Goal: Task Accomplishment & Management: Manage account settings

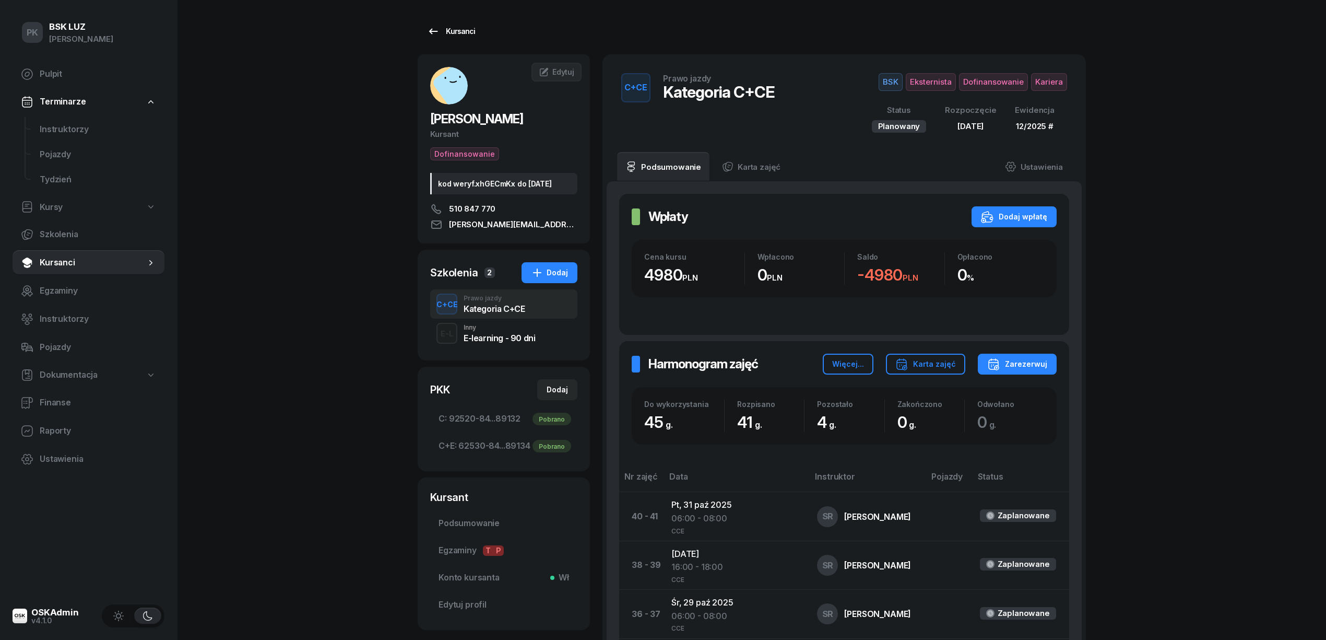
click at [470, 28] on div "Kursanci" at bounding box center [451, 31] width 48 height 13
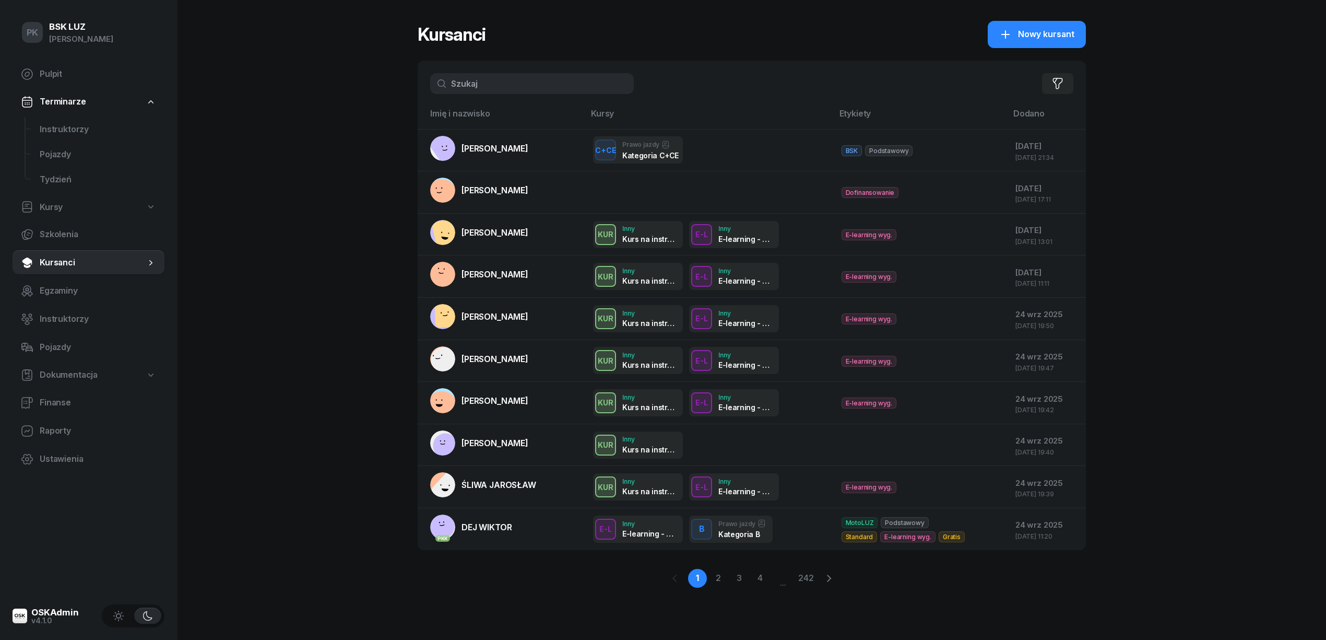
drag, startPoint x: 502, startPoint y: 85, endPoint x: 391, endPoint y: 92, distance: 111.5
click at [391, 92] on div "PK BSK [PERSON_NAME] Pulpit Terminarze Instruktorzy Pojazdy Tydzień Kursy Szkol…" at bounding box center [663, 320] width 1326 height 640
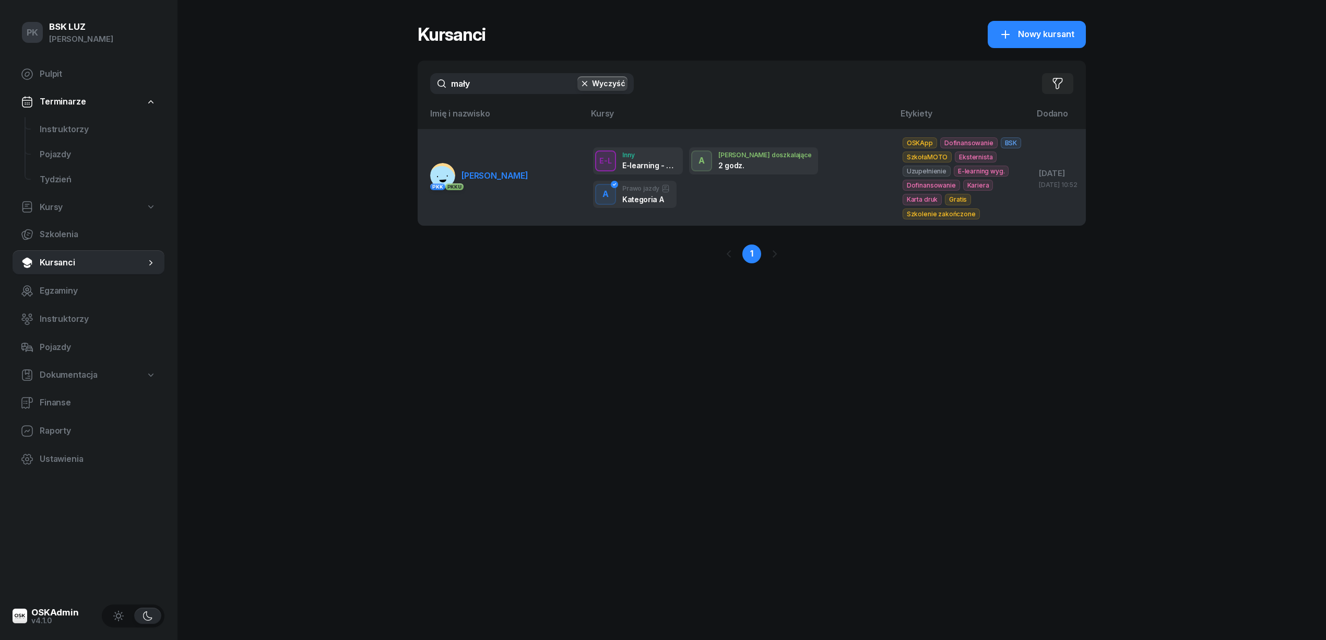
type input "mały"
click at [505, 207] on td "PKK PKK U [GEOGRAPHIC_DATA][PERSON_NAME]" at bounding box center [501, 177] width 167 height 97
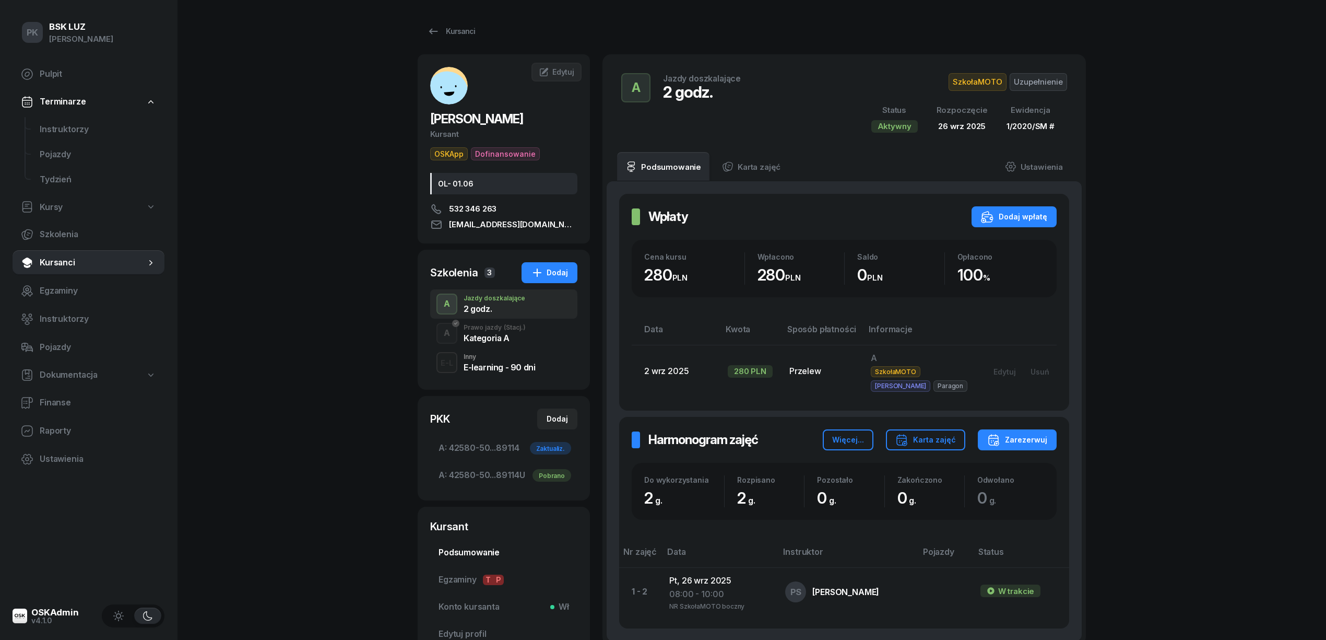
click at [510, 550] on span "Podsumowanie" at bounding box center [504, 553] width 131 height 14
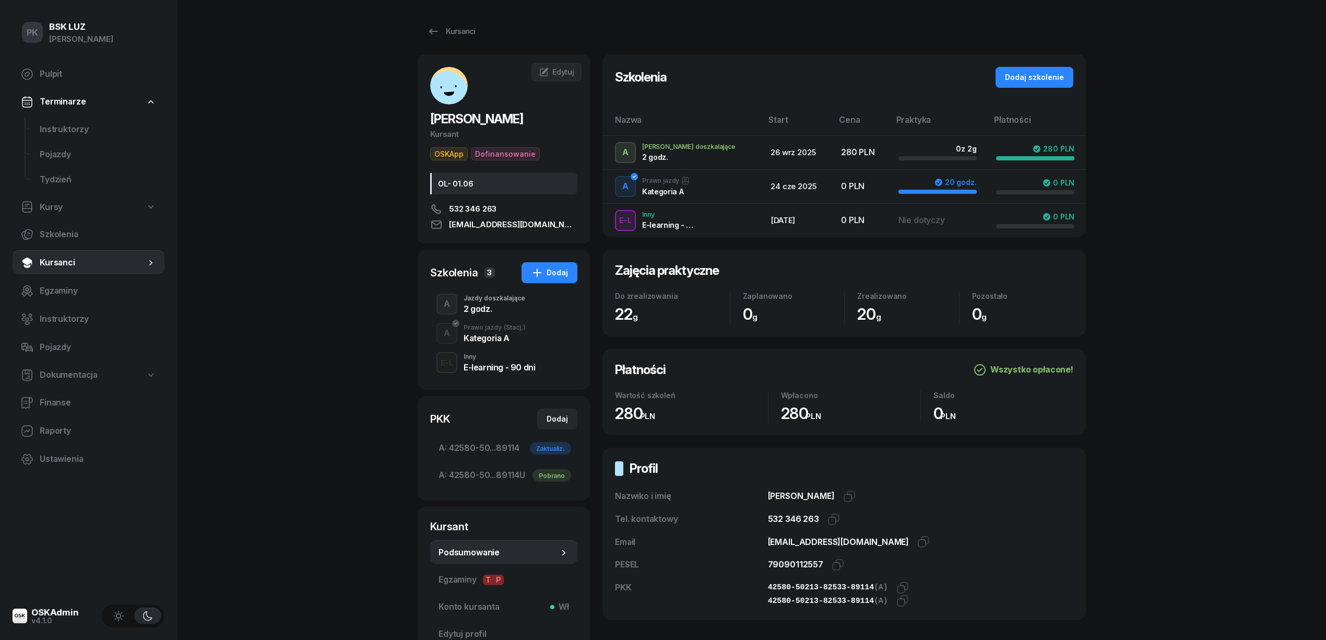
drag, startPoint x: 711, startPoint y: 491, endPoint x: 218, endPoint y: 245, distance: 551.3
click at [218, 245] on div "PK BSK [PERSON_NAME] Pulpit Terminarze Instruktorzy Pojazdy Tydzień Kursy Szkol…" at bounding box center [663, 365] width 1326 height 730
click at [68, 207] on link "Kursy" at bounding box center [89, 207] width 152 height 24
select select
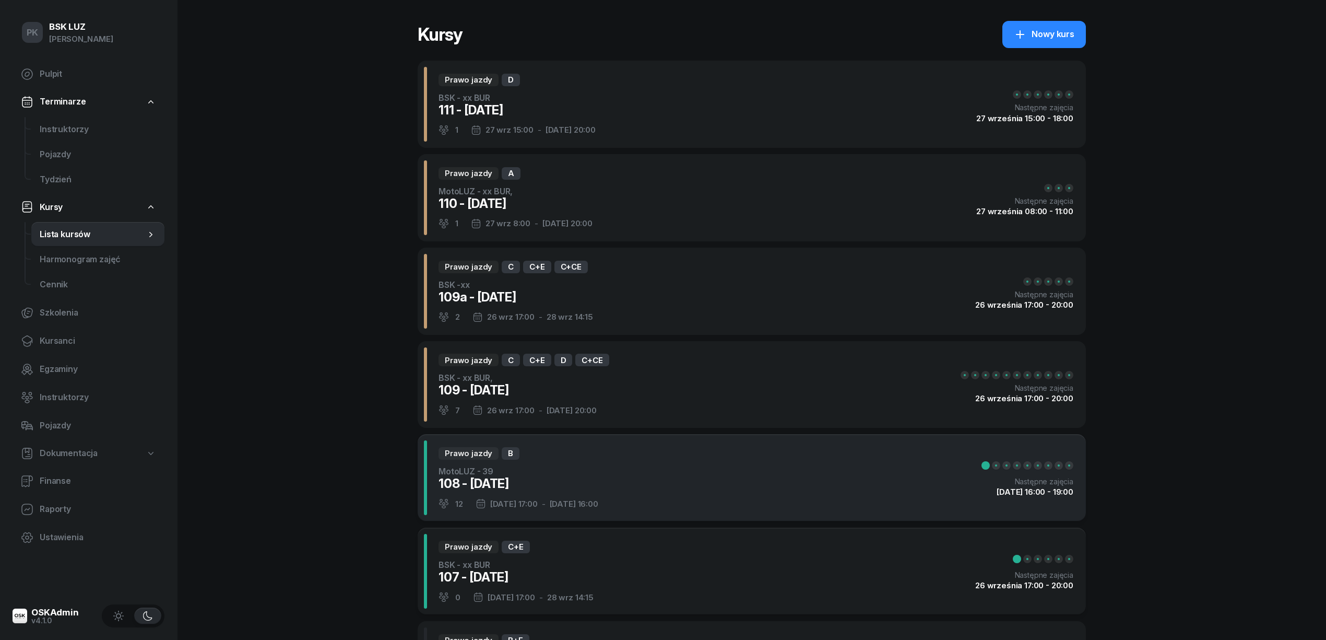
click at [642, 458] on div "Prawo jazdy B MotoLUZ - 39 108 - [DATE] 12 [DATE] 17:00 - [DATE] 16:00 Następne…" at bounding box center [752, 477] width 668 height 87
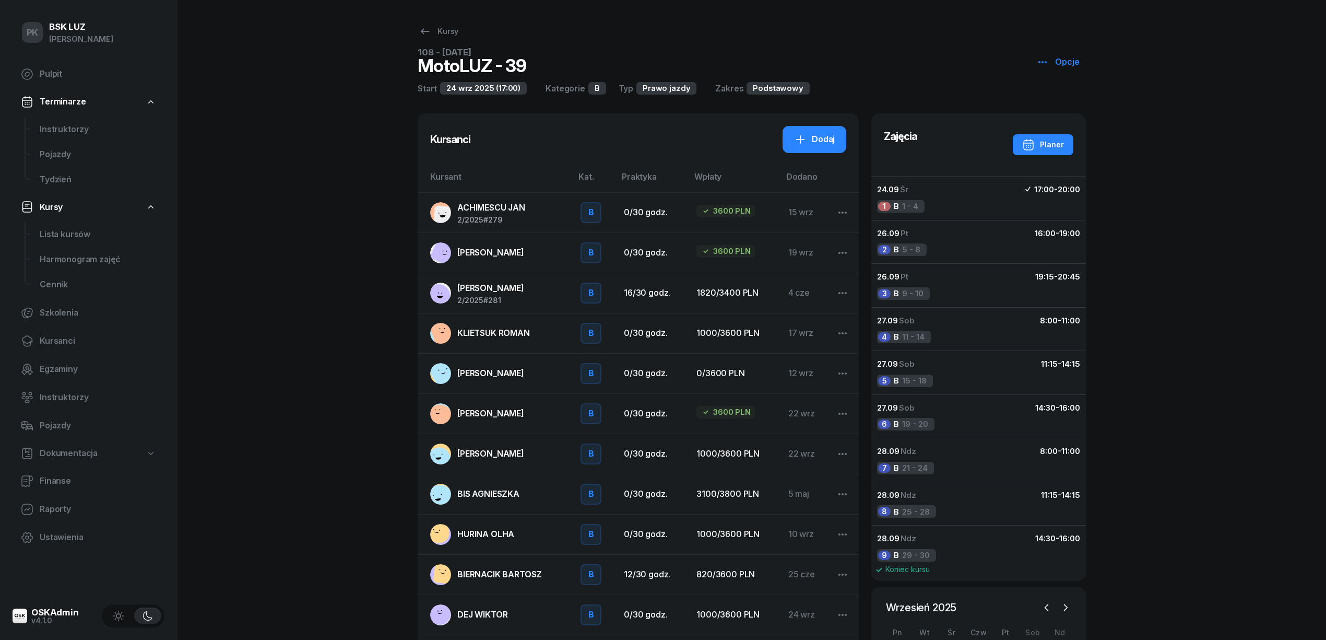
click at [504, 211] on span "ACHIMESCU JAN" at bounding box center [491, 207] width 68 height 10
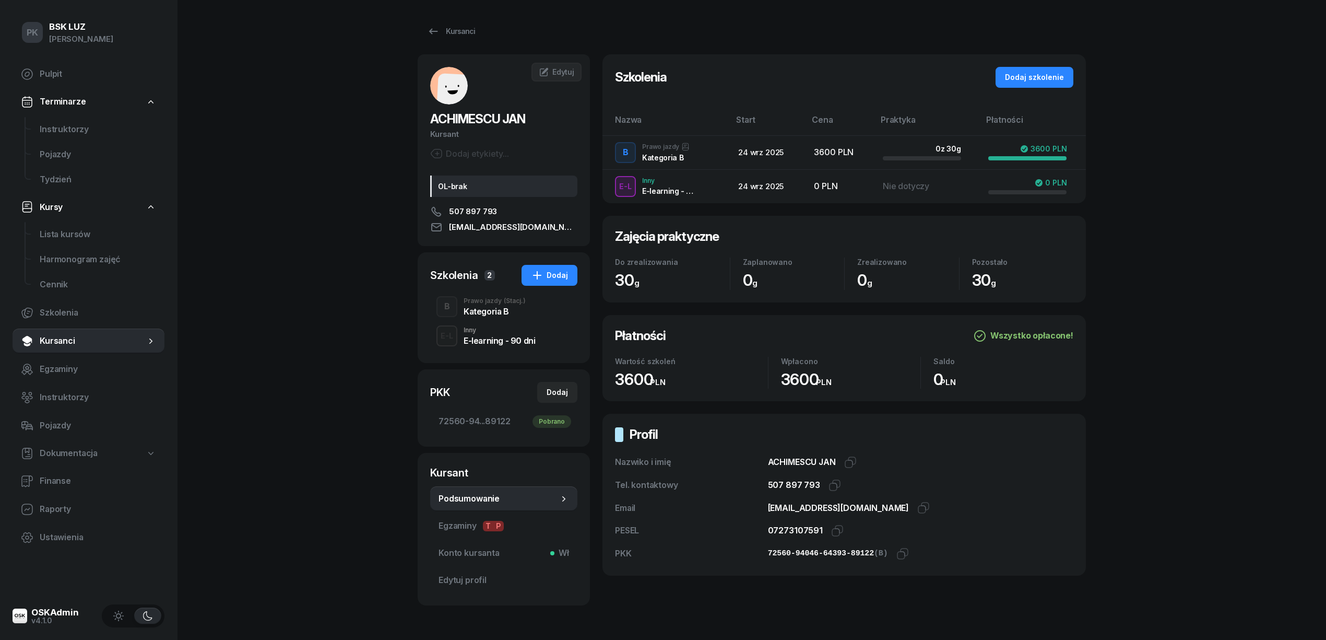
click at [470, 313] on div "Kategoria B" at bounding box center [495, 311] width 62 height 8
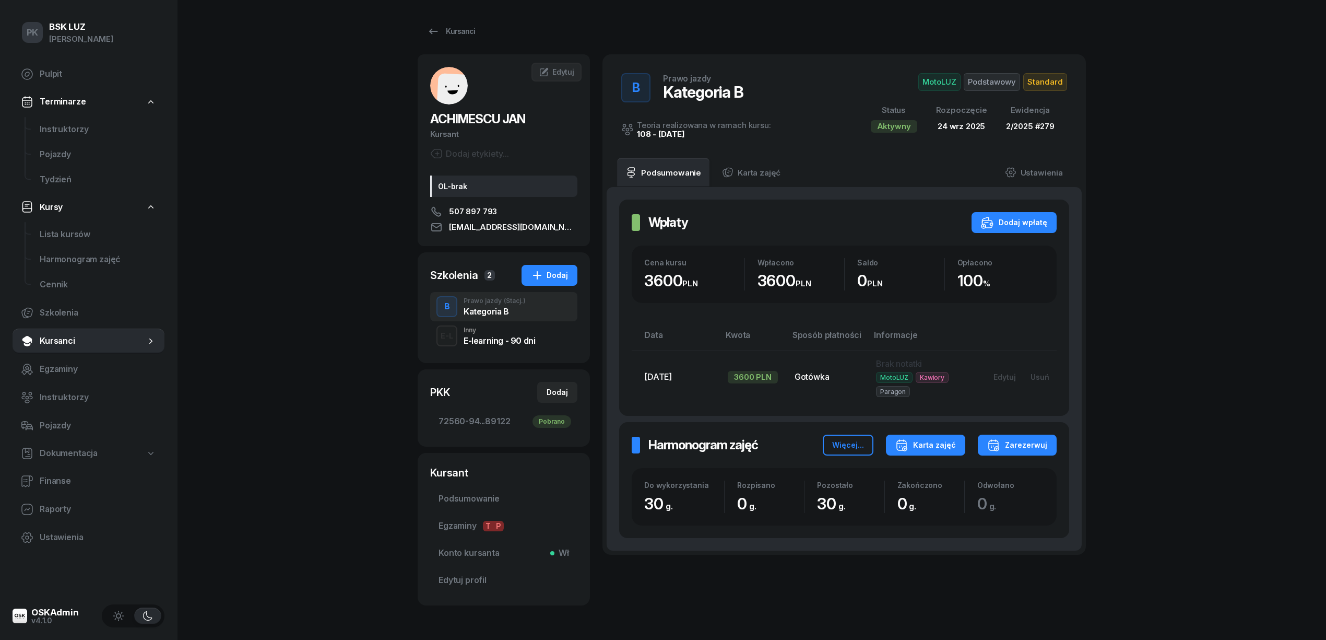
click at [930, 445] on div "Karta zajęć" at bounding box center [925, 445] width 61 height 13
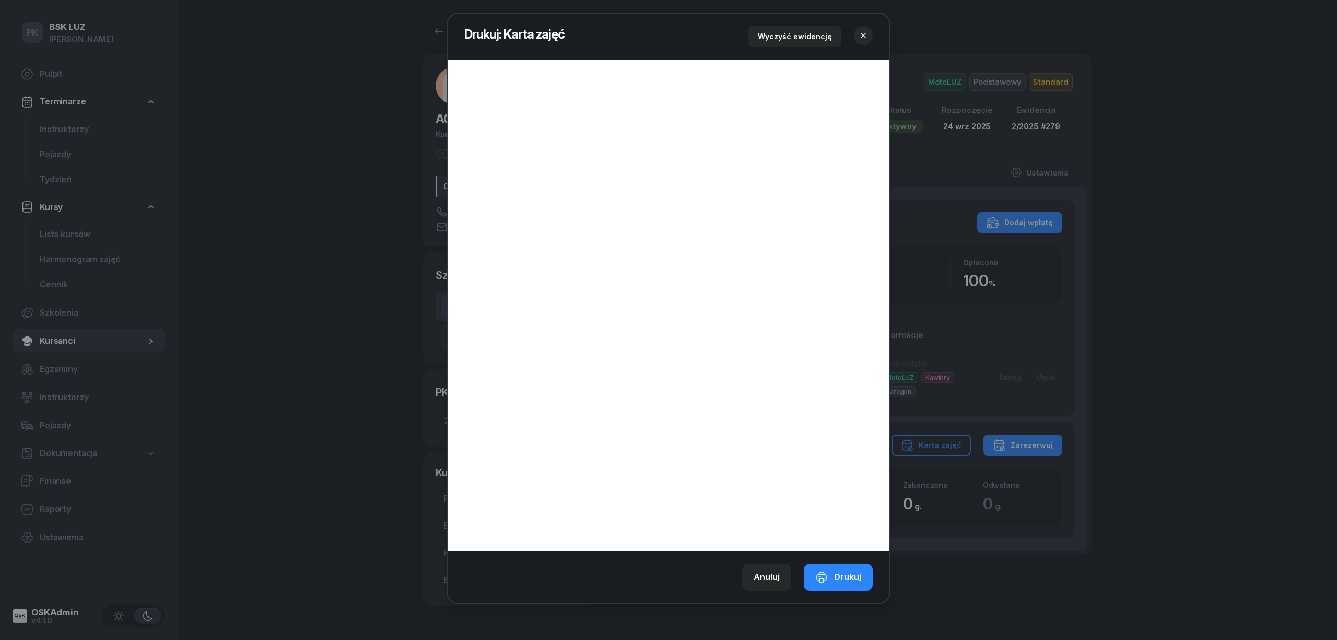
click at [1165, 51] on div at bounding box center [668, 320] width 1337 height 640
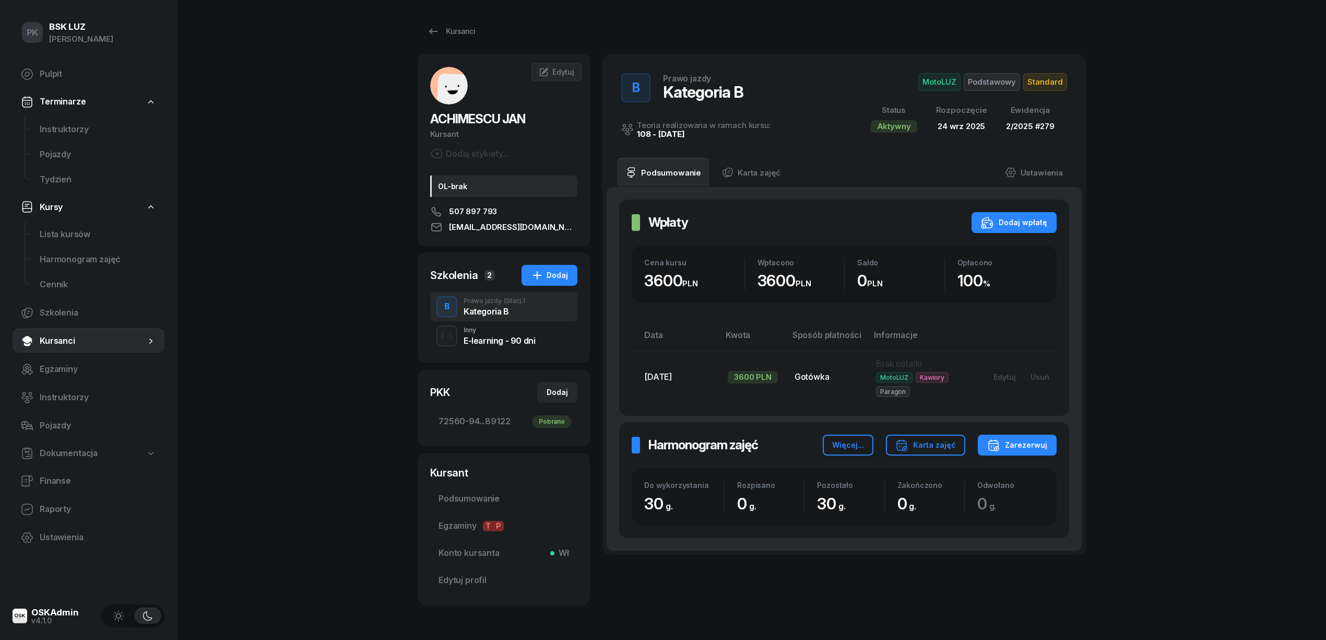
click at [1043, 86] on span "Standard" at bounding box center [1045, 82] width 44 height 18
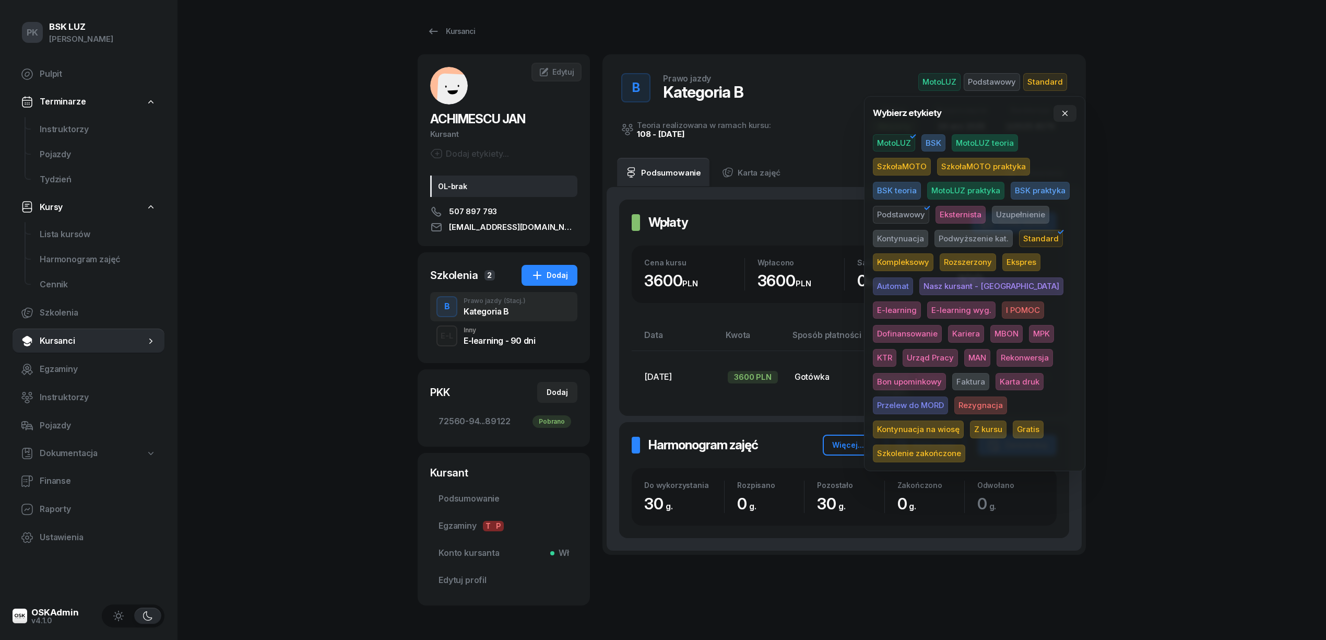
drag, startPoint x: 938, startPoint y: 381, endPoint x: 968, endPoint y: 374, distance: 30.9
click at [996, 381] on span "Karta druk" at bounding box center [1020, 382] width 48 height 18
click at [1254, 322] on div "PK BSK [PERSON_NAME] Pulpit Terminarze Instruktorzy Pojazdy Tydzień Kursy Lista…" at bounding box center [663, 338] width 1326 height 676
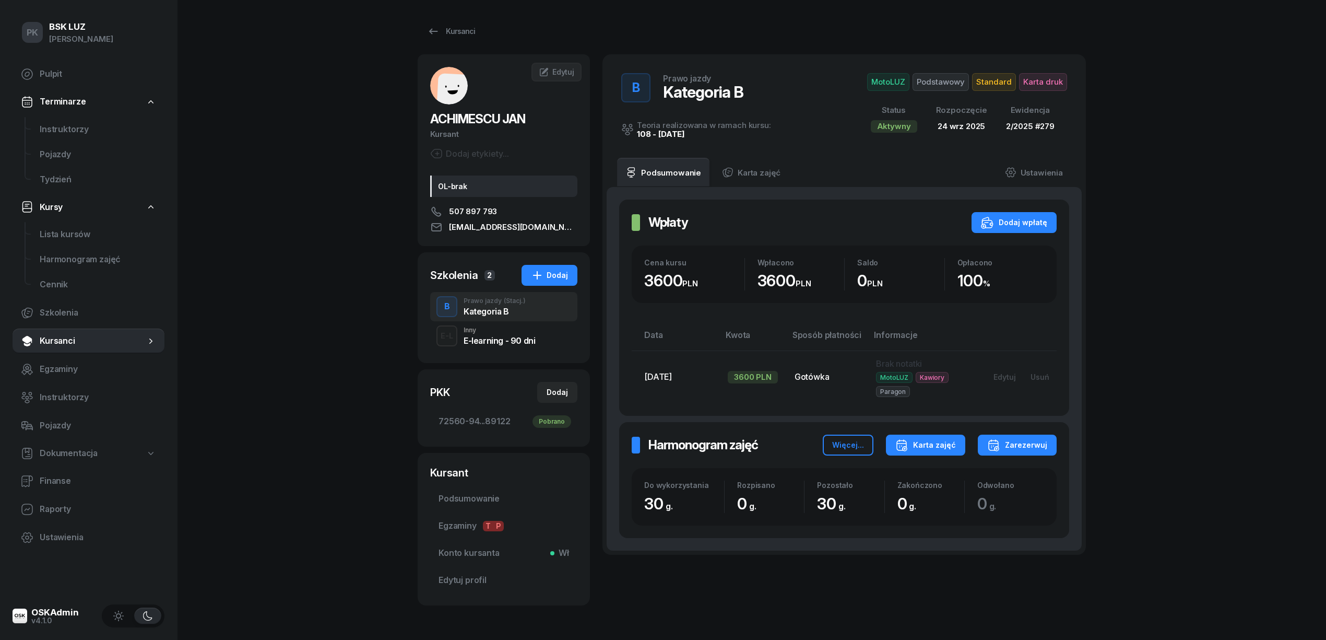
click at [925, 447] on div "Karta zajęć" at bounding box center [925, 445] width 61 height 13
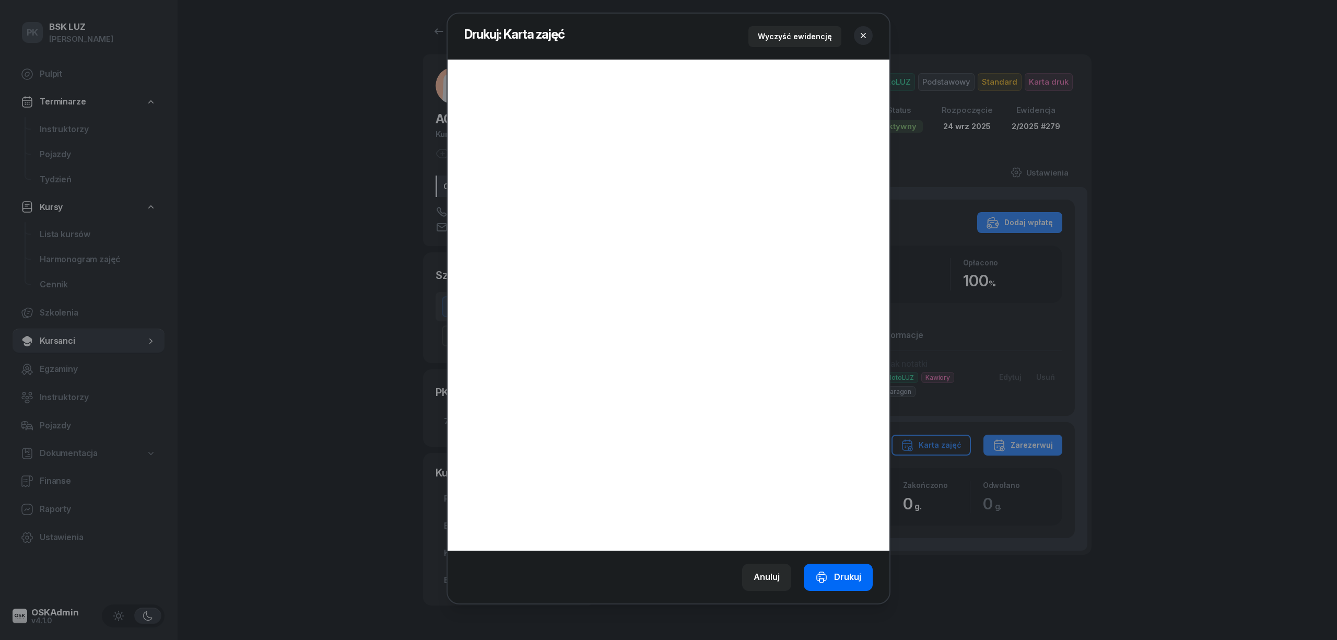
click at [845, 572] on div "Drukuj" at bounding box center [838, 577] width 46 height 14
click at [857, 34] on button "button" at bounding box center [863, 35] width 19 height 19
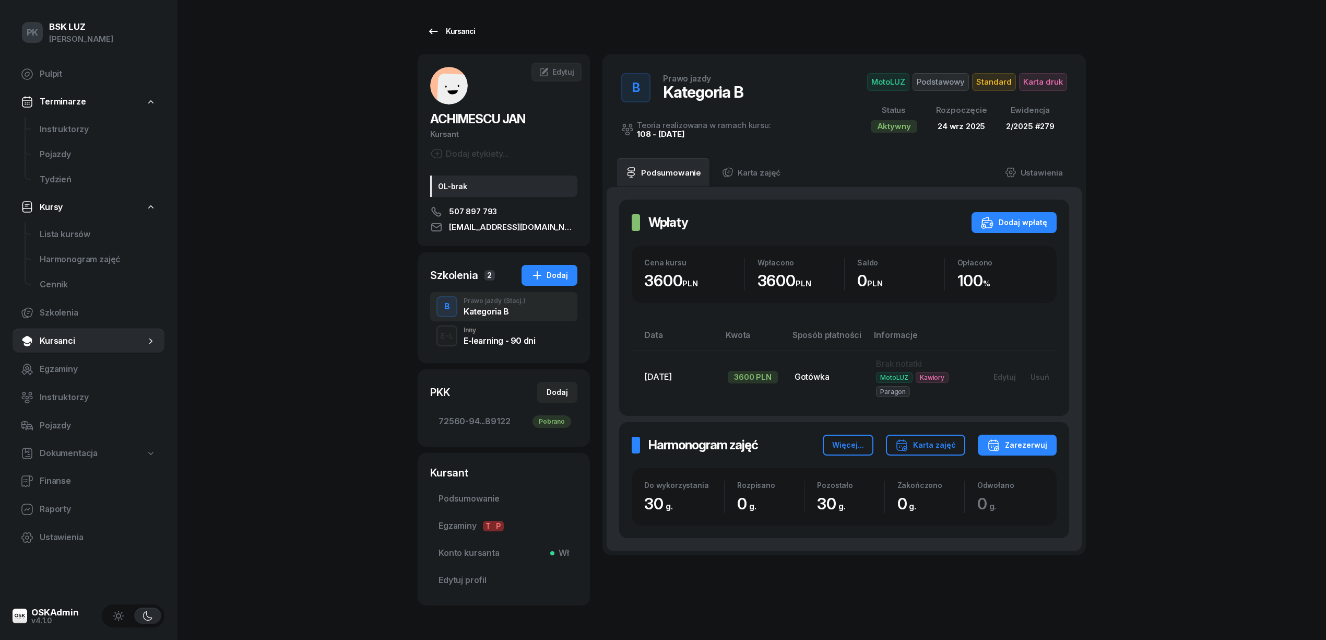
click at [457, 32] on div "Kursanci" at bounding box center [451, 31] width 48 height 13
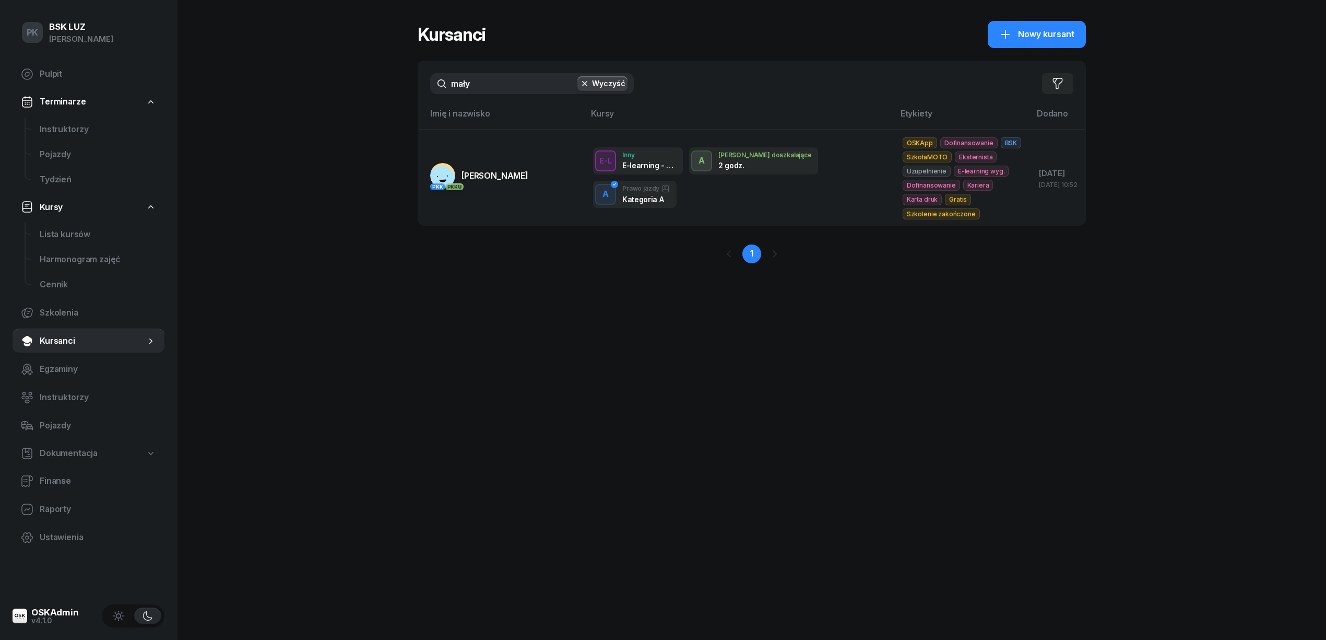
click at [384, 91] on div "PK BSK [PERSON_NAME] Pulpit Terminarze Instruktorzy Pojazdy Tydzień Kursy Lista…" at bounding box center [663, 320] width 1326 height 640
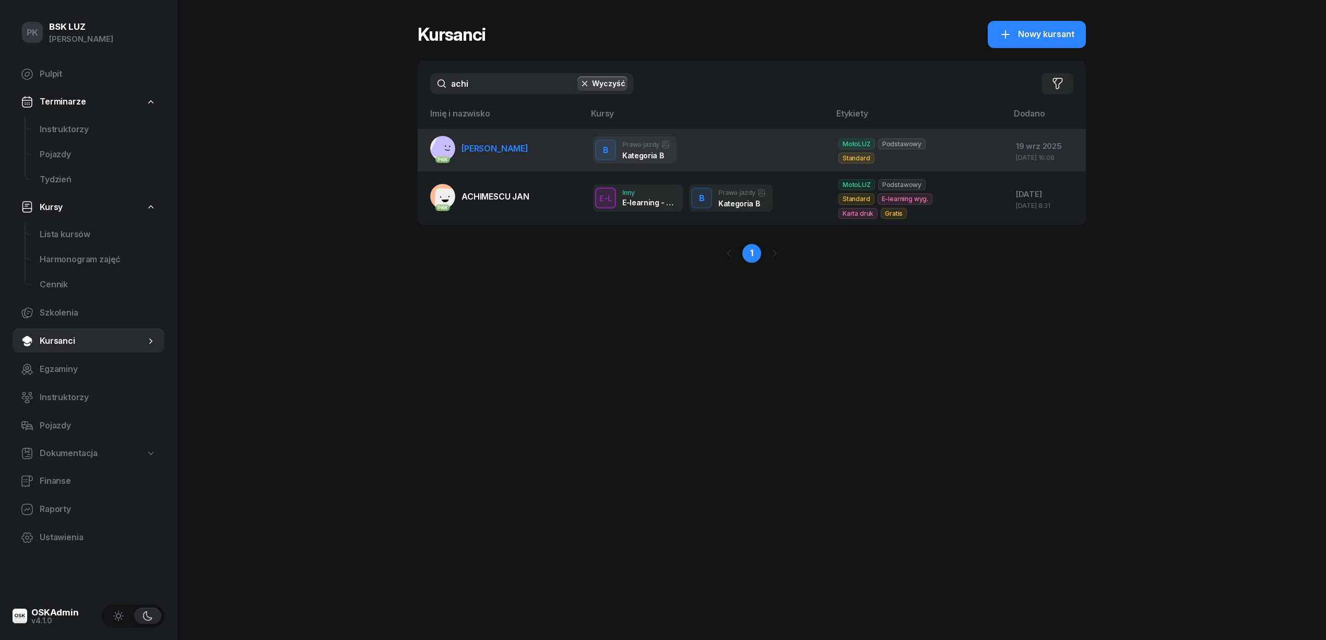
type input "achi"
click at [506, 156] on link "PKK [PERSON_NAME]" at bounding box center [479, 148] width 98 height 25
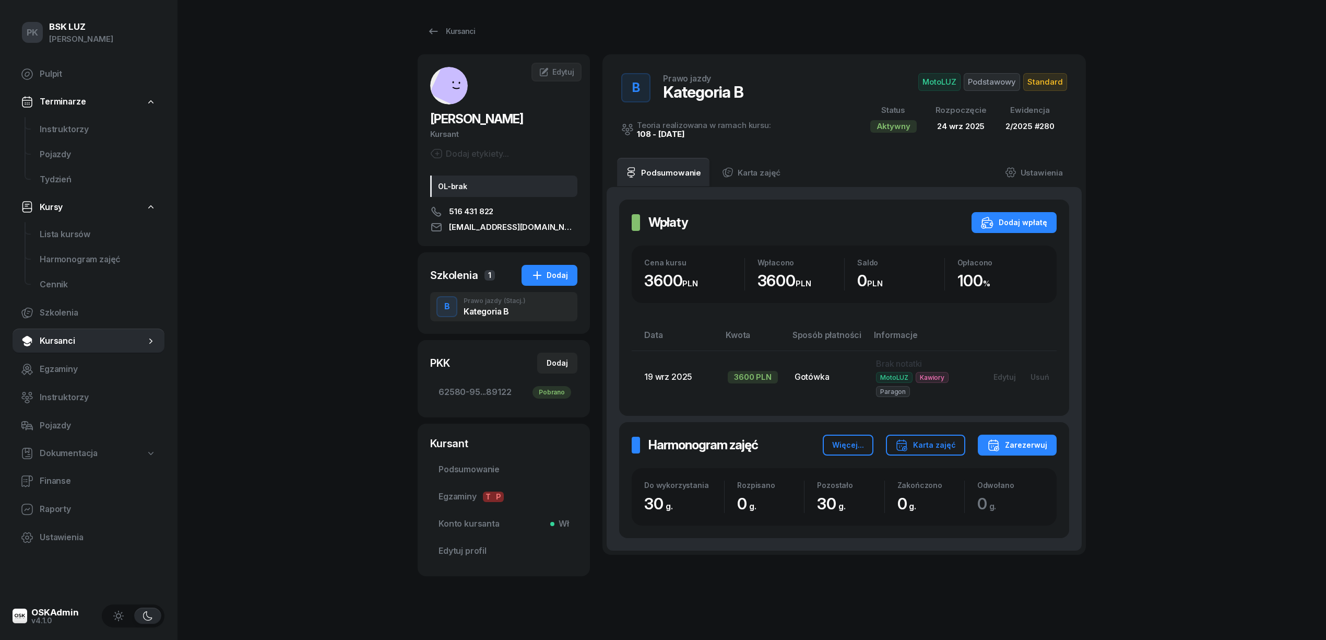
click at [1006, 81] on span "Podstawowy" at bounding box center [992, 82] width 56 height 18
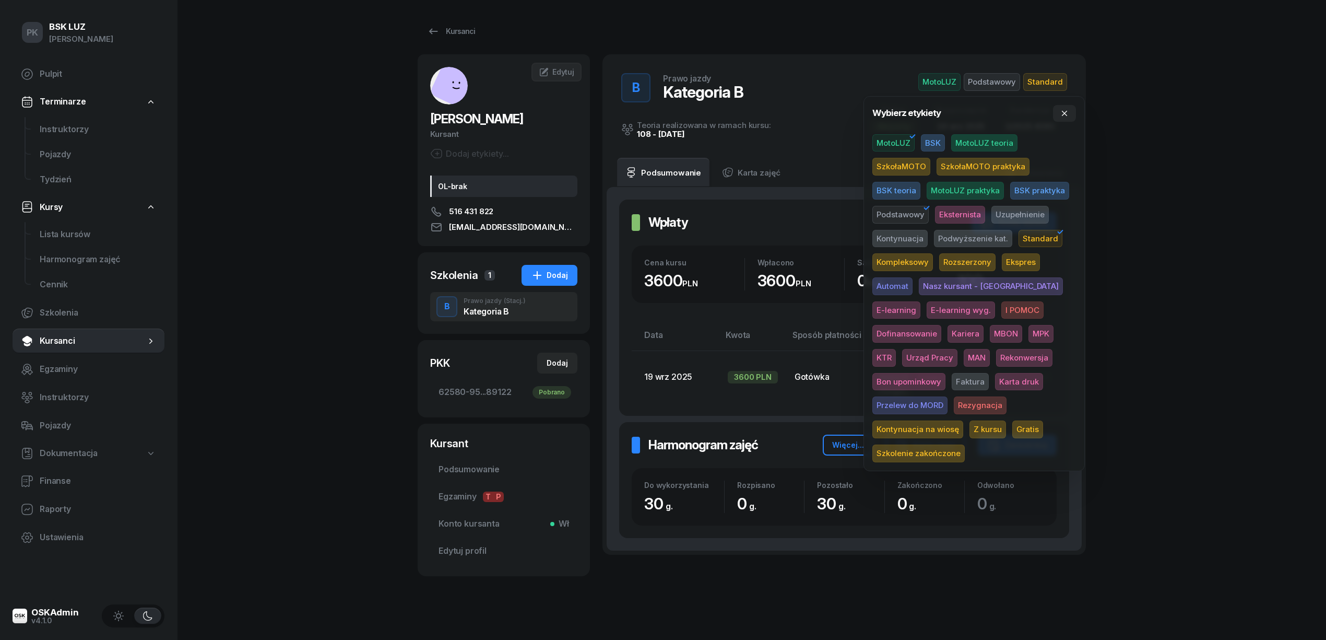
click at [995, 377] on span "Karta druk" at bounding box center [1019, 382] width 48 height 18
click at [1130, 344] on div "PK BSK [PERSON_NAME] Pulpit Terminarze Instruktorzy Pojazdy Tydzień Kursy Lista…" at bounding box center [663, 328] width 1326 height 657
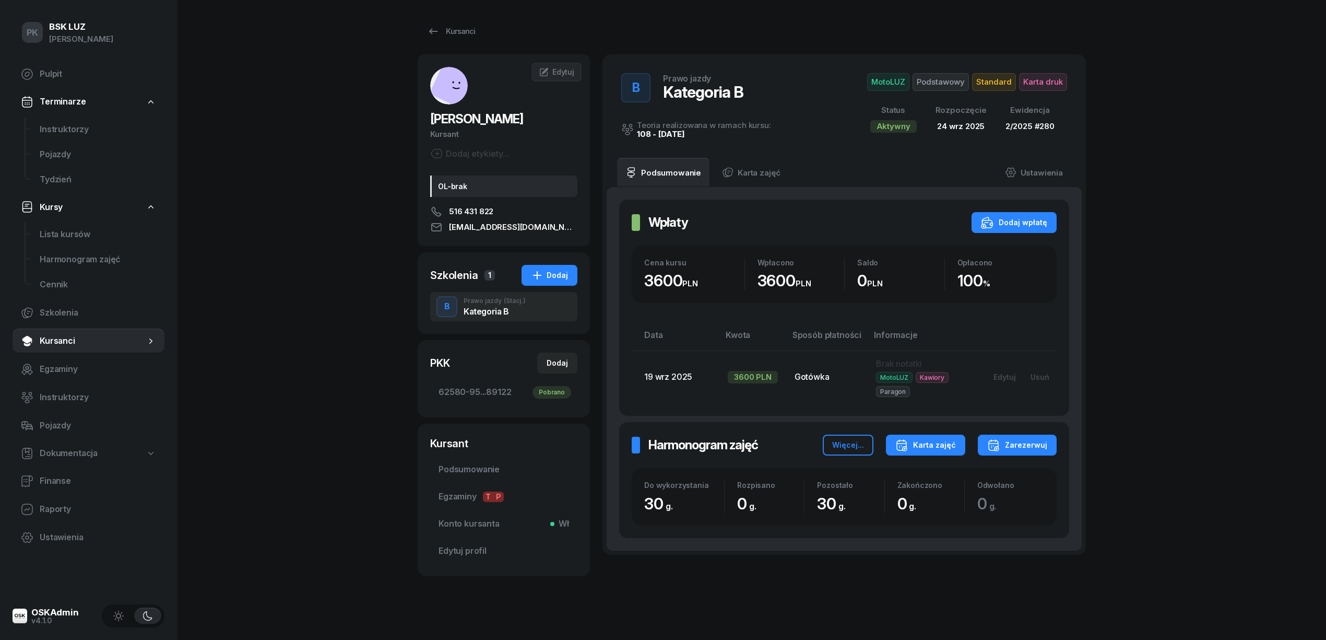
click at [939, 446] on div "Karta zajęć" at bounding box center [925, 445] width 61 height 13
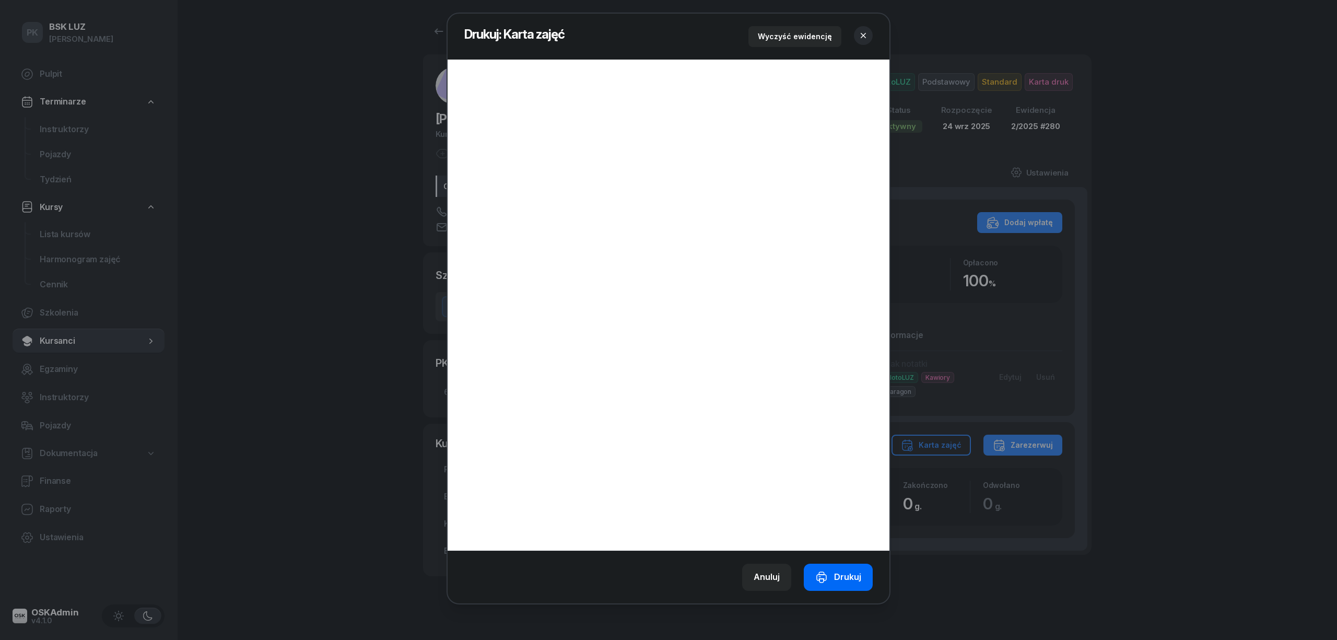
click at [836, 577] on div "Drukuj" at bounding box center [838, 577] width 46 height 14
click at [865, 30] on icon "button" at bounding box center [863, 35] width 10 height 10
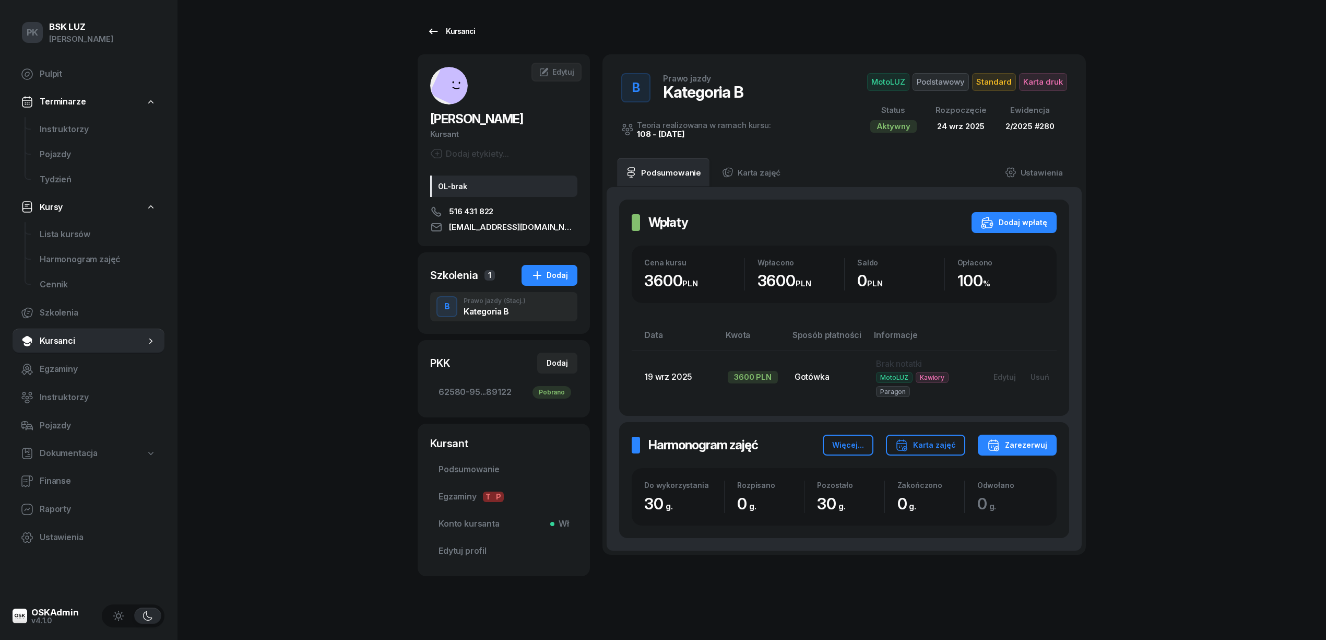
click at [462, 36] on div "Kursanci" at bounding box center [451, 31] width 48 height 13
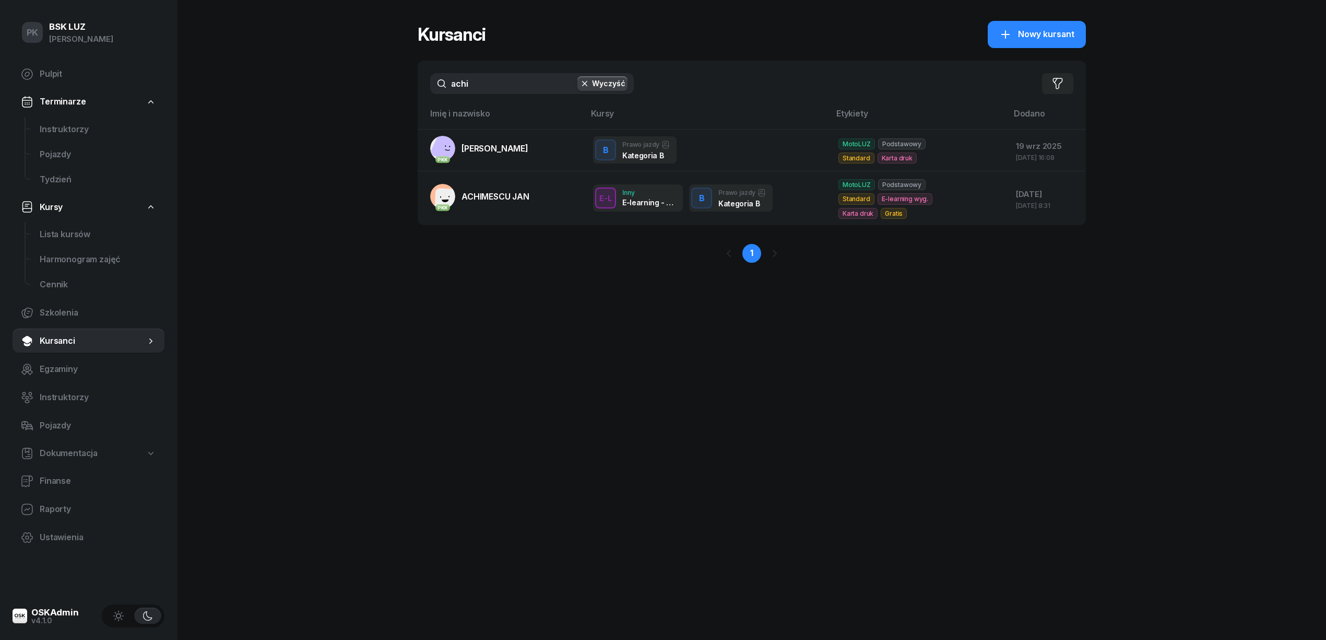
drag, startPoint x: 481, startPoint y: 80, endPoint x: 394, endPoint y: 82, distance: 87.2
click at [394, 82] on div "PK BSK [PERSON_NAME] Pulpit Terminarze Instruktorzy Pojazdy Tydzień Kursy Lista…" at bounding box center [663, 320] width 1326 height 640
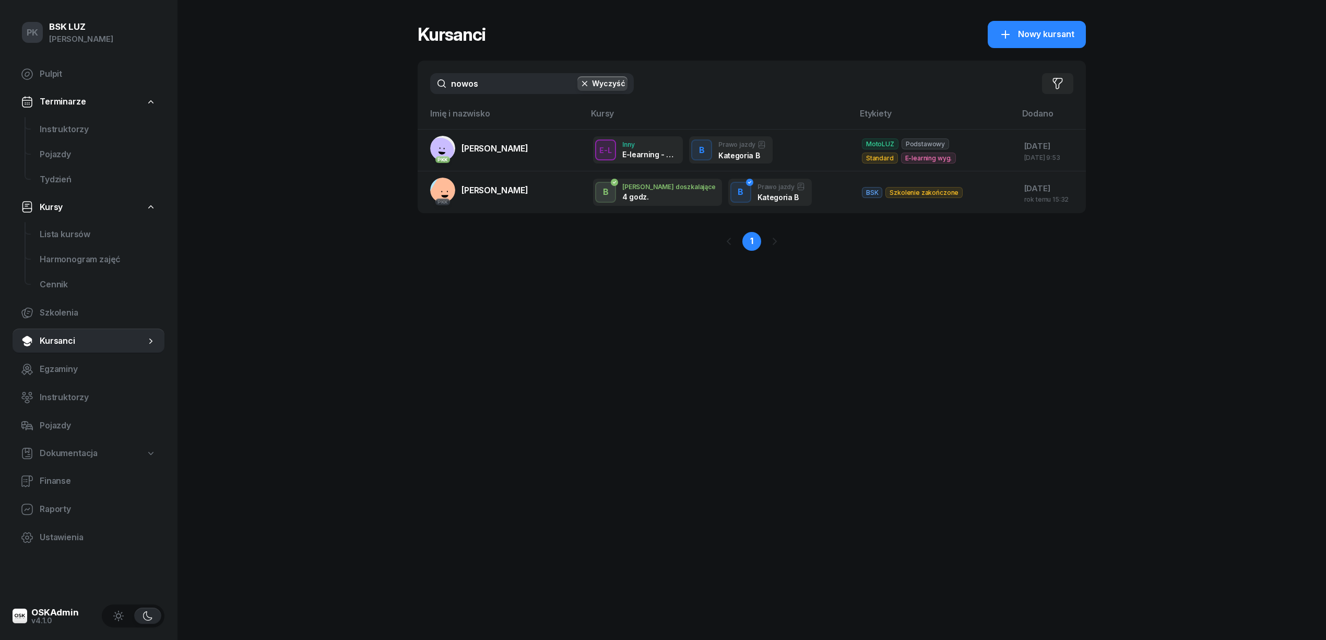
type input "nowos"
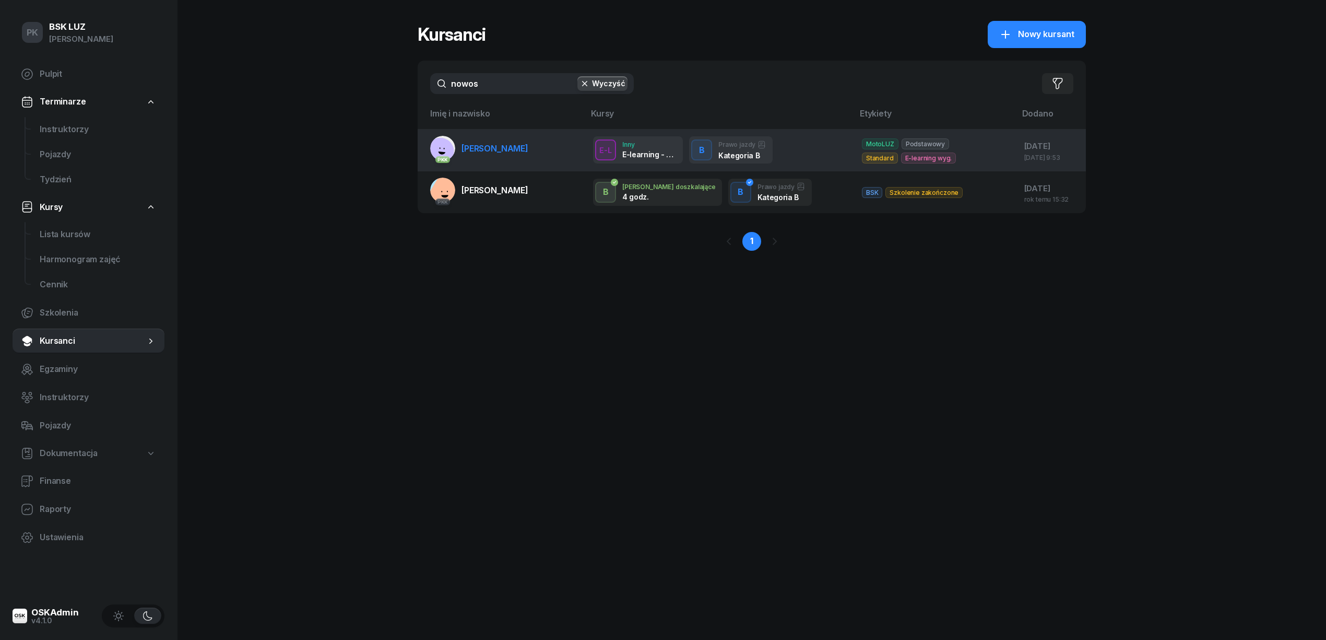
click at [499, 150] on span "[PERSON_NAME]" at bounding box center [495, 148] width 67 height 10
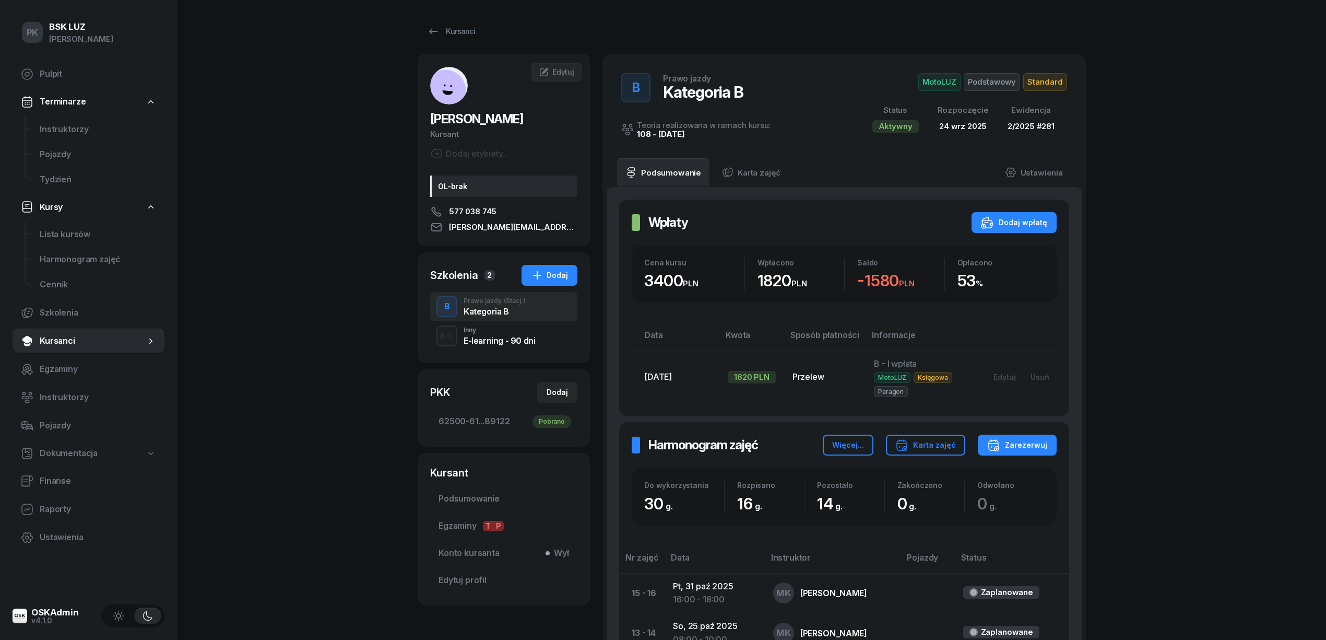
click at [990, 88] on span "Podstawowy" at bounding box center [992, 82] width 56 height 18
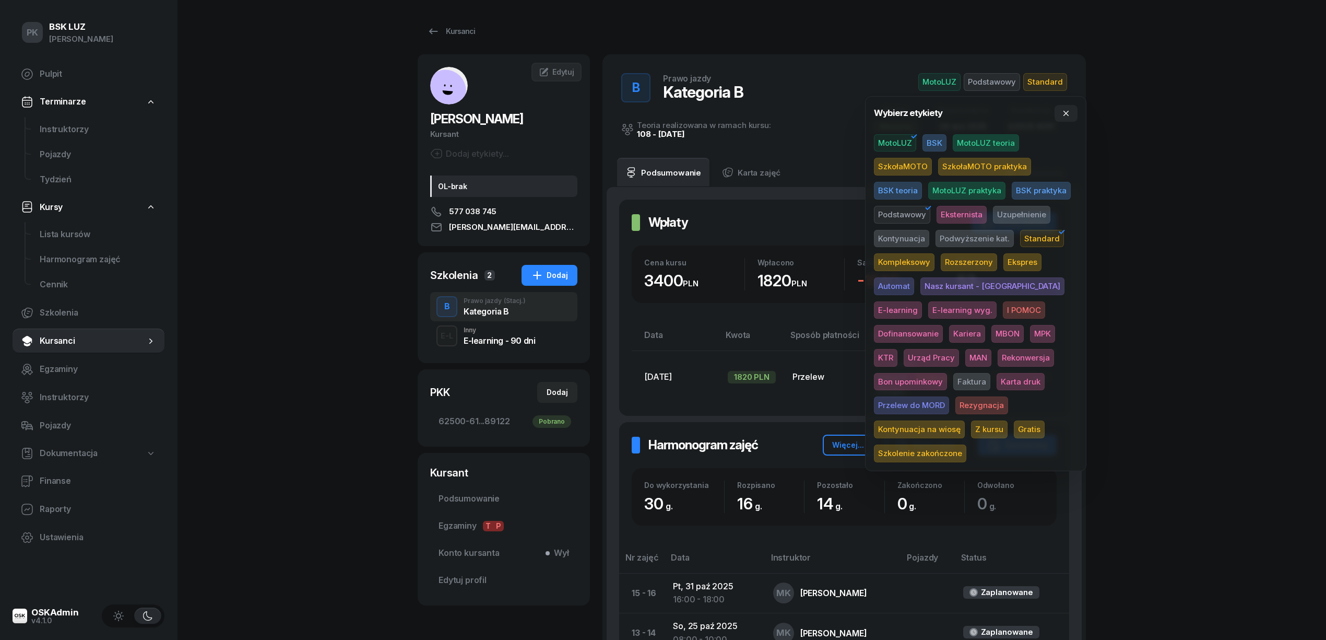
click at [997, 380] on span "Karta druk" at bounding box center [1021, 382] width 48 height 18
click at [1202, 321] on div "PK BSK [PERSON_NAME] Pulpit Terminarze Instruktorzy Pojazdy Tydzień Kursy Lista…" at bounding box center [663, 516] width 1326 height 1032
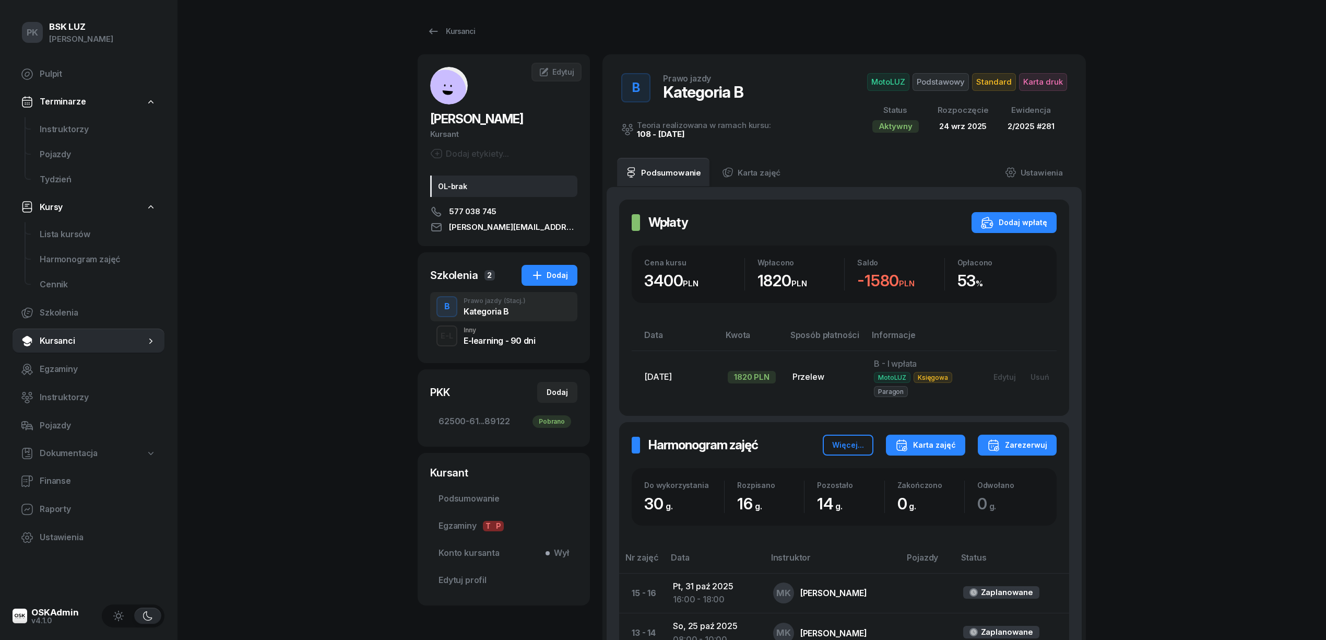
click at [908, 444] on icon "button" at bounding box center [901, 445] width 13 height 13
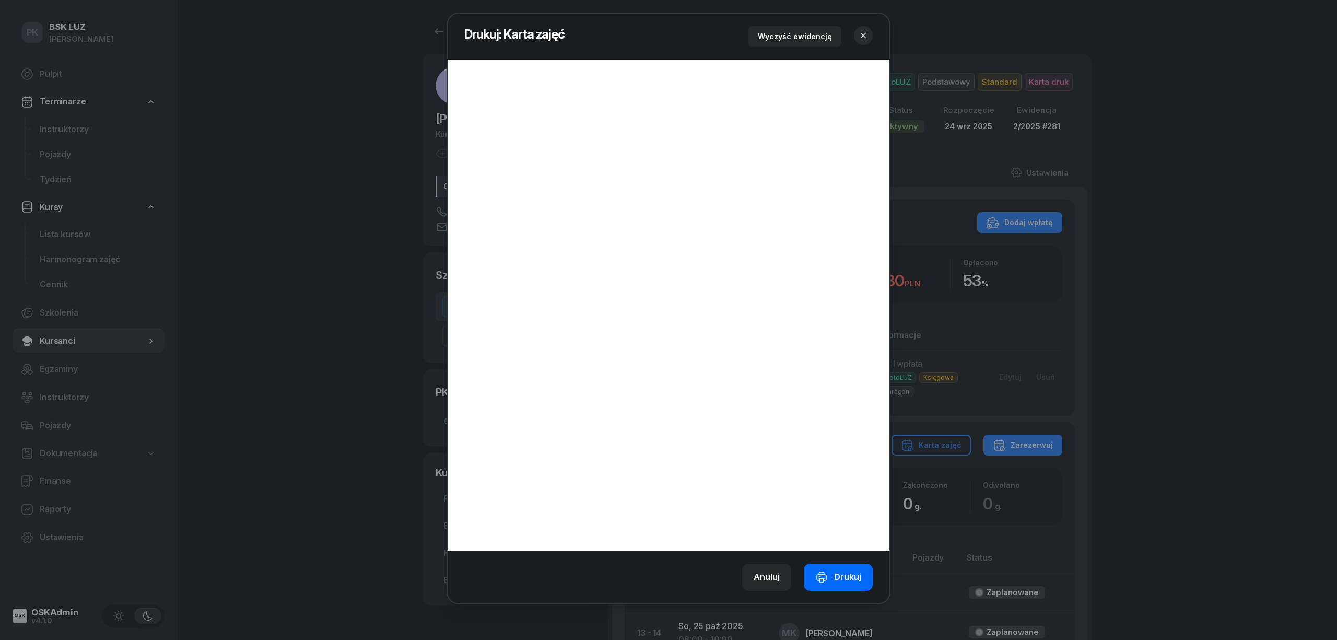
click at [848, 579] on div "Drukuj" at bounding box center [838, 577] width 46 height 14
drag, startPoint x: 864, startPoint y: 36, endPoint x: 861, endPoint y: 41, distance: 5.8
click at [864, 38] on icon "button" at bounding box center [863, 35] width 10 height 10
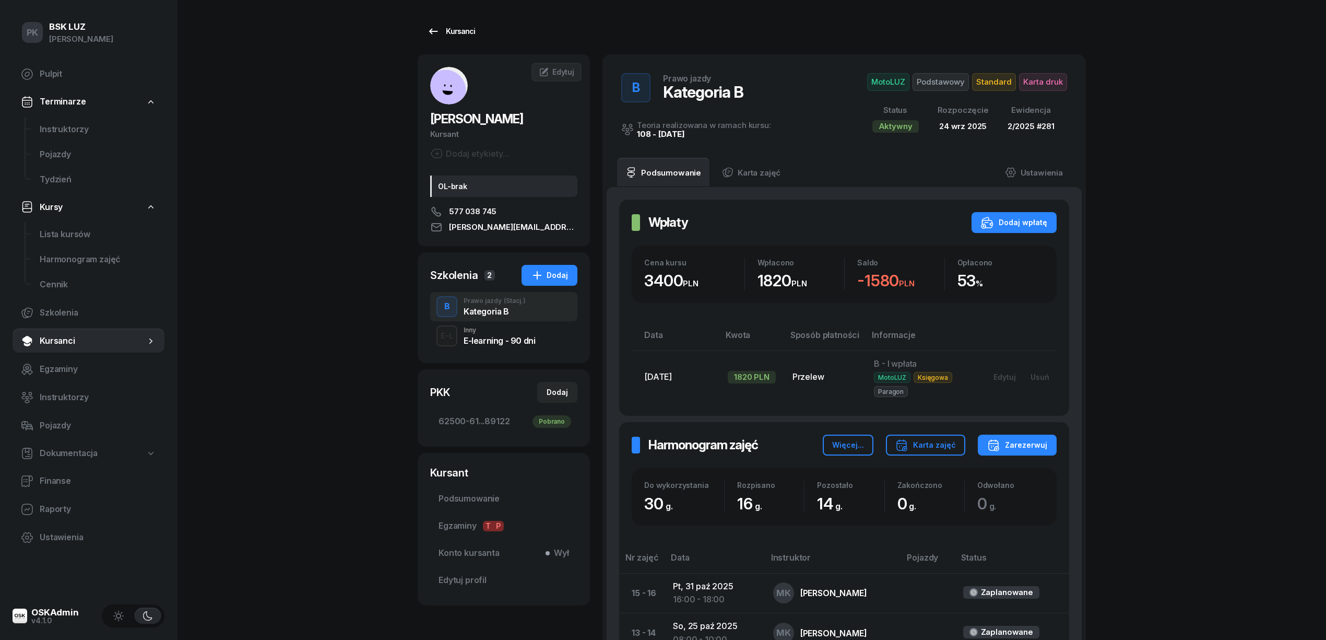
click at [445, 26] on div "Kursanci" at bounding box center [451, 31] width 48 height 13
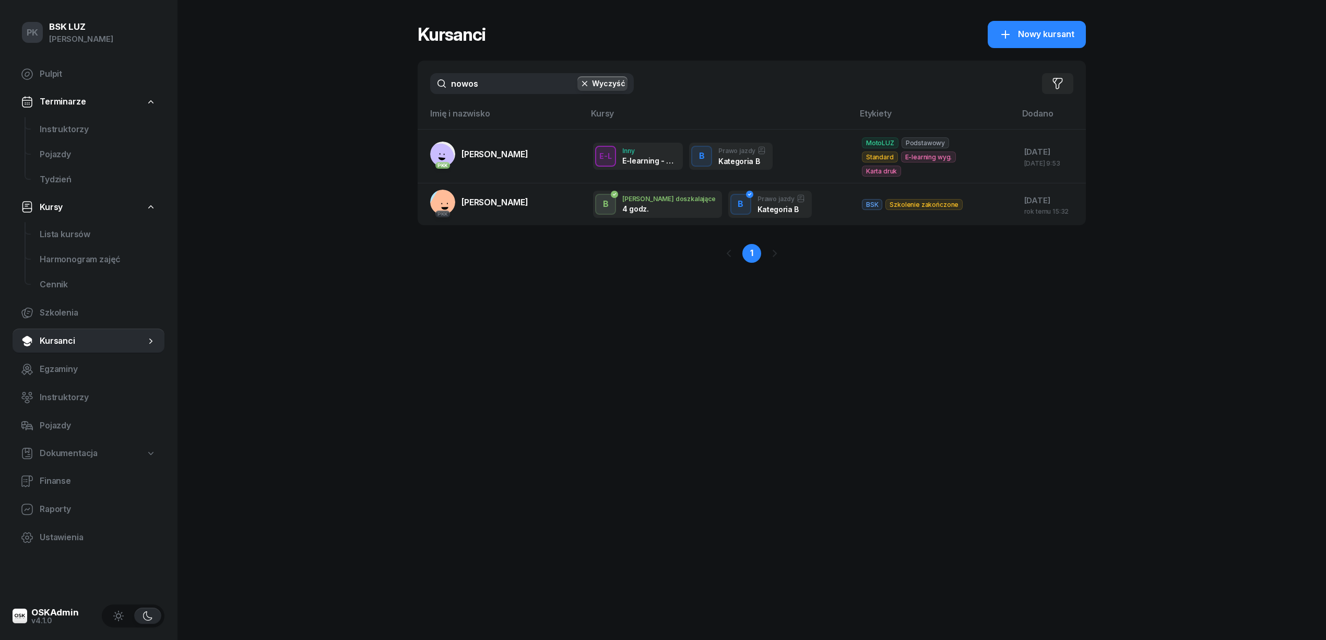
drag, startPoint x: 362, startPoint y: 98, endPoint x: 341, endPoint y: 99, distance: 20.4
click at [338, 98] on div "PK BSK [PERSON_NAME] Pulpit Terminarze Instruktorzy Pojazdy Tydzień Kursy Lista…" at bounding box center [663, 320] width 1326 height 640
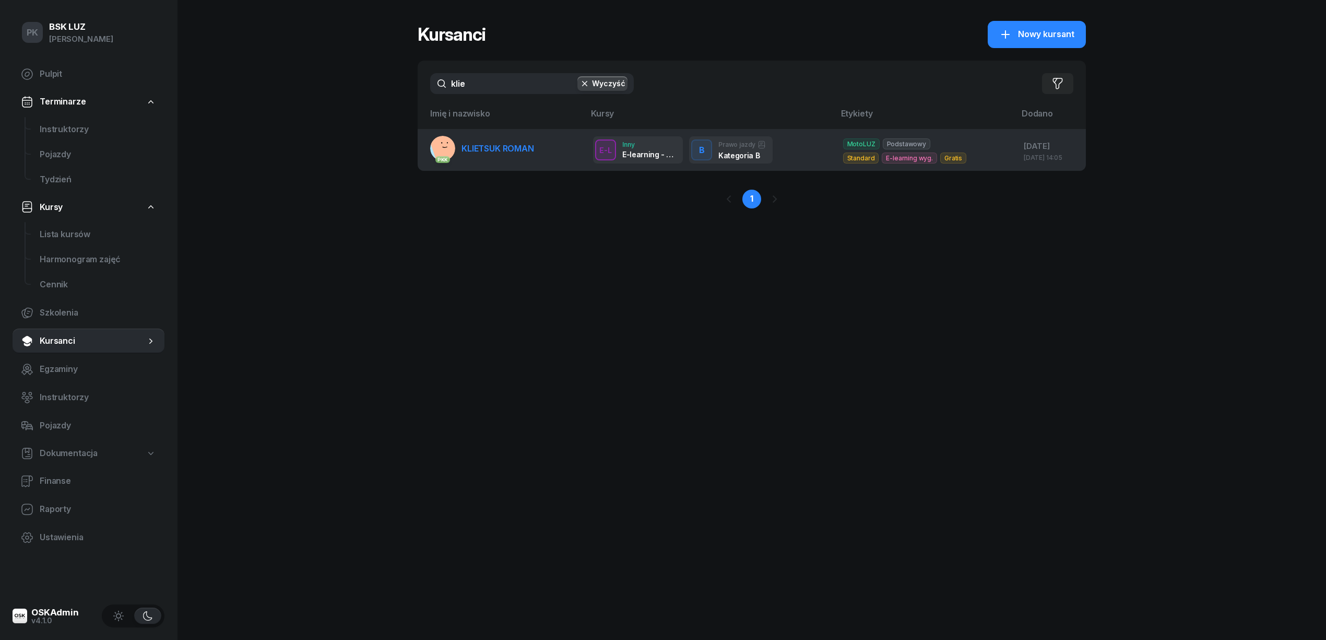
type input "klie"
click at [492, 155] on link "PKK KLIETSUK ROMAN" at bounding box center [482, 148] width 104 height 25
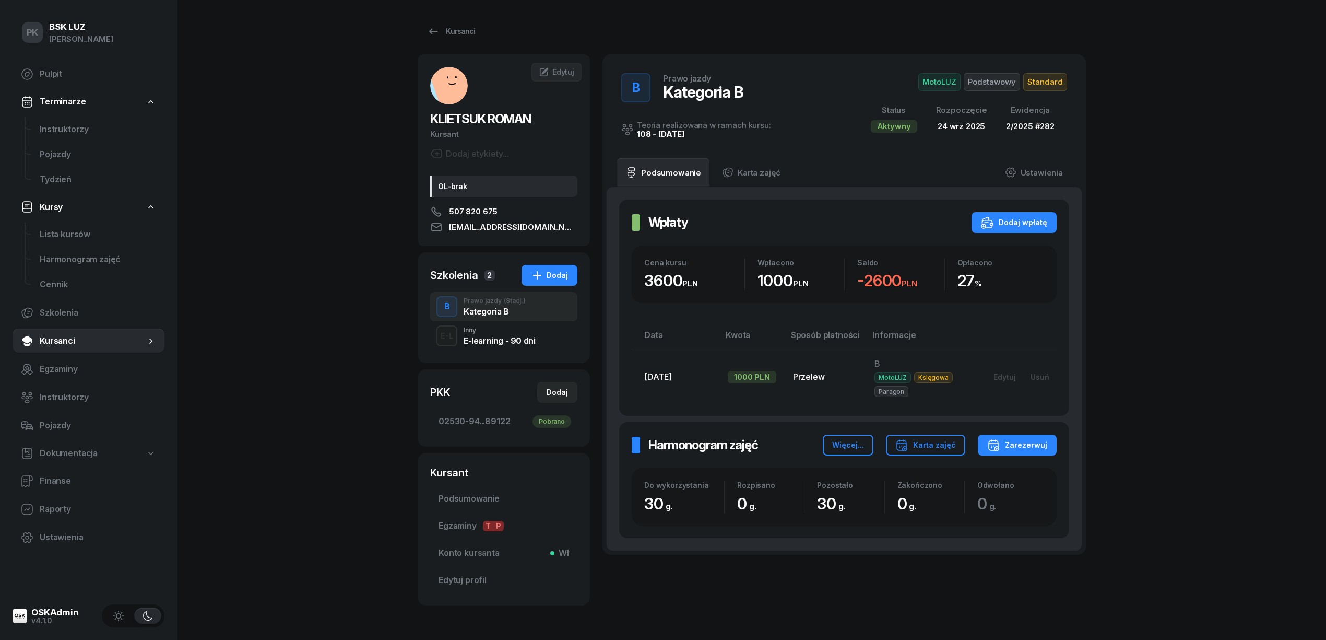
click at [999, 84] on span "Podstawowy" at bounding box center [992, 82] width 56 height 18
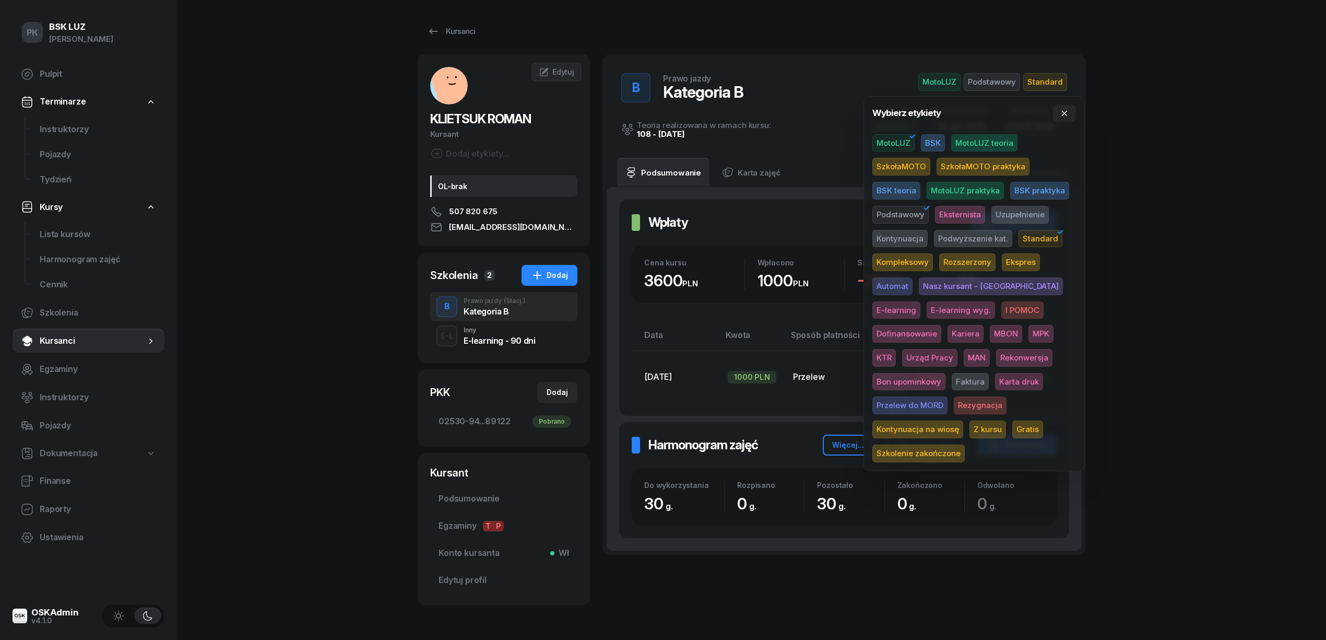
click at [995, 377] on span "Karta druk" at bounding box center [1019, 382] width 48 height 18
click at [1199, 313] on div "PK BSK [PERSON_NAME] Pulpit Terminarze Instruktorzy Pojazdy Tydzień Kursy Lista…" at bounding box center [663, 338] width 1326 height 676
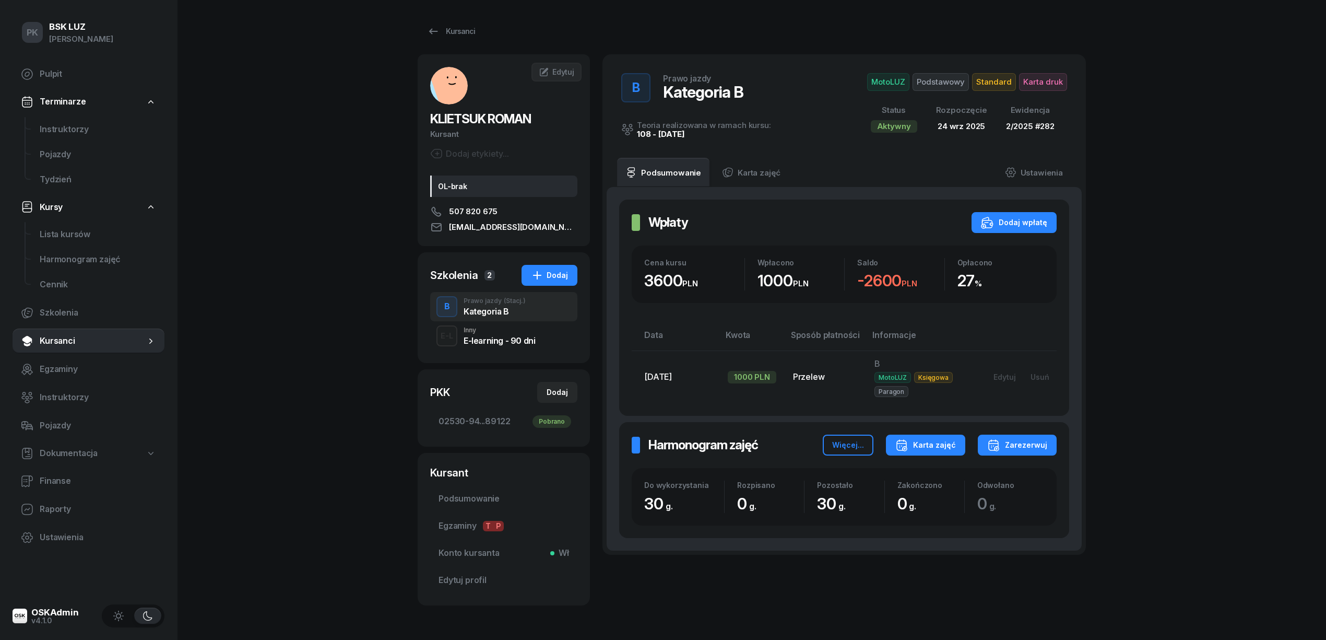
click at [920, 448] on div "Karta zajęć" at bounding box center [925, 445] width 61 height 13
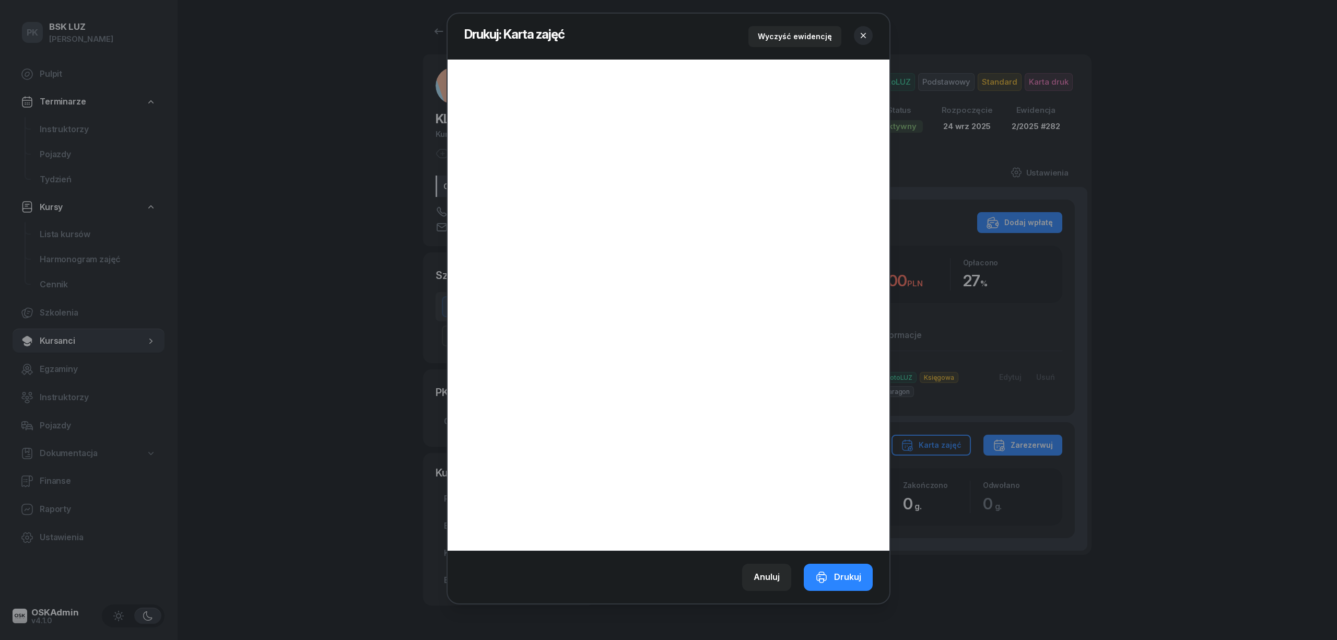
click at [862, 36] on icon "button" at bounding box center [863, 35] width 10 height 10
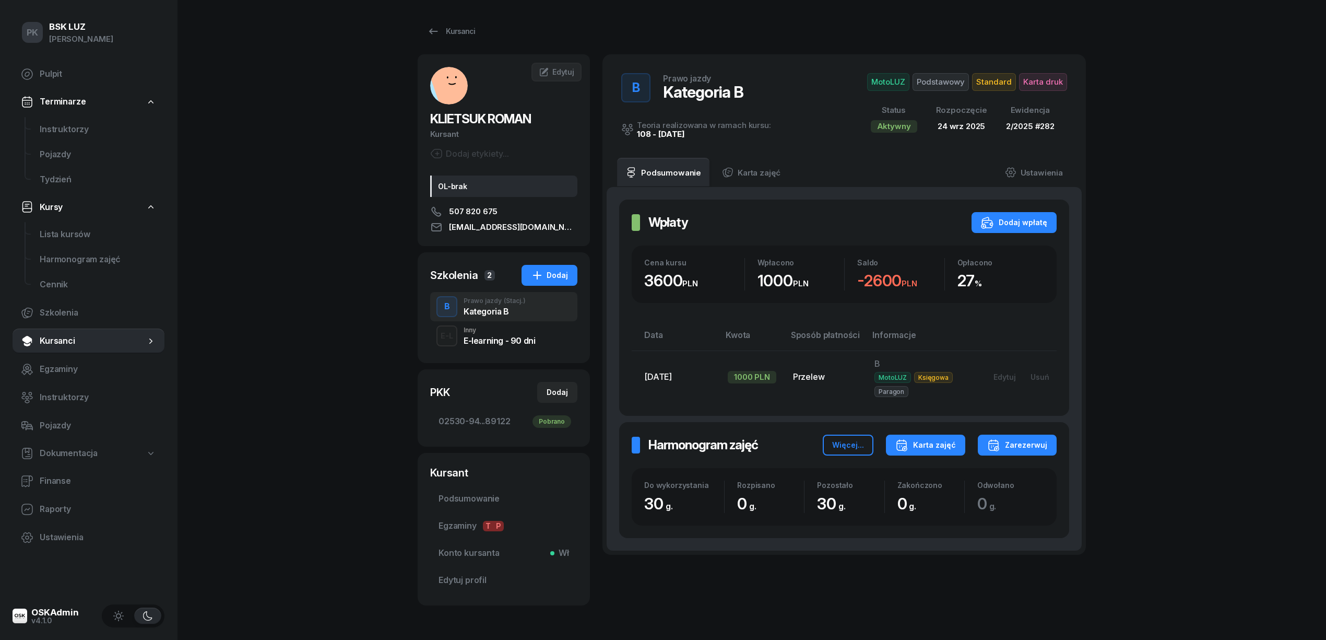
click at [919, 447] on div "Karta zajęć" at bounding box center [925, 445] width 61 height 13
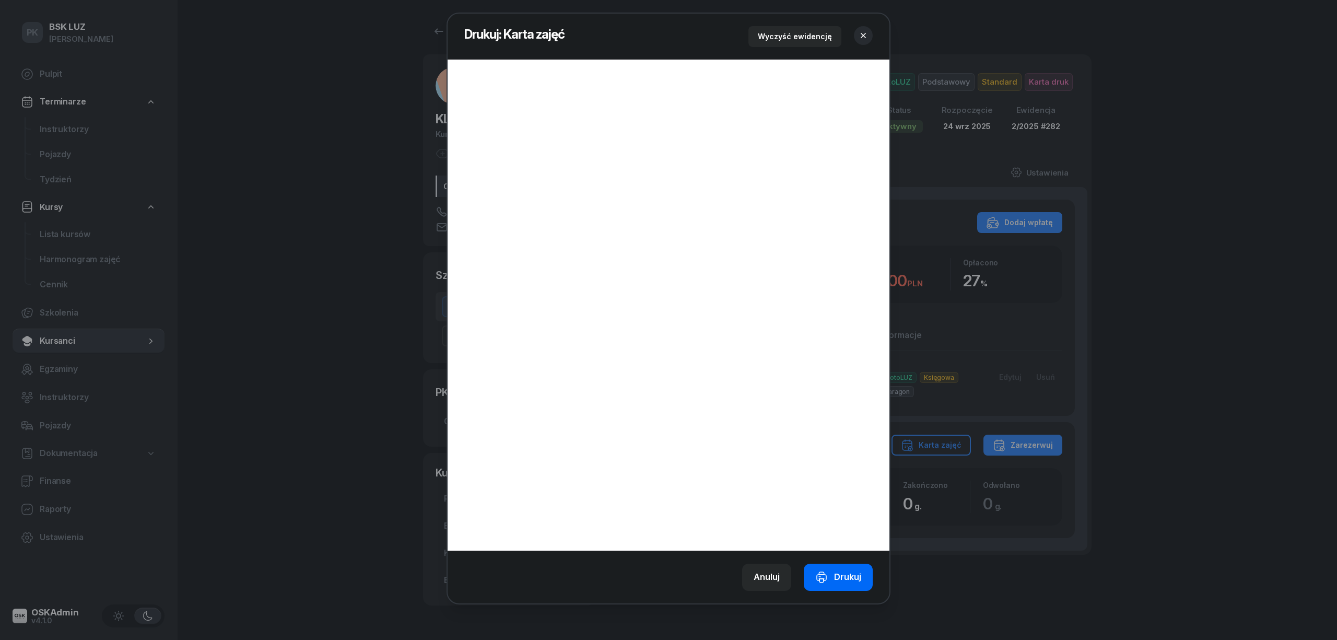
click at [850, 575] on div "Drukuj" at bounding box center [838, 577] width 46 height 14
click at [861, 34] on icon "button" at bounding box center [863, 35] width 10 height 10
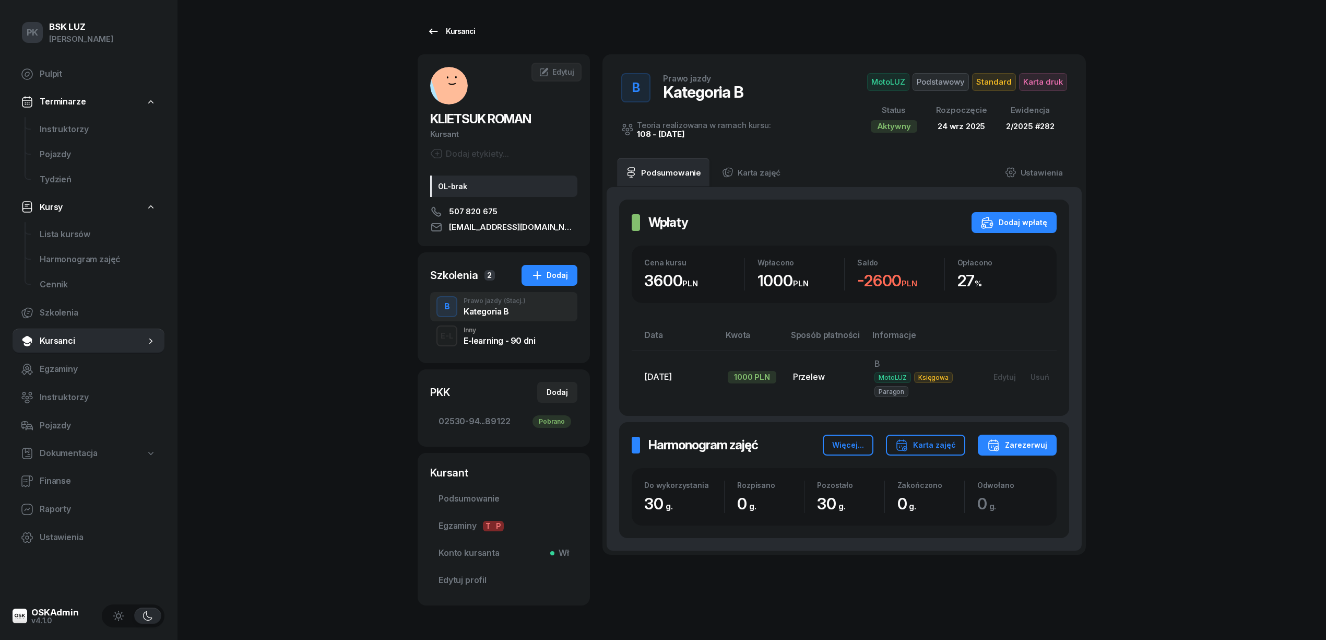
click at [462, 32] on div "Kursanci" at bounding box center [451, 31] width 48 height 13
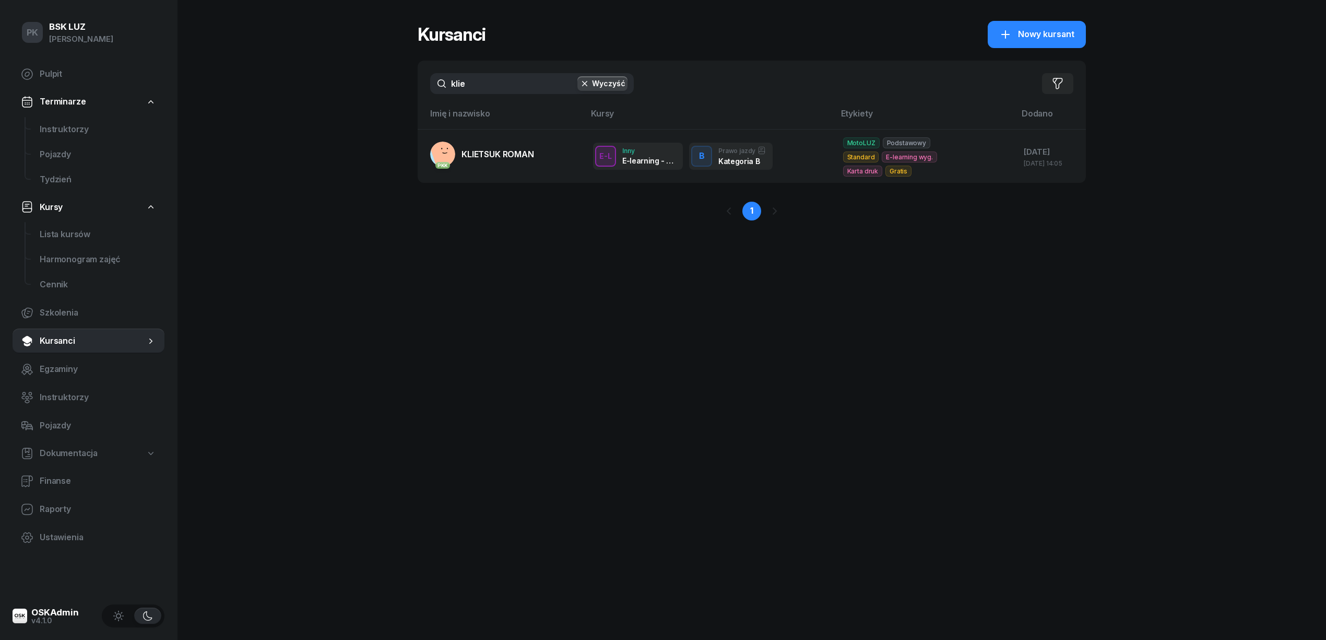
drag, startPoint x: 402, startPoint y: 88, endPoint x: 386, endPoint y: 88, distance: 15.7
click at [386, 88] on div "PK BSK [PERSON_NAME] Pulpit Terminarze Instruktorzy Pojazdy Tydzień Kursy Lista…" at bounding box center [663, 320] width 1326 height 640
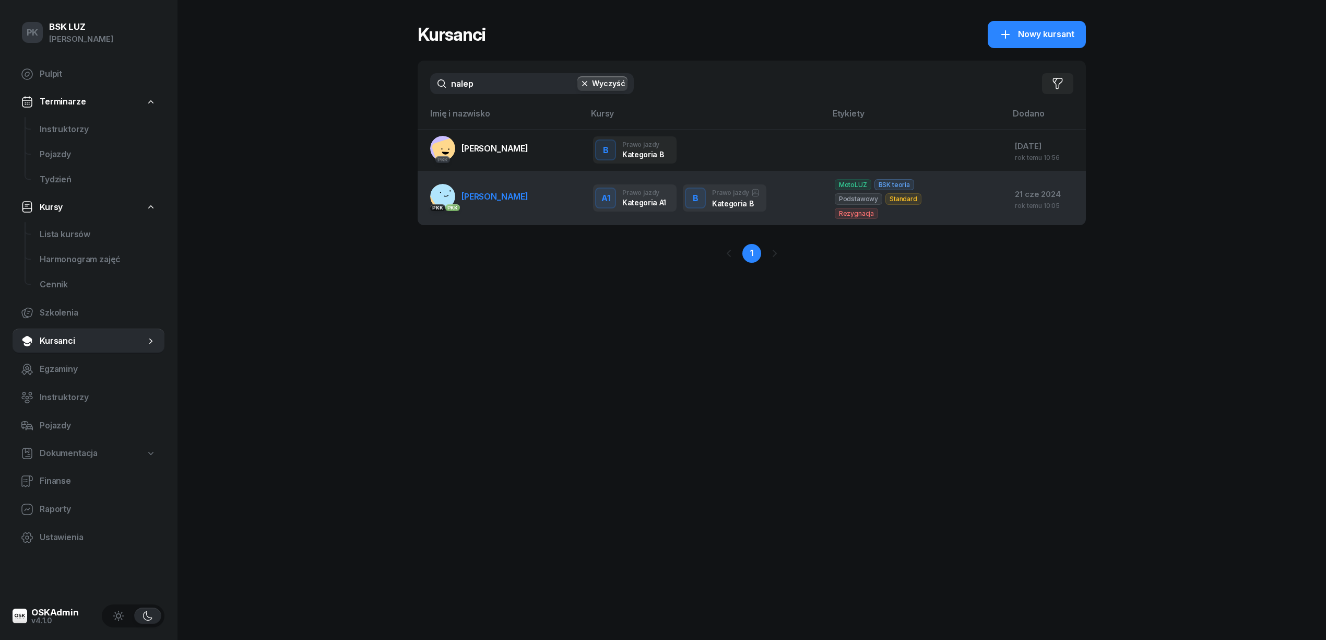
type input "nalep"
click at [489, 190] on link "PKK PKK [PERSON_NAME][GEOGRAPHIC_DATA]" at bounding box center [479, 196] width 98 height 25
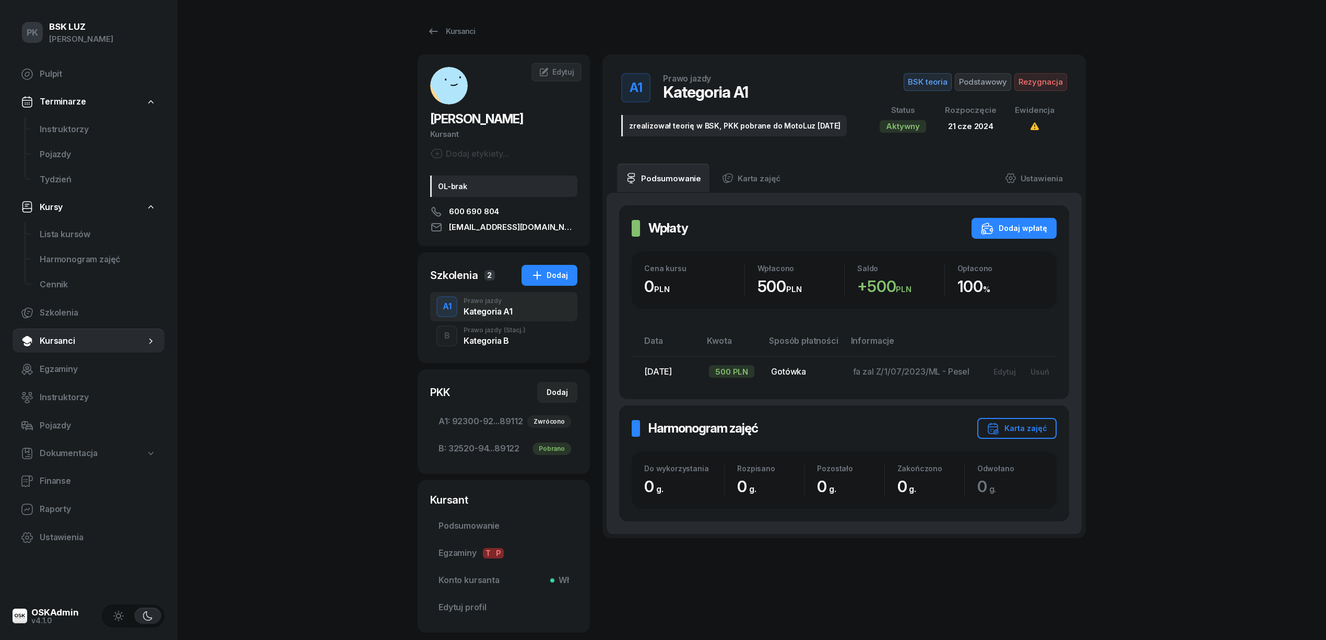
click at [510, 337] on div "Kategoria B" at bounding box center [495, 340] width 62 height 8
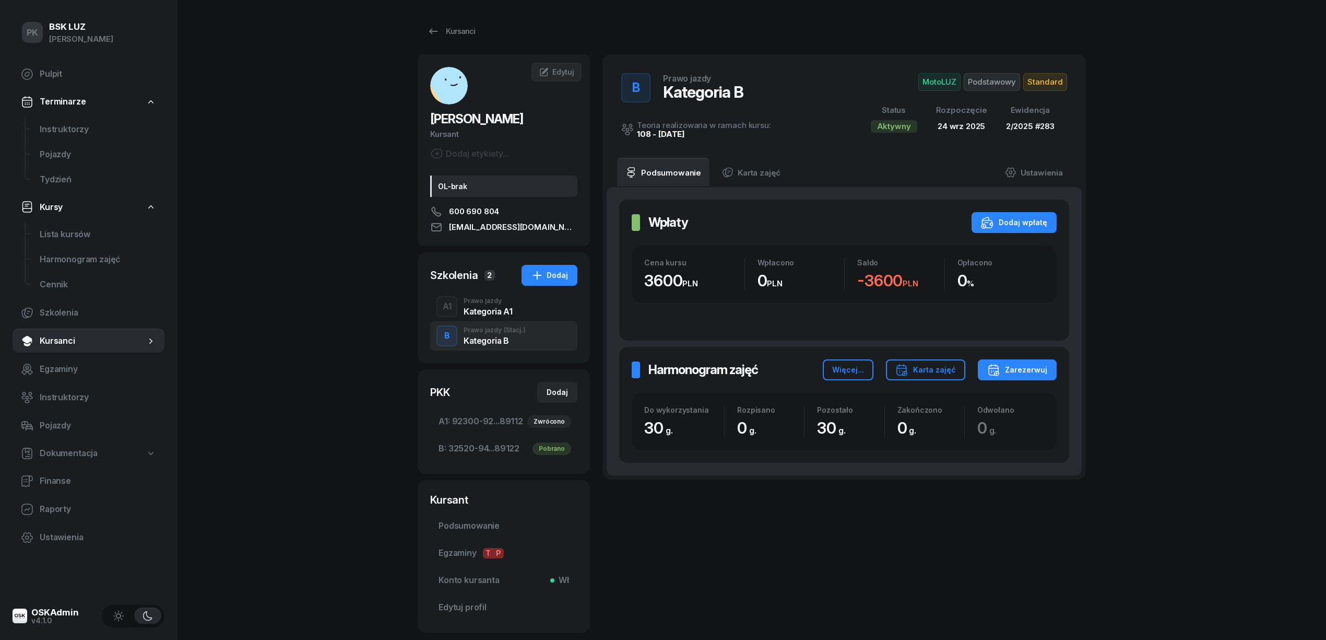
click at [1043, 78] on span "Standard" at bounding box center [1045, 82] width 44 height 18
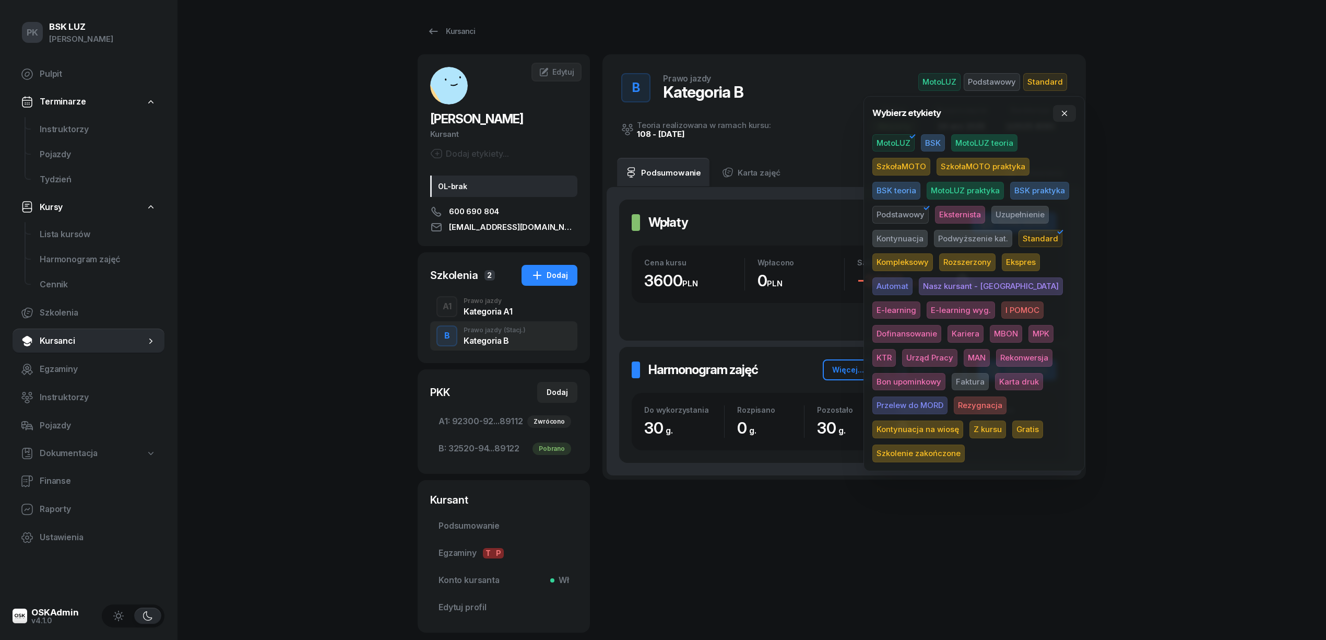
click at [995, 384] on span "Karta druk" at bounding box center [1019, 382] width 48 height 18
click at [1129, 300] on div "PK BSK [PERSON_NAME] Pulpit Terminarze Instruktorzy Pojazdy Tydzień Kursy Lista…" at bounding box center [663, 351] width 1326 height 703
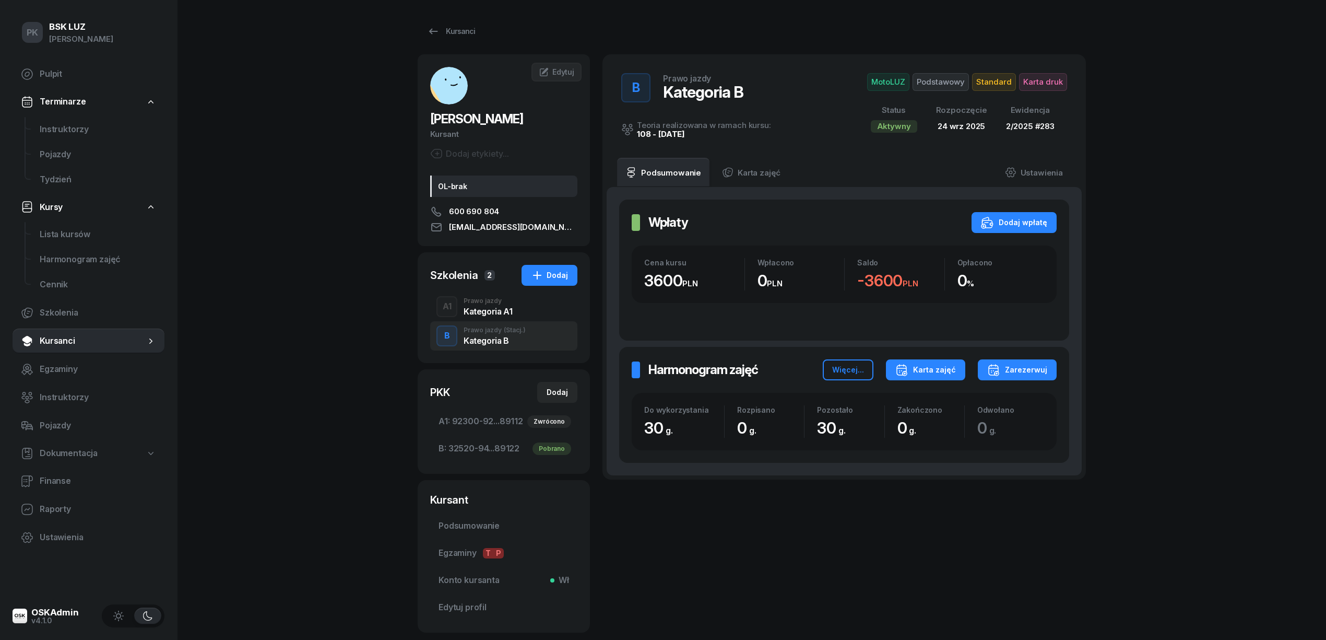
click at [930, 373] on div "Karta zajęć" at bounding box center [925, 369] width 61 height 13
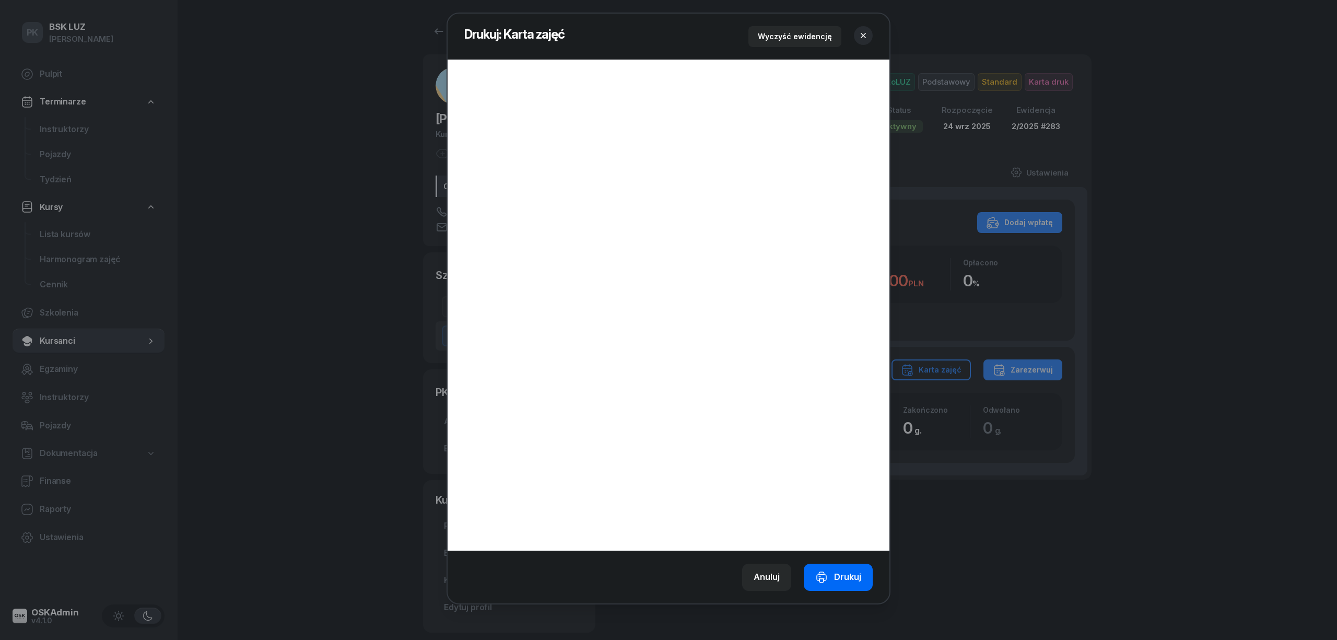
click at [840, 576] on div "Drukuj" at bounding box center [838, 577] width 46 height 14
click at [867, 34] on icon "button" at bounding box center [863, 35] width 10 height 10
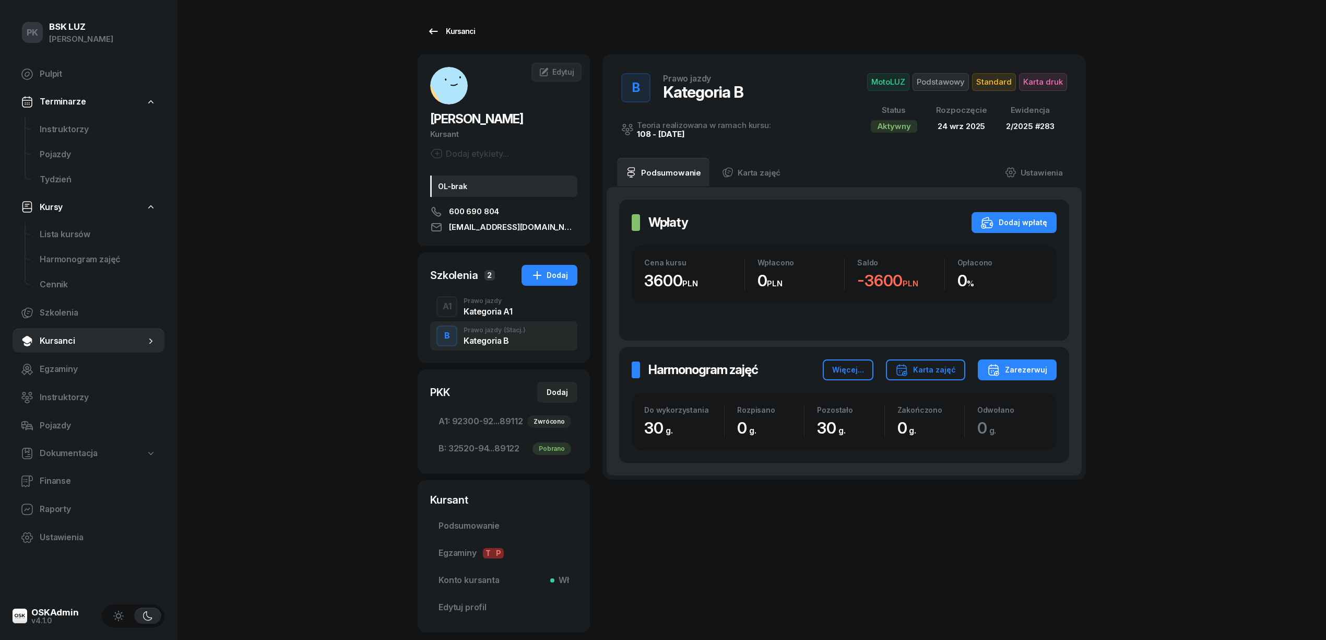
click at [458, 28] on div "Kursanci" at bounding box center [451, 31] width 48 height 13
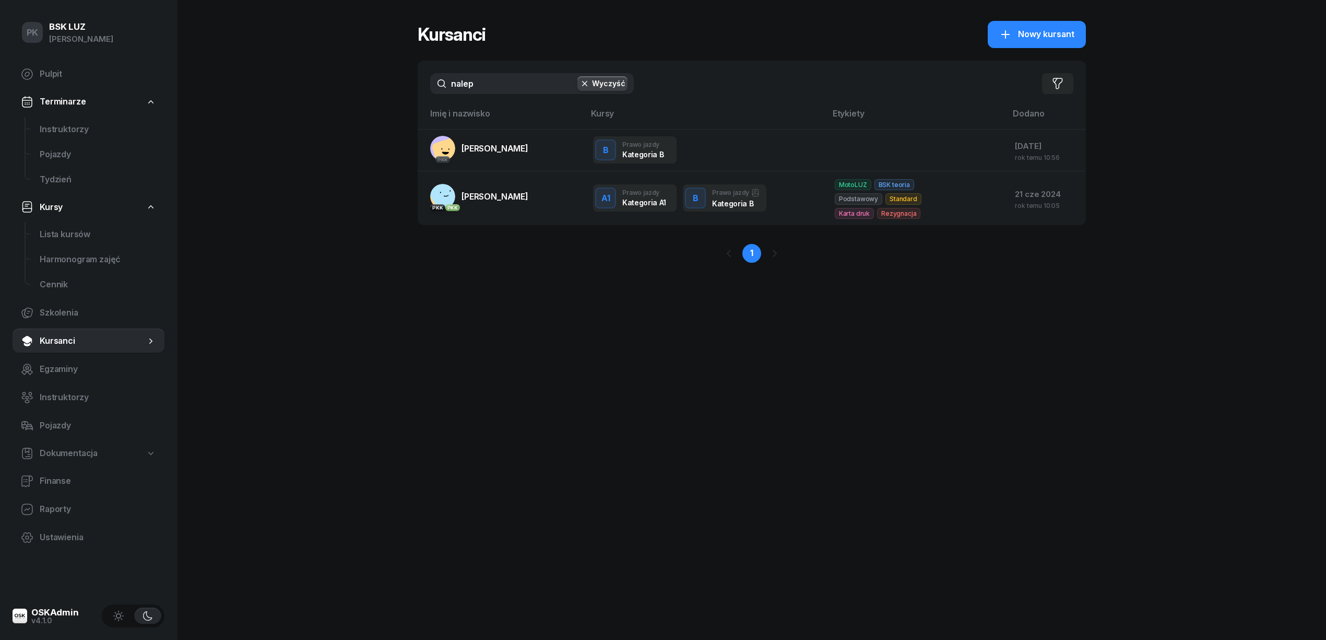
drag, startPoint x: 487, startPoint y: 89, endPoint x: 408, endPoint y: 87, distance: 78.9
click at [408, 87] on div "PK BSK [PERSON_NAME] Pulpit Terminarze Instruktorzy Pojazdy Tydzień Kursy Lista…" at bounding box center [663, 320] width 1326 height 640
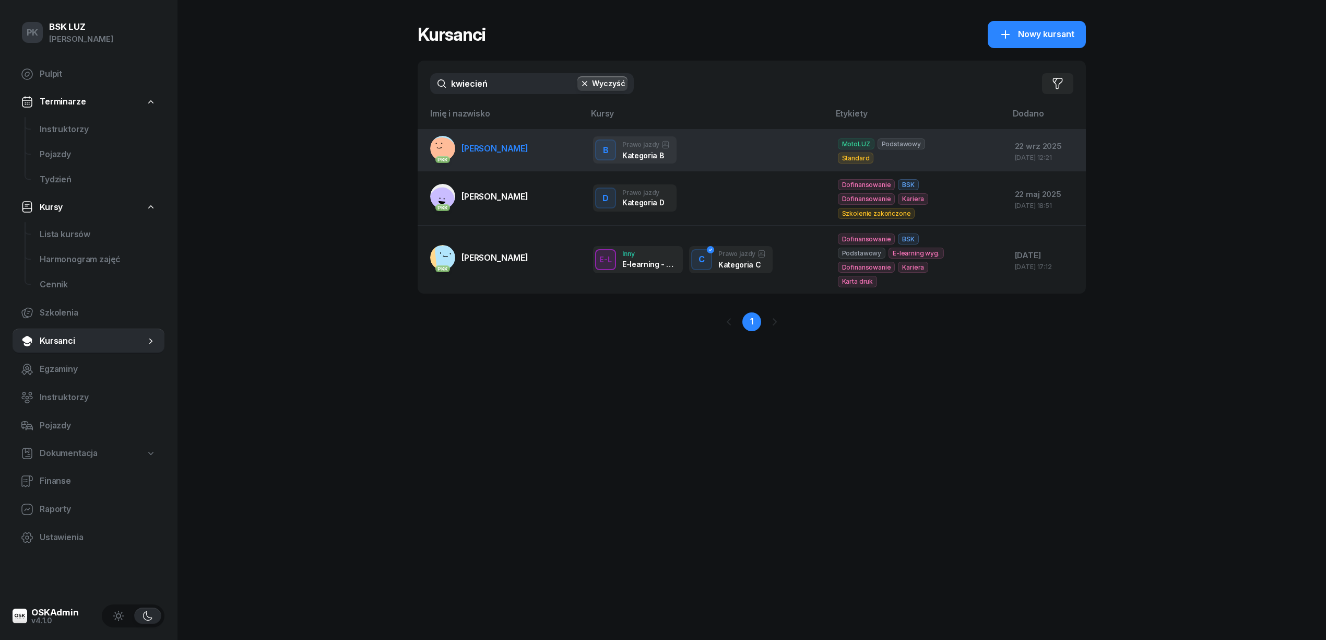
type input "kwiecień"
click at [514, 149] on span "[PERSON_NAME]" at bounding box center [495, 148] width 67 height 10
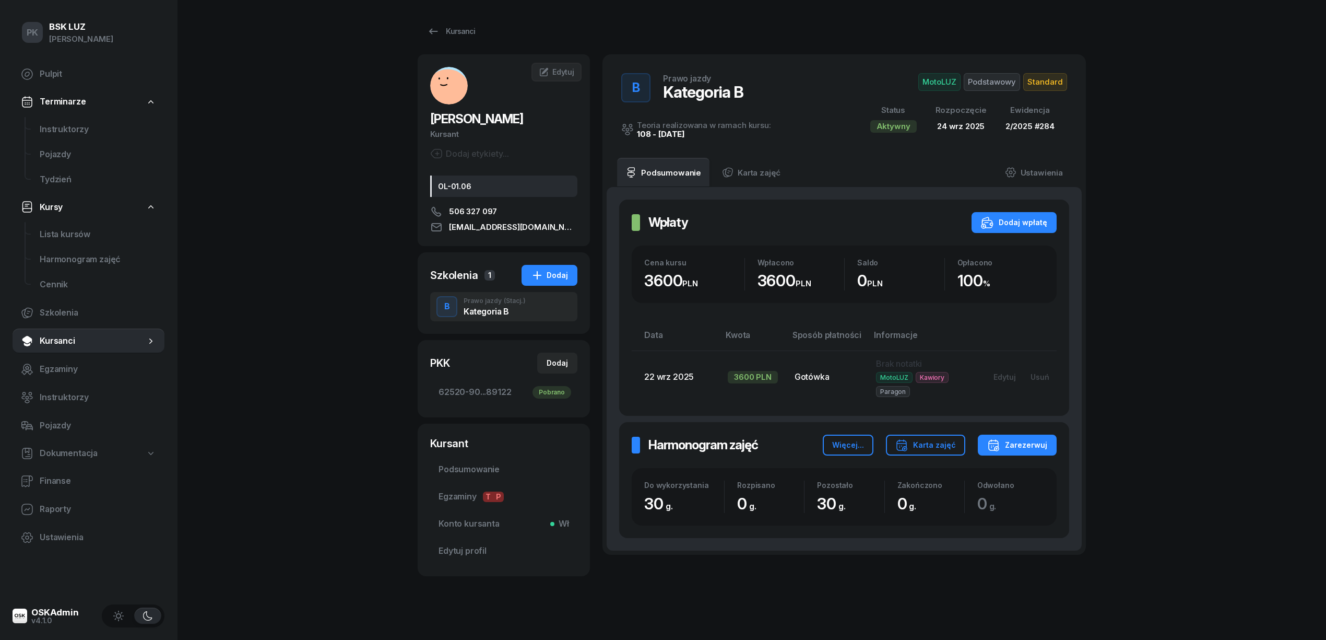
click at [1005, 81] on span "Podstawowy" at bounding box center [992, 82] width 56 height 18
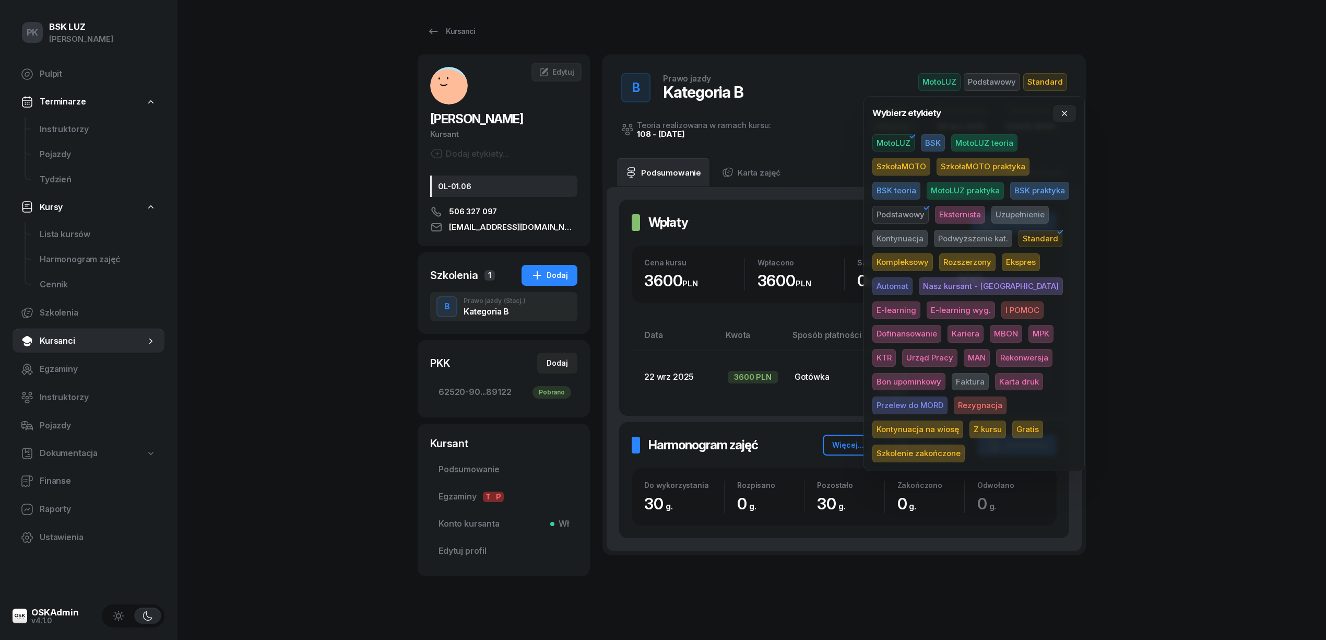
click at [995, 377] on span "Karta druk" at bounding box center [1019, 382] width 48 height 18
click at [1158, 326] on div "PK BSK [PERSON_NAME] Pulpit Terminarze Instruktorzy Pojazdy Tydzień Kursy Lista…" at bounding box center [663, 328] width 1326 height 657
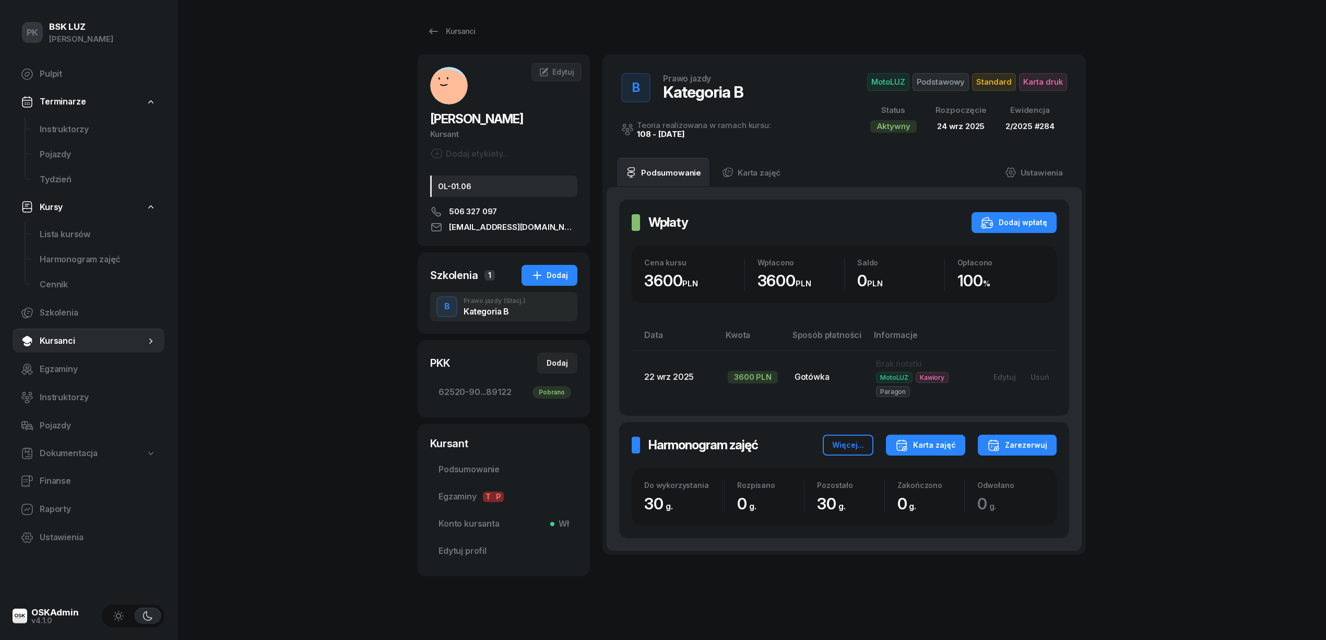
click at [924, 450] on div "Karta zajęć" at bounding box center [925, 445] width 61 height 13
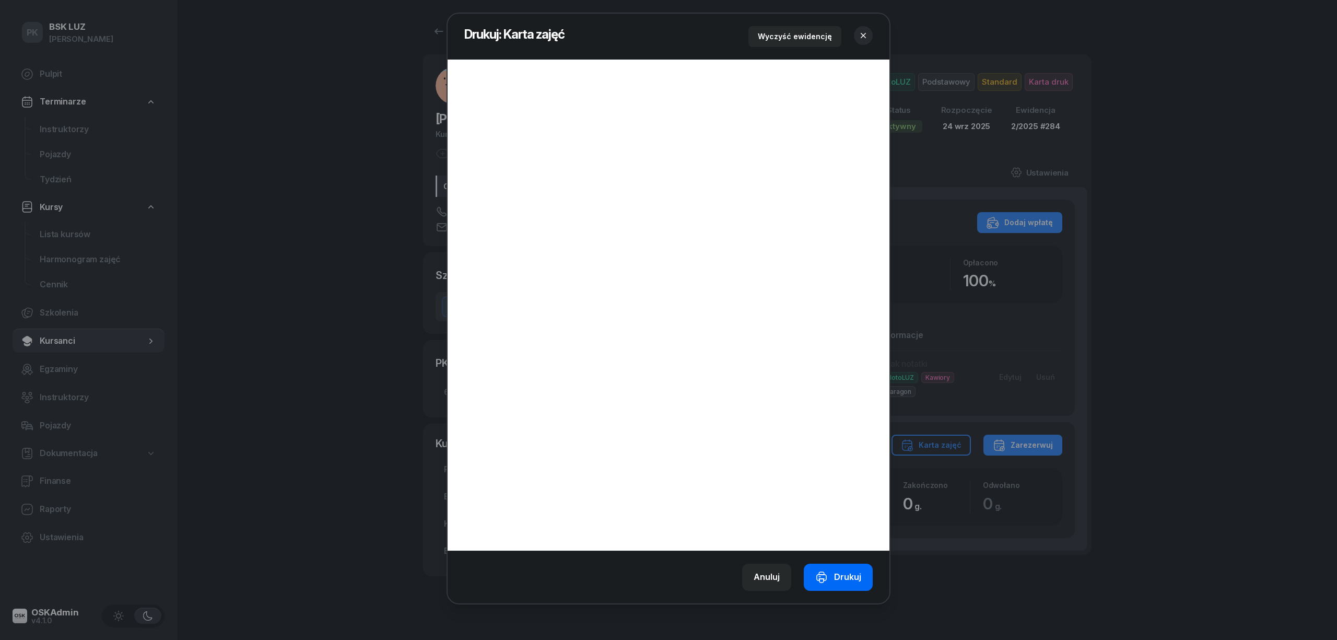
click at [841, 571] on div "Drukuj" at bounding box center [838, 577] width 46 height 14
click at [865, 37] on icon "button" at bounding box center [862, 35] width 5 height 5
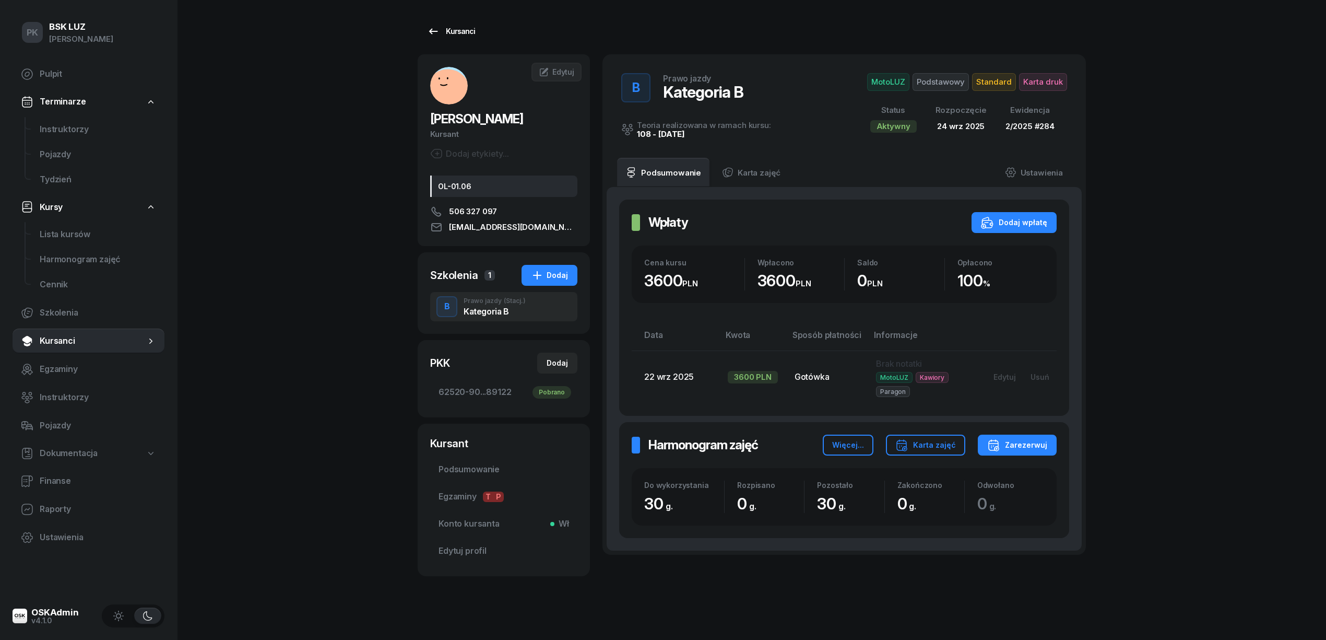
click at [444, 30] on div "Kursanci" at bounding box center [451, 31] width 48 height 13
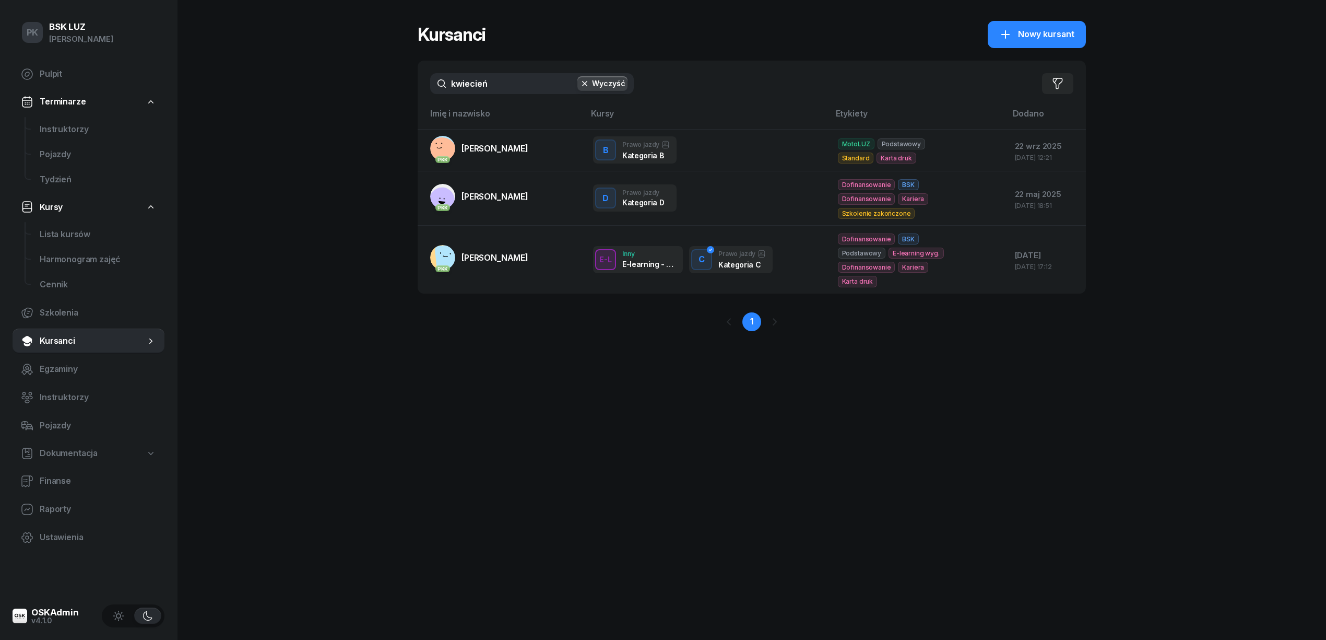
drag, startPoint x: 402, startPoint y: 84, endPoint x: 396, endPoint y: 84, distance: 6.3
click at [396, 84] on div "PK BSK [PERSON_NAME] Pulpit Terminarze Instruktorzy Pojazdy Tydzień Kursy Lista…" at bounding box center [663, 320] width 1326 height 640
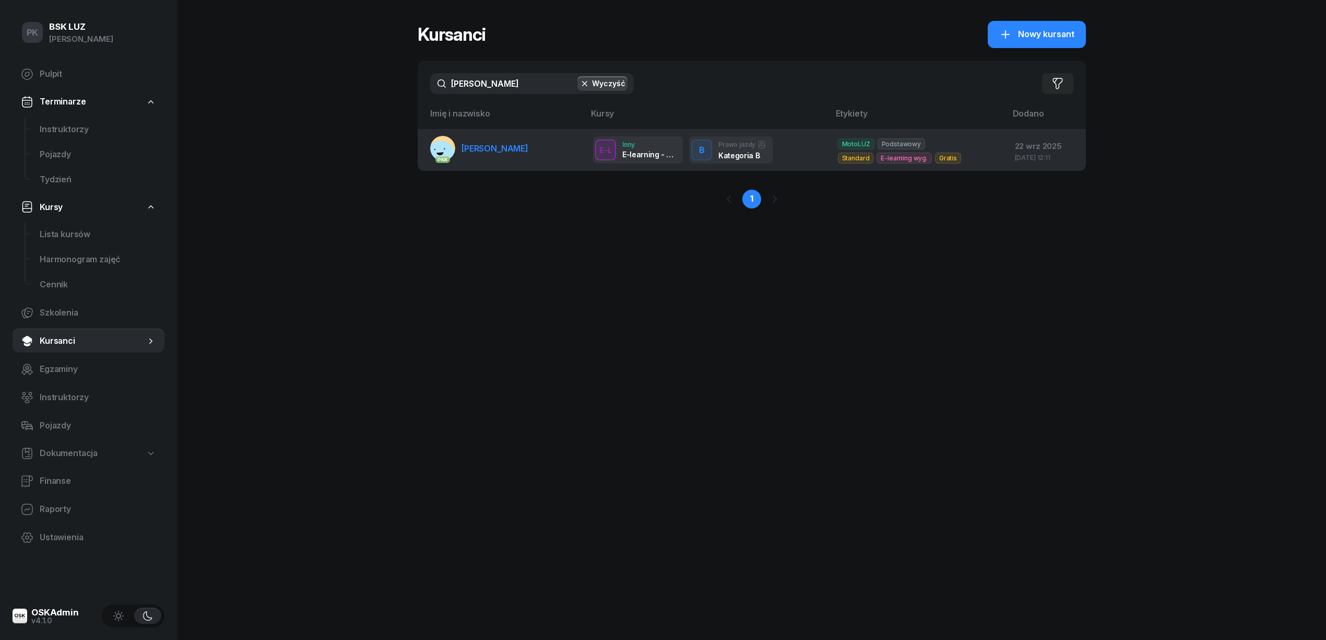
type input "[PERSON_NAME]"
click at [470, 155] on link "PKK [PERSON_NAME]" at bounding box center [479, 148] width 98 height 25
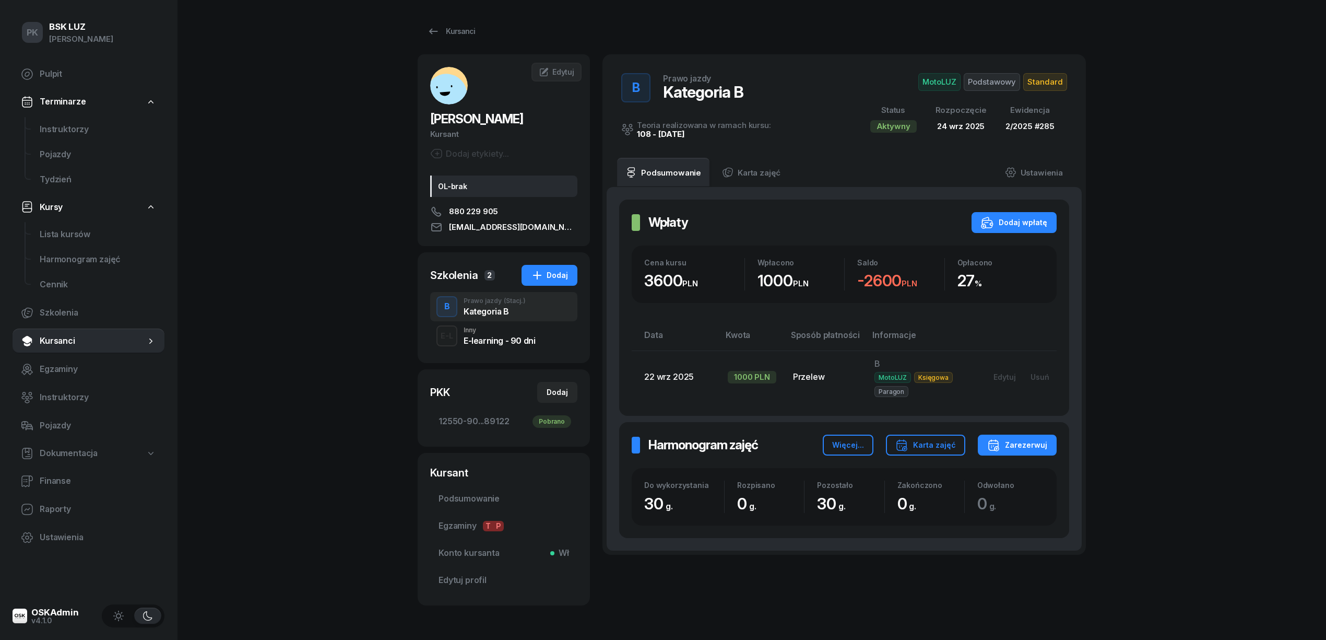
click at [1036, 78] on span "Standard" at bounding box center [1045, 82] width 44 height 18
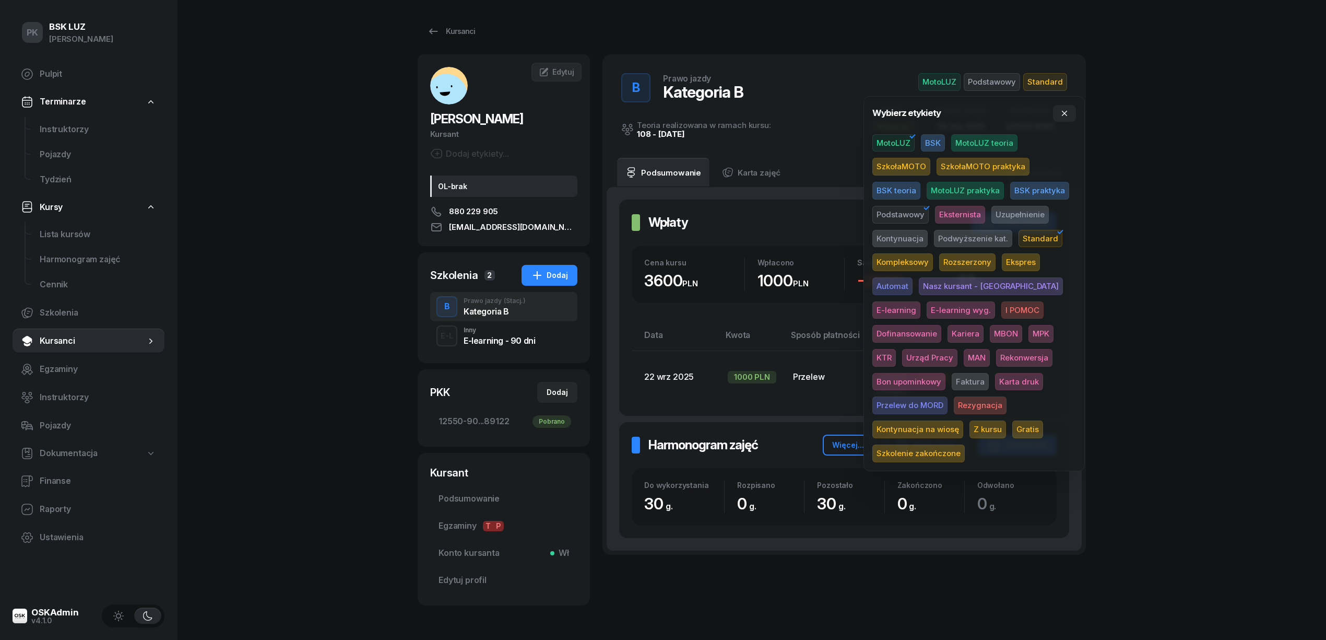
click at [995, 376] on span "Karta druk" at bounding box center [1019, 382] width 48 height 18
click at [1164, 250] on div "PK BSK [PERSON_NAME] Pulpit Terminarze Instruktorzy Pojazdy Tydzień Kursy Lista…" at bounding box center [663, 338] width 1326 height 676
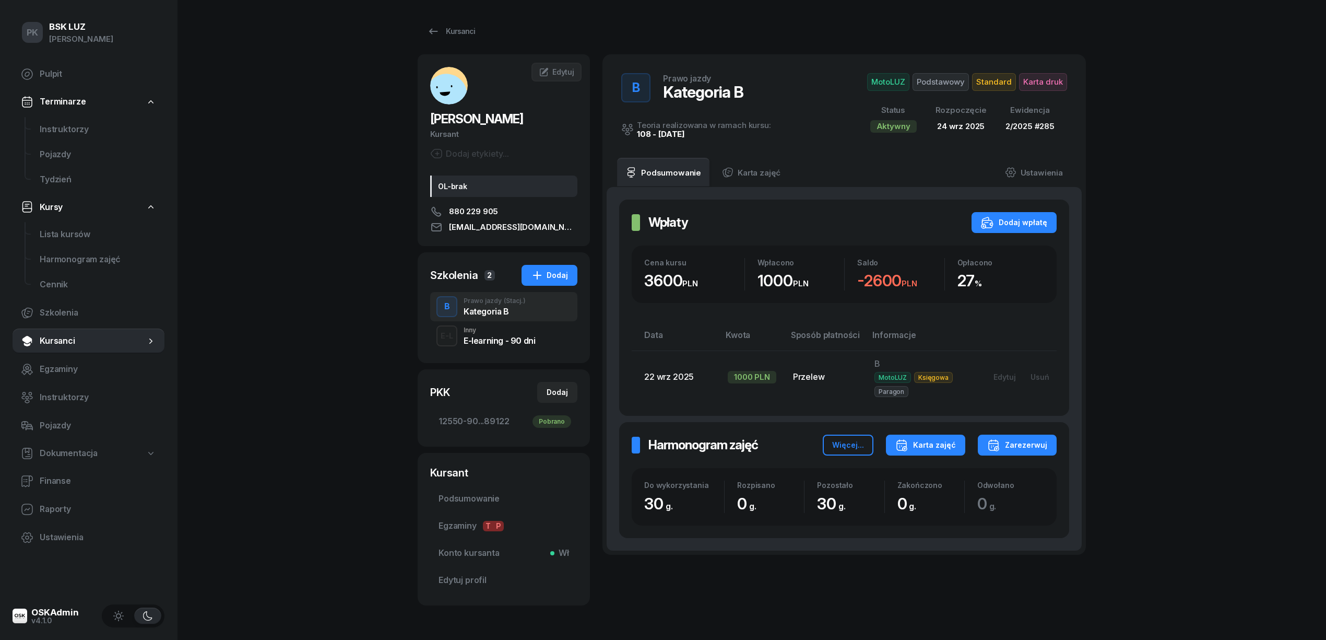
click at [926, 449] on div "Karta zajęć" at bounding box center [925, 445] width 61 height 13
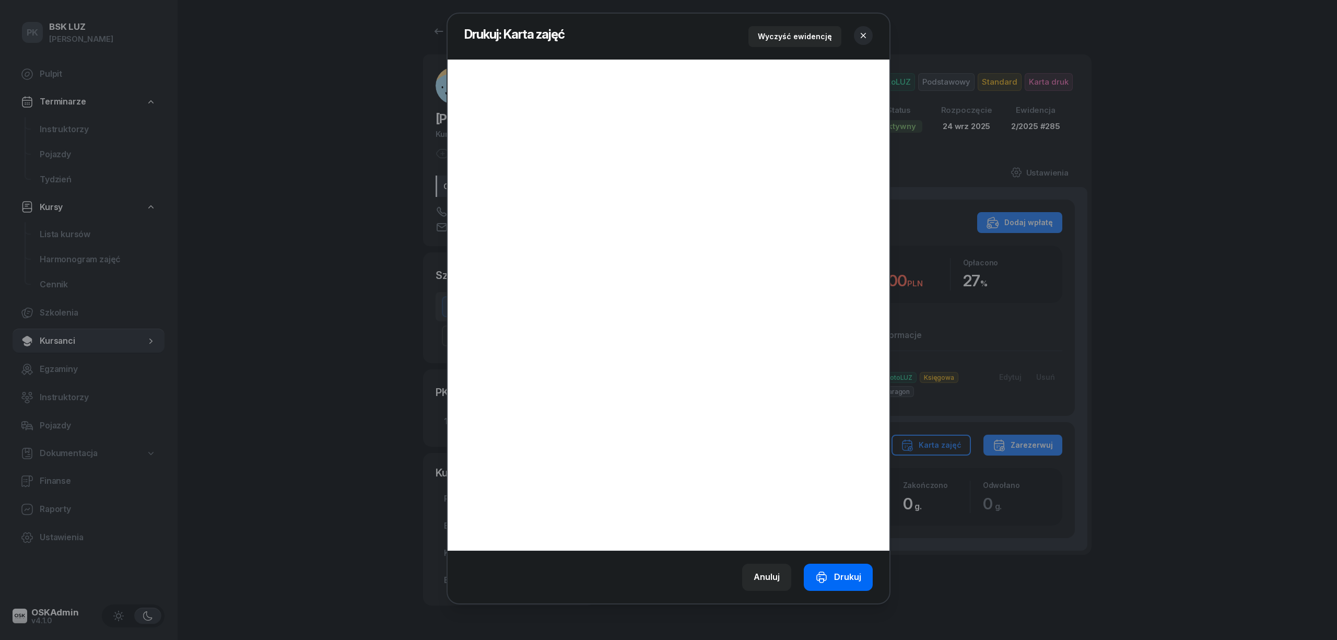
click at [828, 585] on button "Drukuj" at bounding box center [838, 576] width 69 height 27
click at [861, 38] on icon "button" at bounding box center [862, 35] width 5 height 5
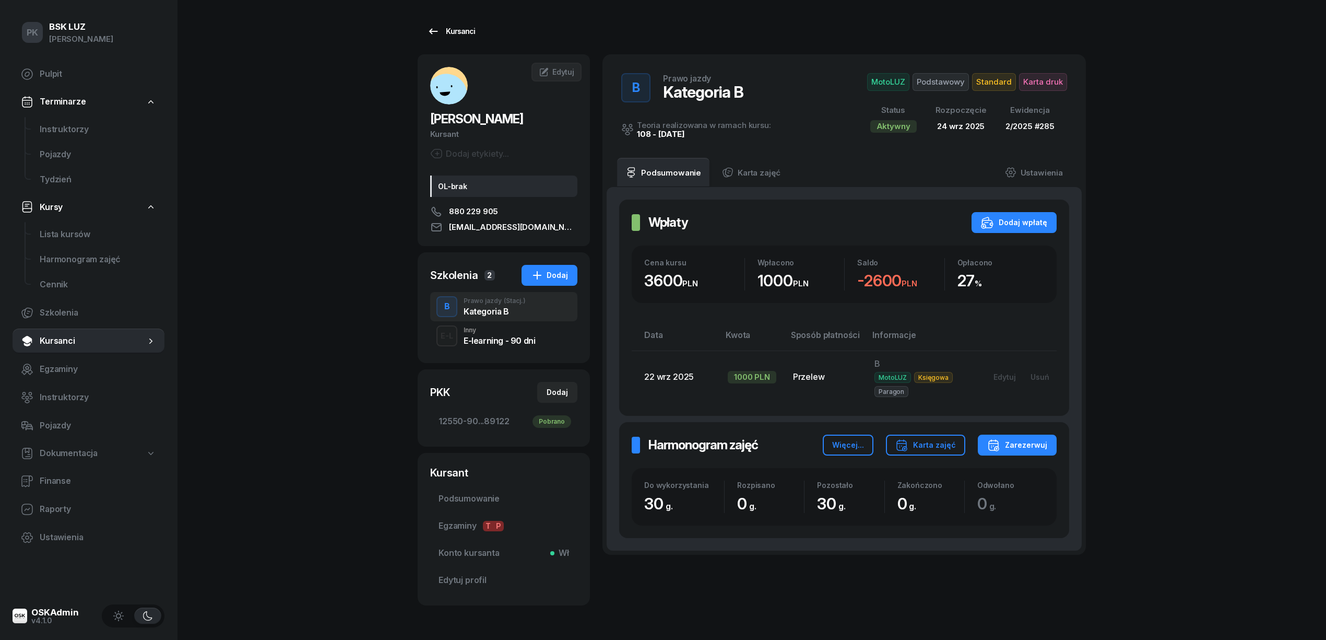
click at [456, 32] on div "Kursanci" at bounding box center [451, 31] width 48 height 13
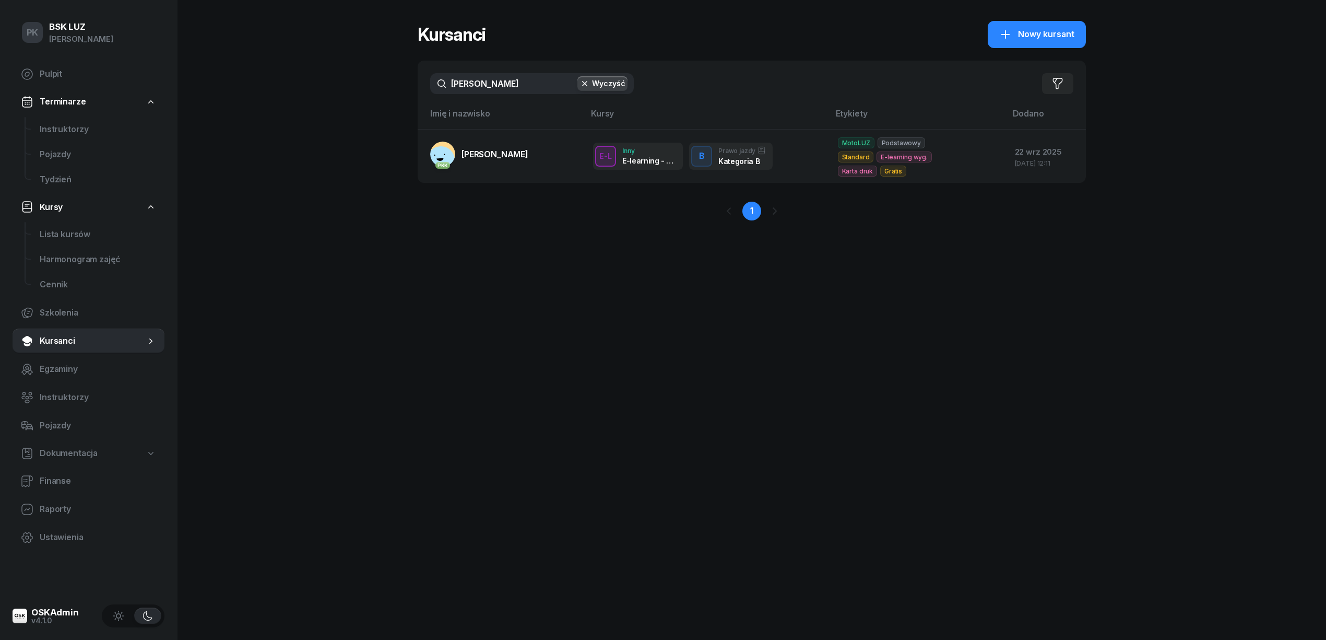
drag, startPoint x: 498, startPoint y: 89, endPoint x: 387, endPoint y: 82, distance: 111.4
click at [387, 82] on div "PK BSK [PERSON_NAME] Pulpit Terminarze Instruktorzy Pojazdy Tydzień Kursy Lista…" at bounding box center [663, 320] width 1326 height 640
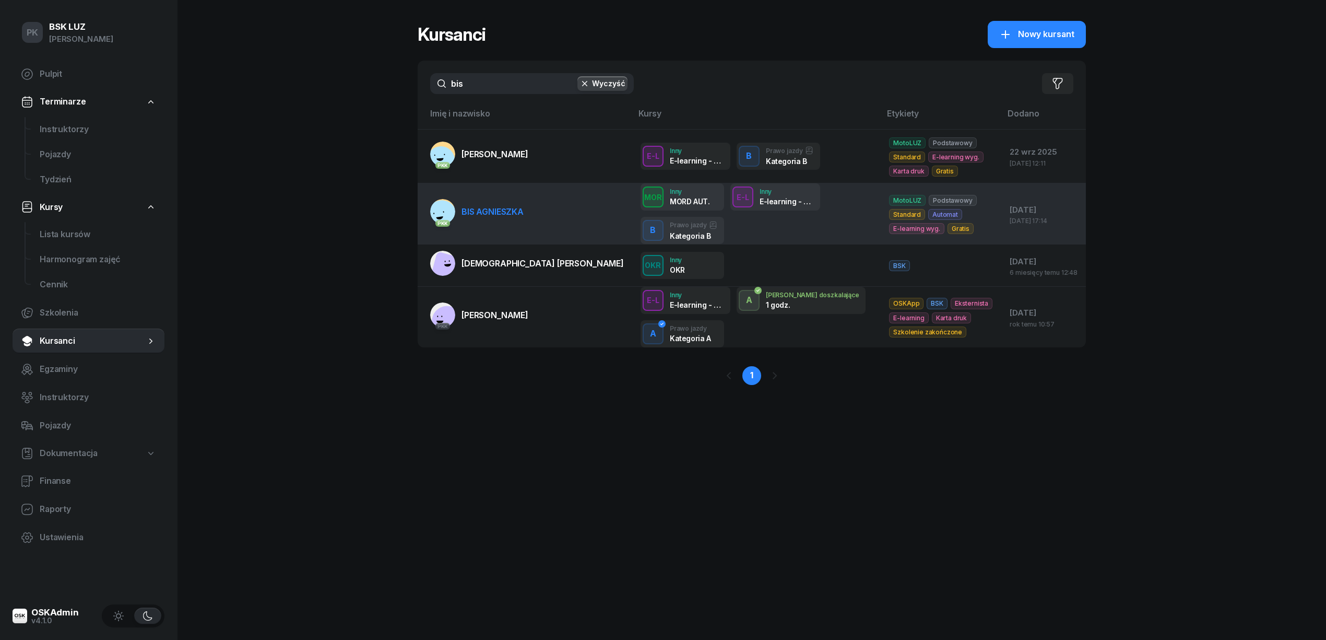
type input "bis"
click at [504, 207] on span "BIS AGNIESZKA" at bounding box center [493, 211] width 62 height 10
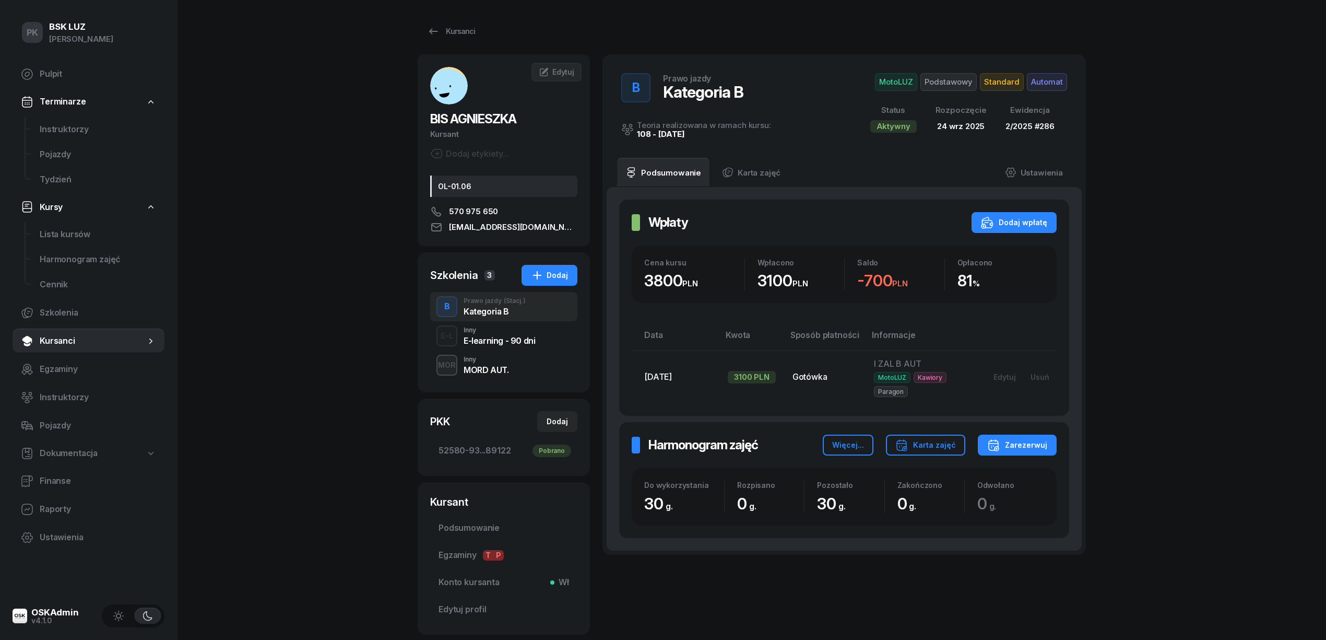
click at [999, 77] on span "Standard" at bounding box center [1002, 82] width 44 height 18
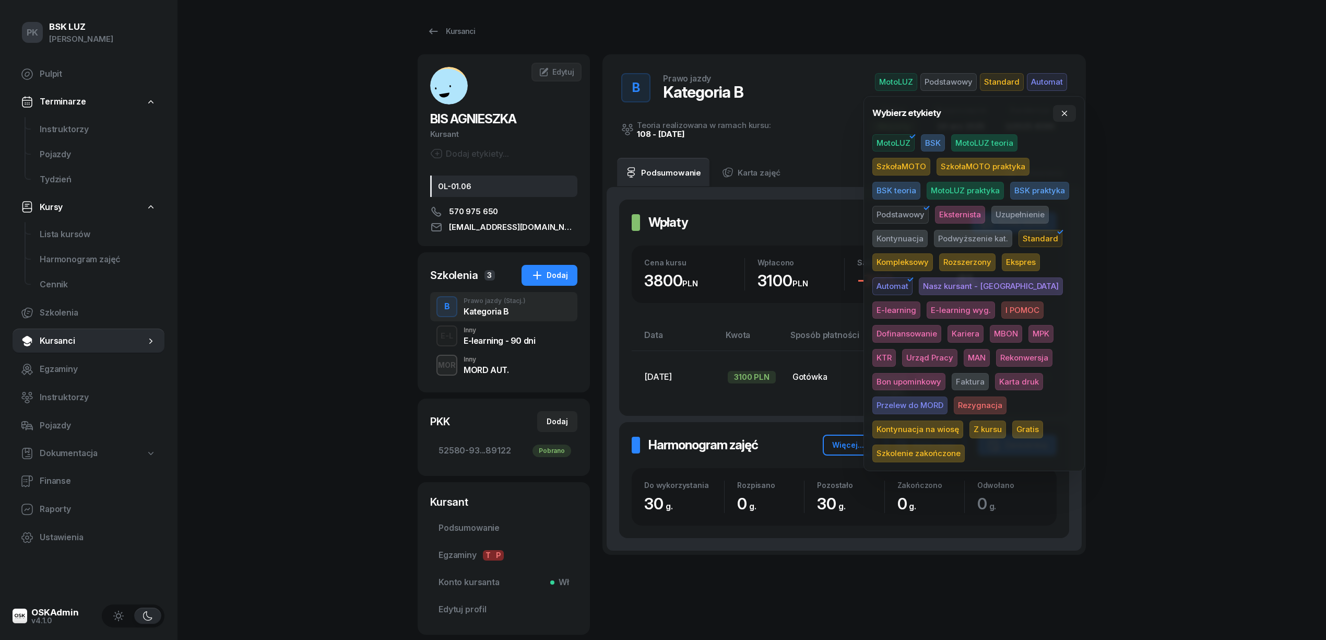
click at [995, 383] on span "Karta druk" at bounding box center [1019, 382] width 48 height 18
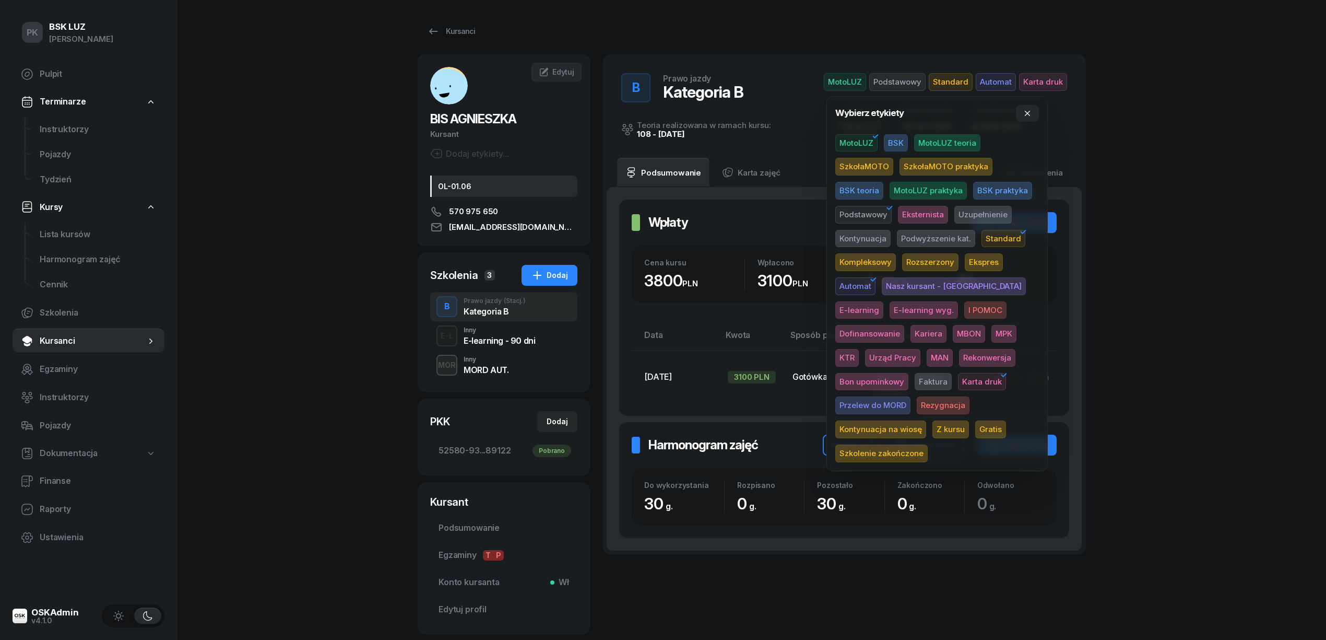
click at [1245, 312] on div "PK BSK [PERSON_NAME] Pulpit Terminarze Instruktorzy Pojazdy Tydzień Kursy Lista…" at bounding box center [663, 352] width 1326 height 705
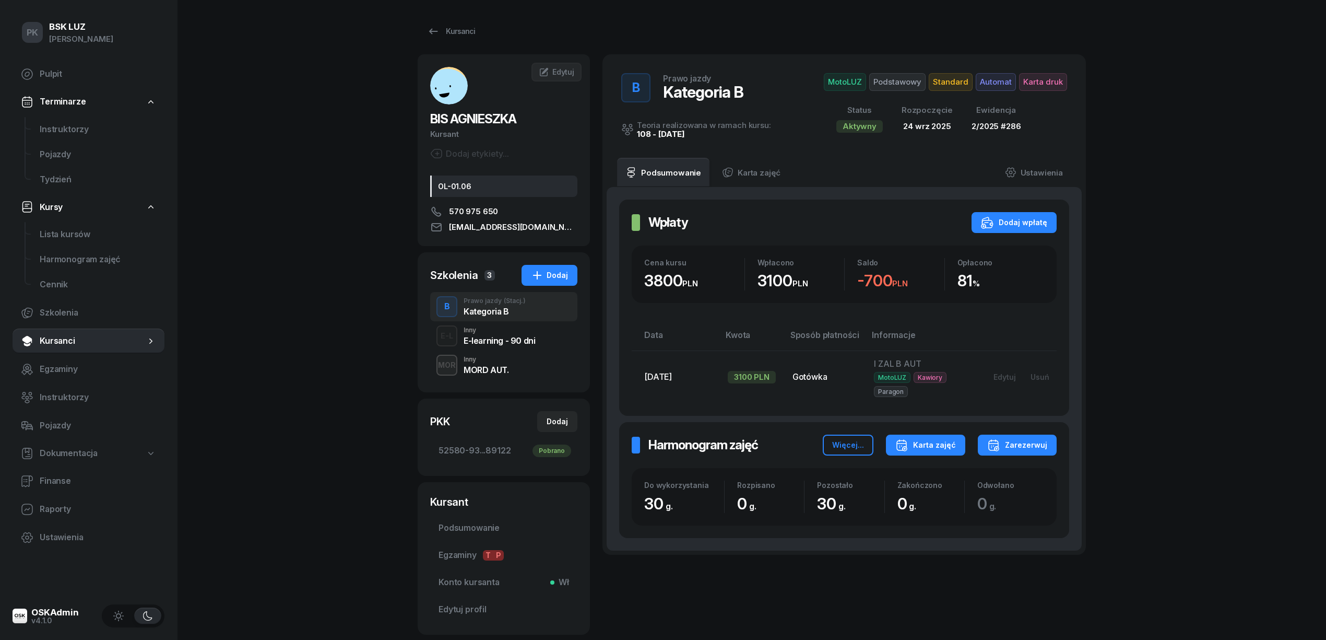
click at [938, 451] on div "Karta zajęć" at bounding box center [925, 445] width 61 height 13
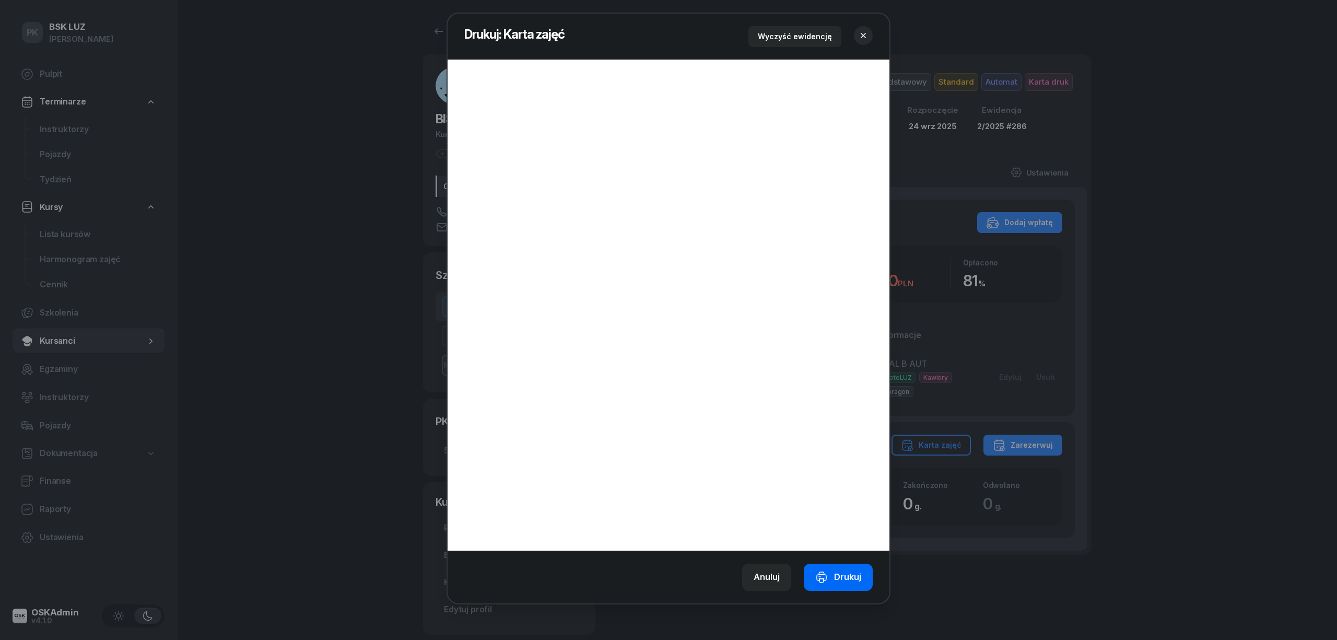
click at [852, 567] on button "Drukuj" at bounding box center [838, 576] width 69 height 27
click at [861, 34] on icon "button" at bounding box center [863, 35] width 10 height 10
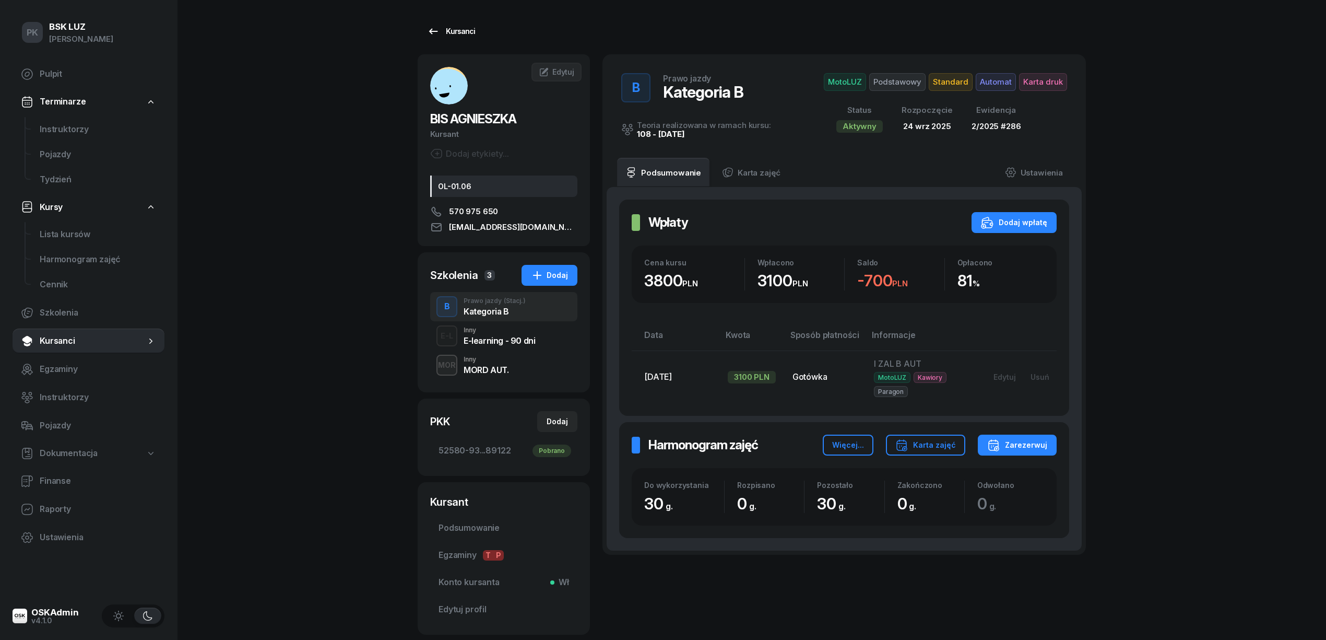
click at [452, 26] on div "Kursanci" at bounding box center [451, 31] width 48 height 13
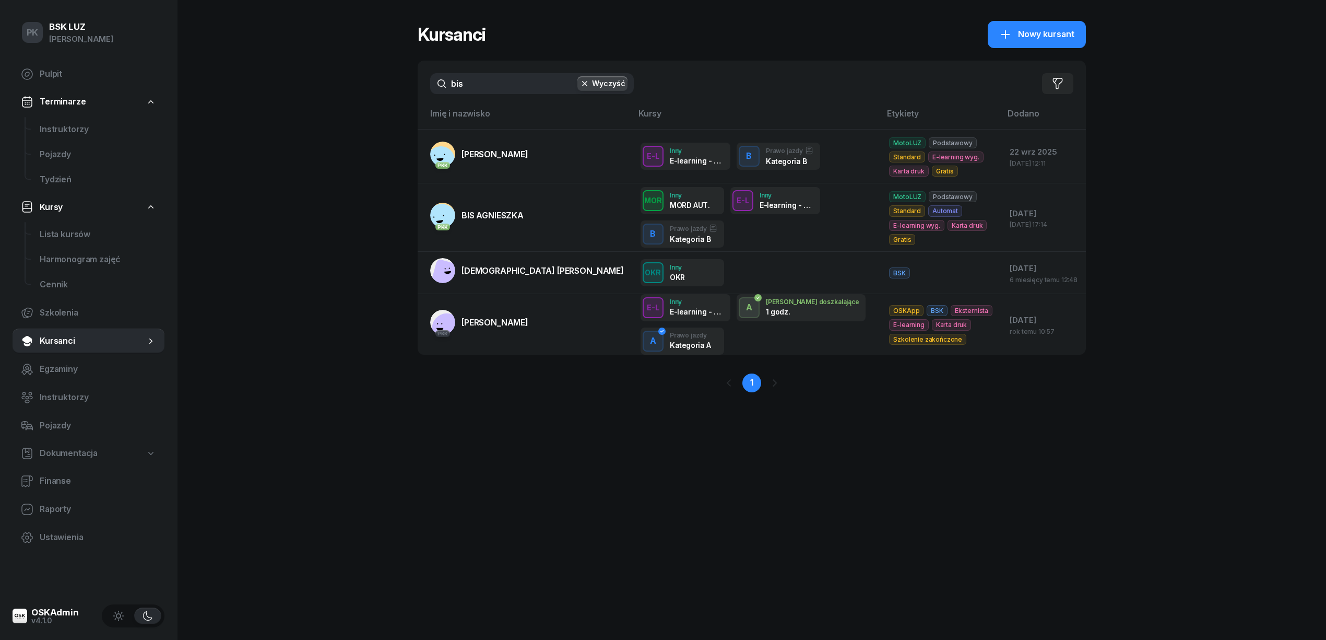
drag, startPoint x: 479, startPoint y: 88, endPoint x: 356, endPoint y: 93, distance: 123.3
click at [356, 93] on div "PK BSK [PERSON_NAME] Pulpit Terminarze Instruktorzy Pojazdy Tydzień Kursy Lista…" at bounding box center [663, 320] width 1326 height 640
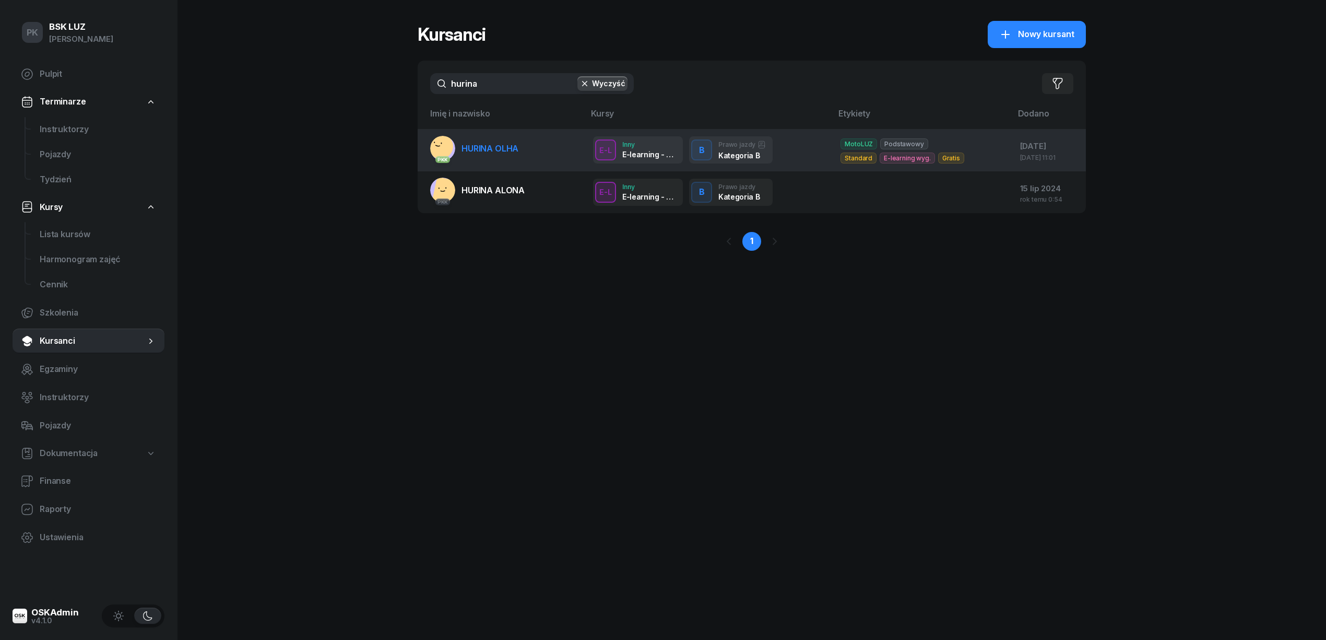
type input "hurina"
click at [465, 149] on span "HURINA OLHA" at bounding box center [490, 148] width 57 height 10
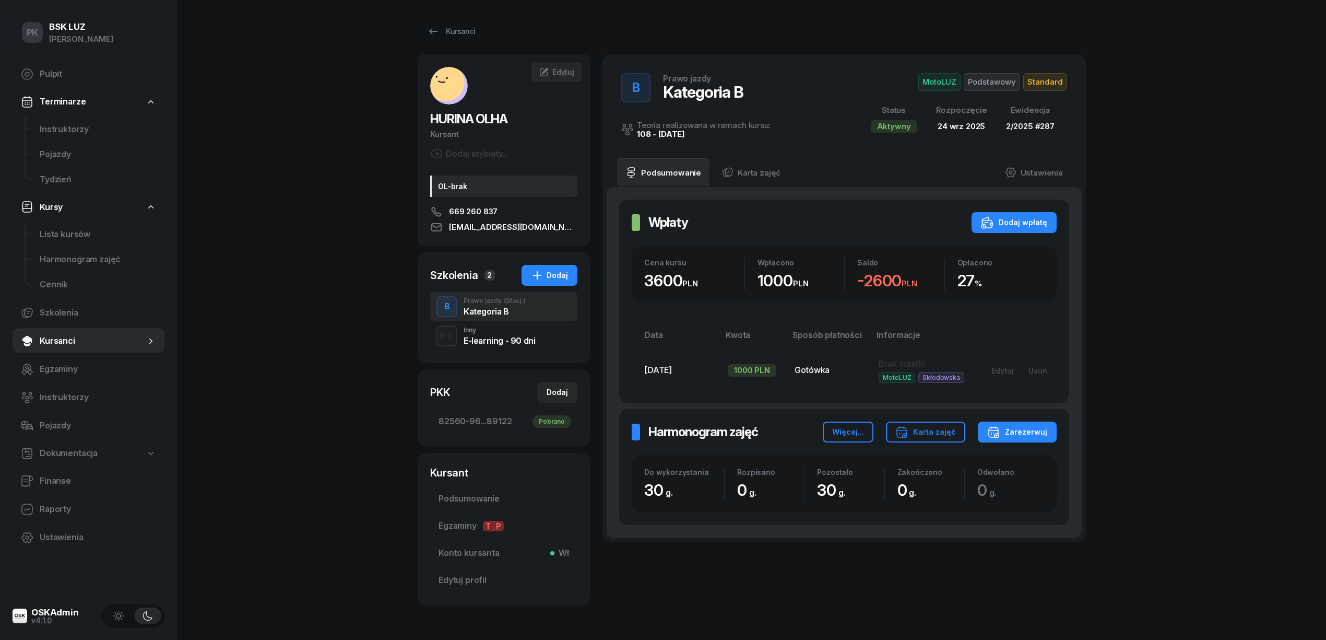
click at [1011, 85] on span "Podstawowy" at bounding box center [992, 82] width 56 height 18
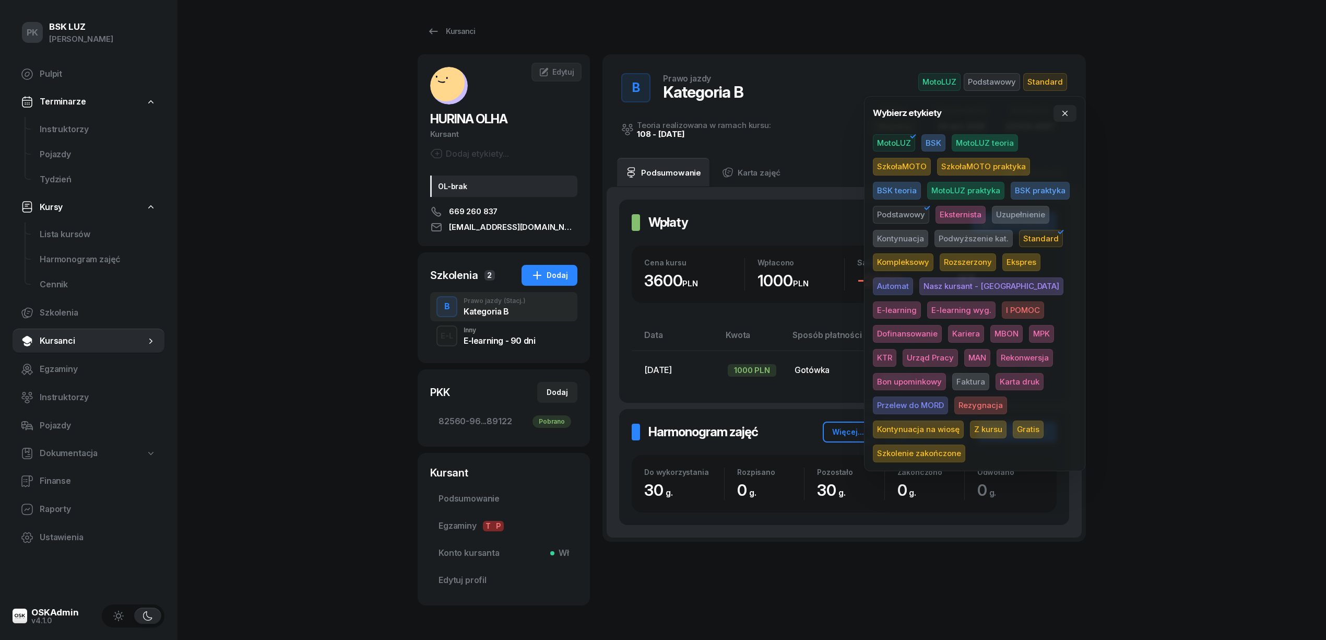
click at [996, 379] on span "Karta druk" at bounding box center [1020, 382] width 48 height 18
click at [1212, 274] on div "PK BSK [PERSON_NAME] Pulpit Terminarze Instruktorzy Pojazdy Tydzień Kursy Lista…" at bounding box center [663, 338] width 1326 height 676
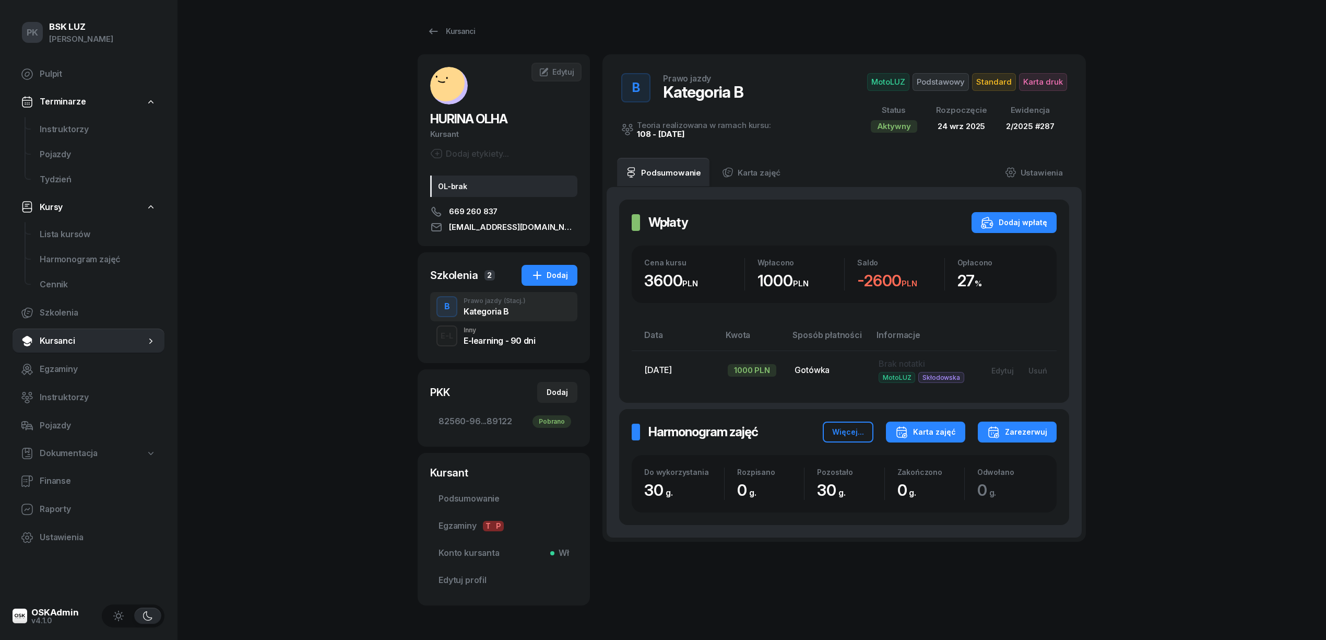
click at [953, 437] on div "Karta zajęć" at bounding box center [925, 432] width 61 height 13
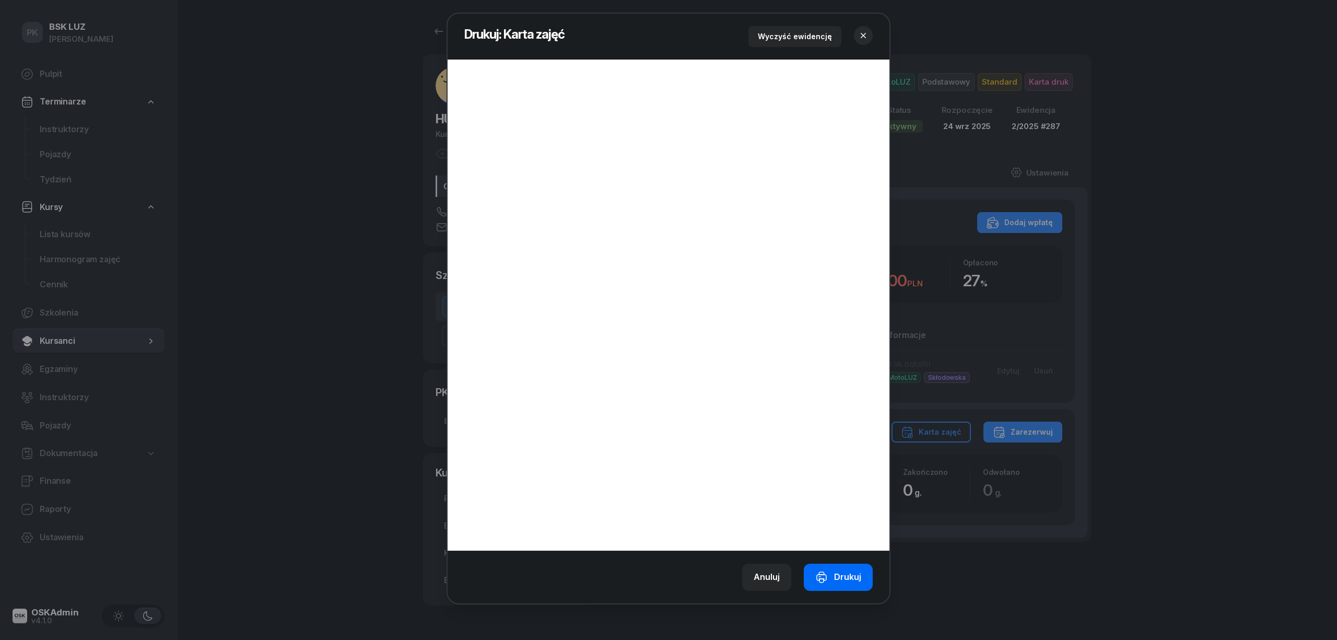
click at [842, 570] on button "Drukuj" at bounding box center [838, 576] width 69 height 27
click at [860, 33] on icon "button" at bounding box center [863, 35] width 10 height 10
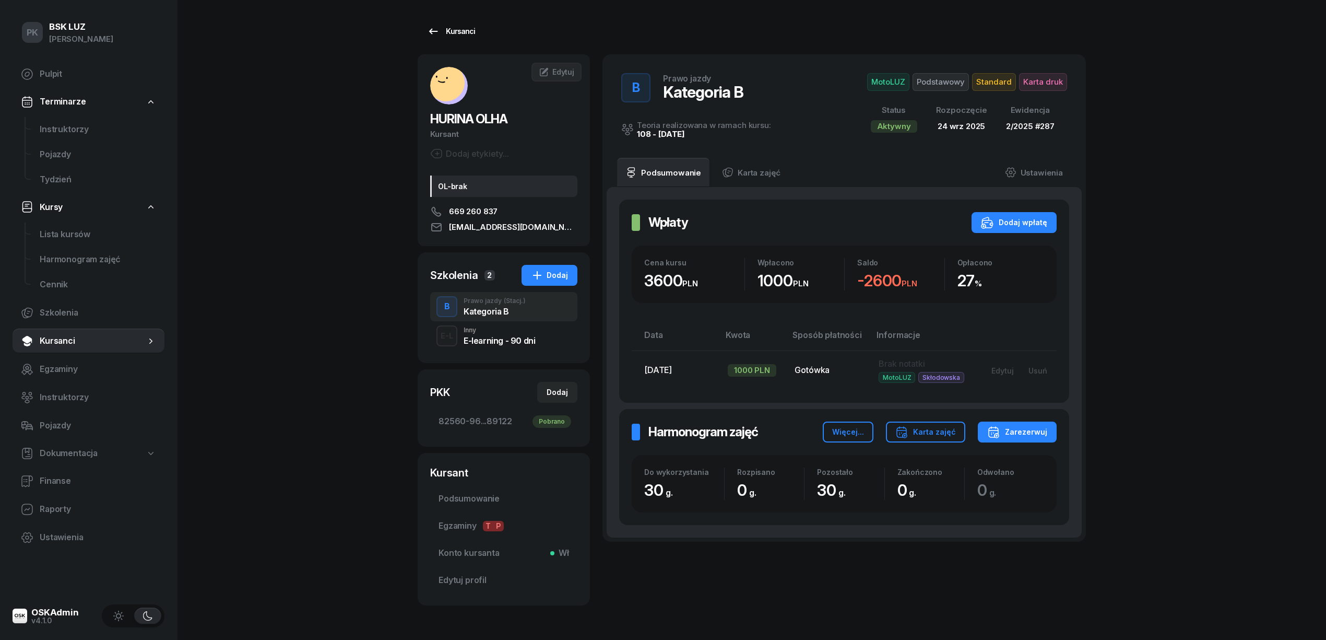
click at [456, 23] on link "Kursanci" at bounding box center [451, 31] width 67 height 21
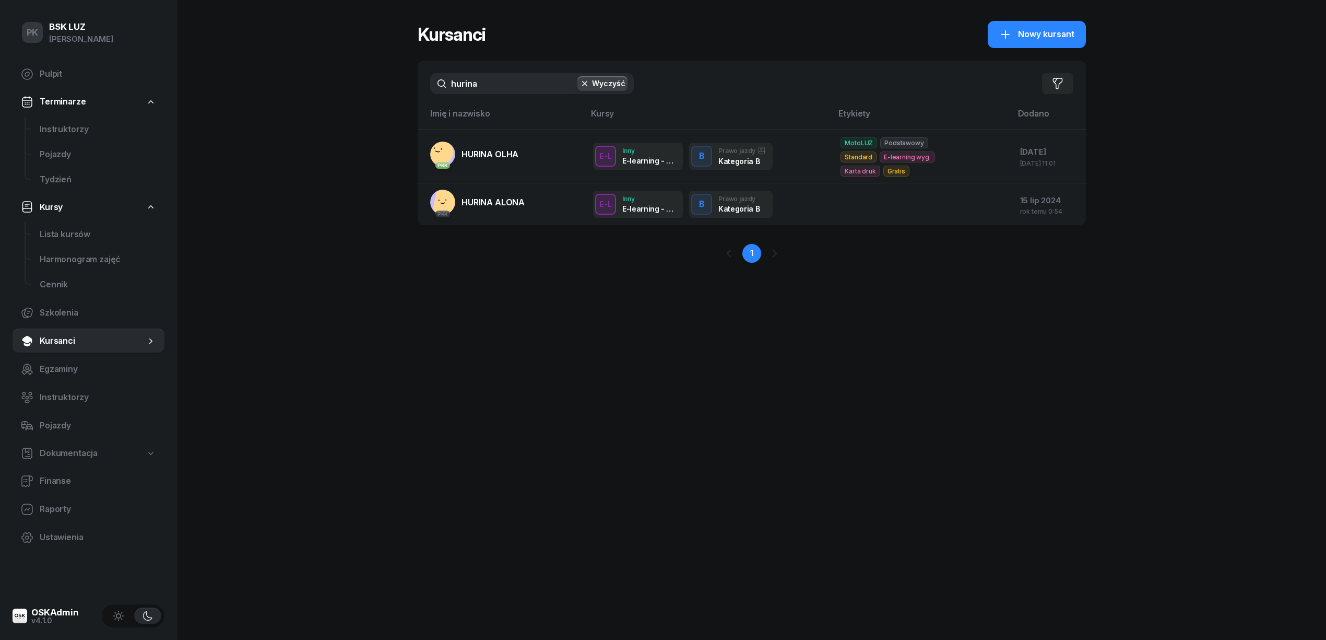
drag, startPoint x: 481, startPoint y: 88, endPoint x: 379, endPoint y: 89, distance: 102.3
click at [379, 89] on div "PK BSK [PERSON_NAME] Pulpit Terminarze Instruktorzy Pojazdy Tydzień Kursy Lista…" at bounding box center [663, 320] width 1326 height 640
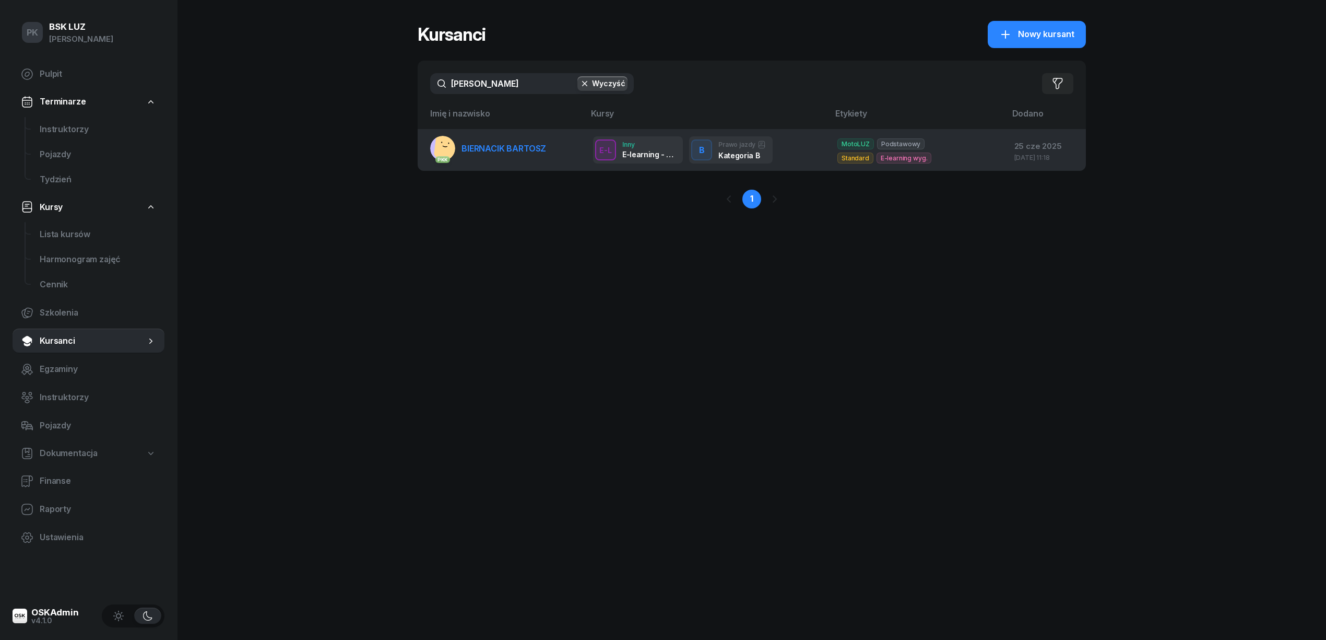
type input "[PERSON_NAME]"
click at [470, 161] on td "PKK [PERSON_NAME]" at bounding box center [501, 150] width 167 height 42
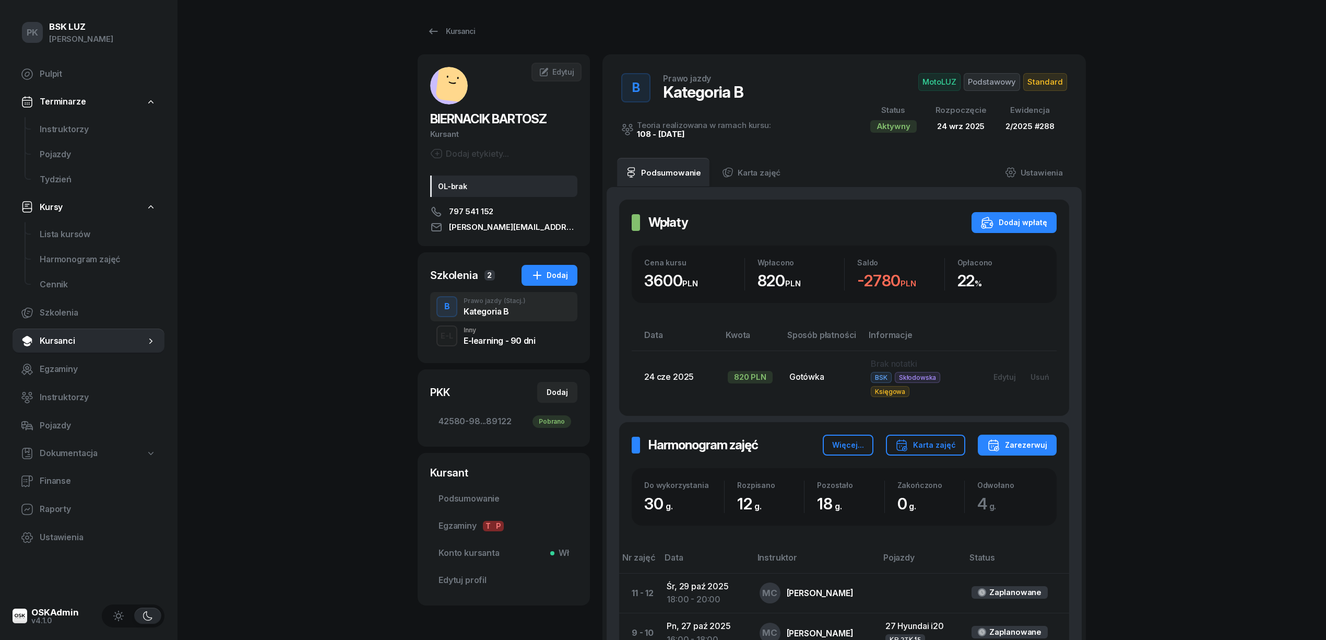
click at [975, 85] on span "Podstawowy" at bounding box center [992, 82] width 56 height 18
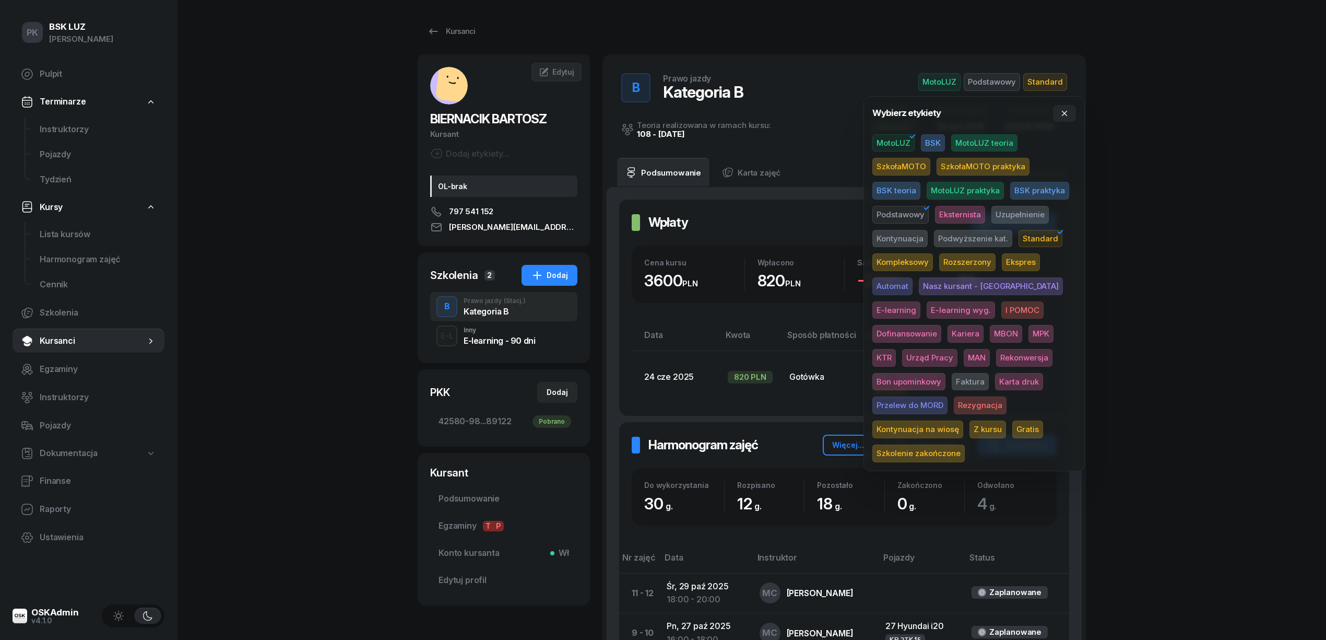
click at [995, 382] on span "Karta druk" at bounding box center [1019, 382] width 48 height 18
click at [1209, 300] on div "PK BSK [PERSON_NAME] Pulpit Terminarze Instruktorzy Pojazdy Tydzień Kursy Lista…" at bounding box center [663, 511] width 1326 height 1022
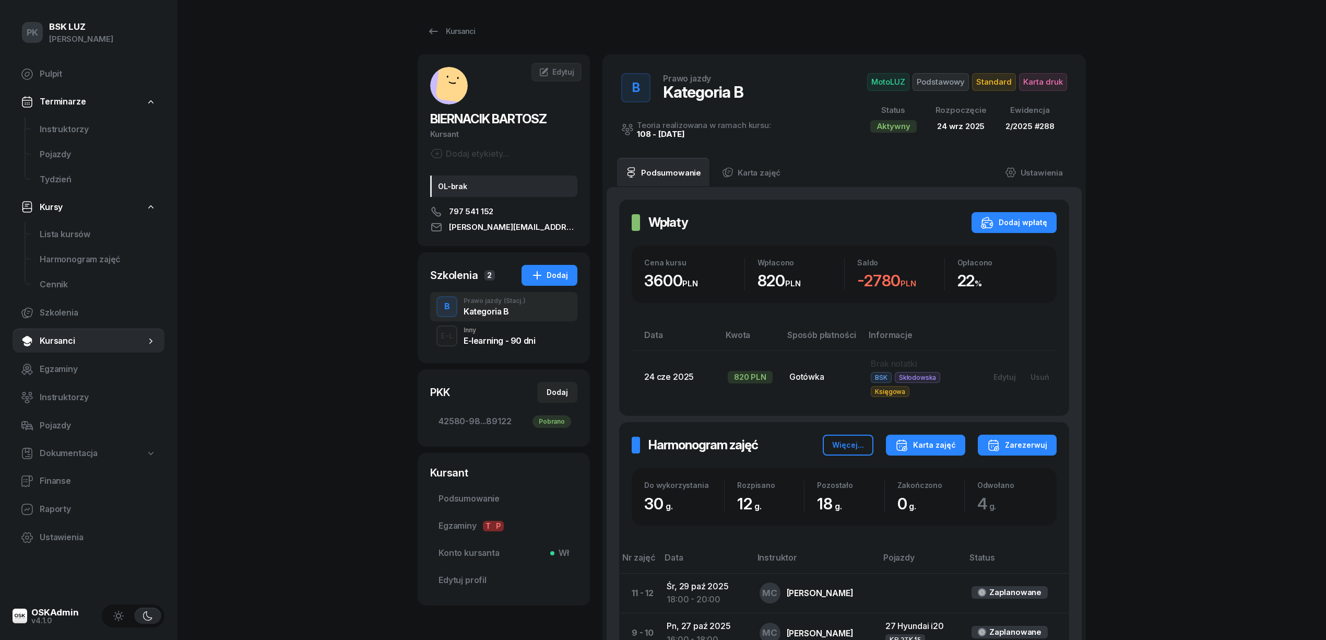
click at [935, 451] on div "Karta zajęć" at bounding box center [925, 445] width 61 height 13
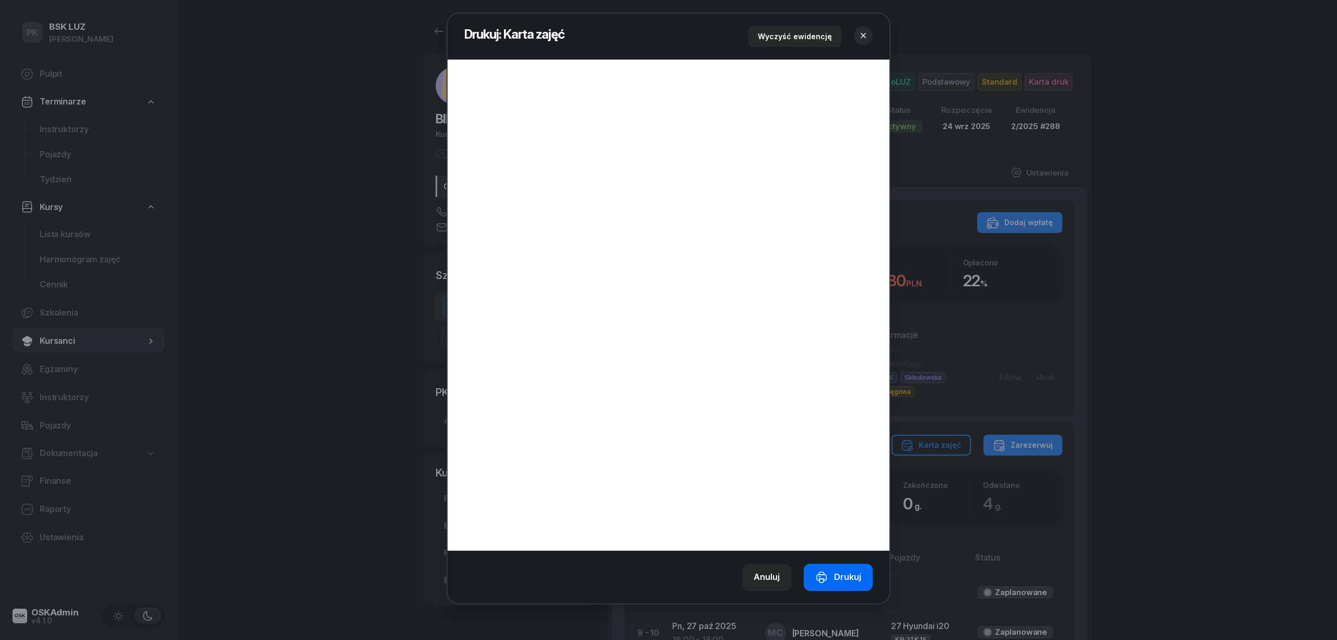
click at [844, 579] on div "Drukuj" at bounding box center [838, 577] width 46 height 14
click at [864, 31] on icon "button" at bounding box center [863, 35] width 10 height 10
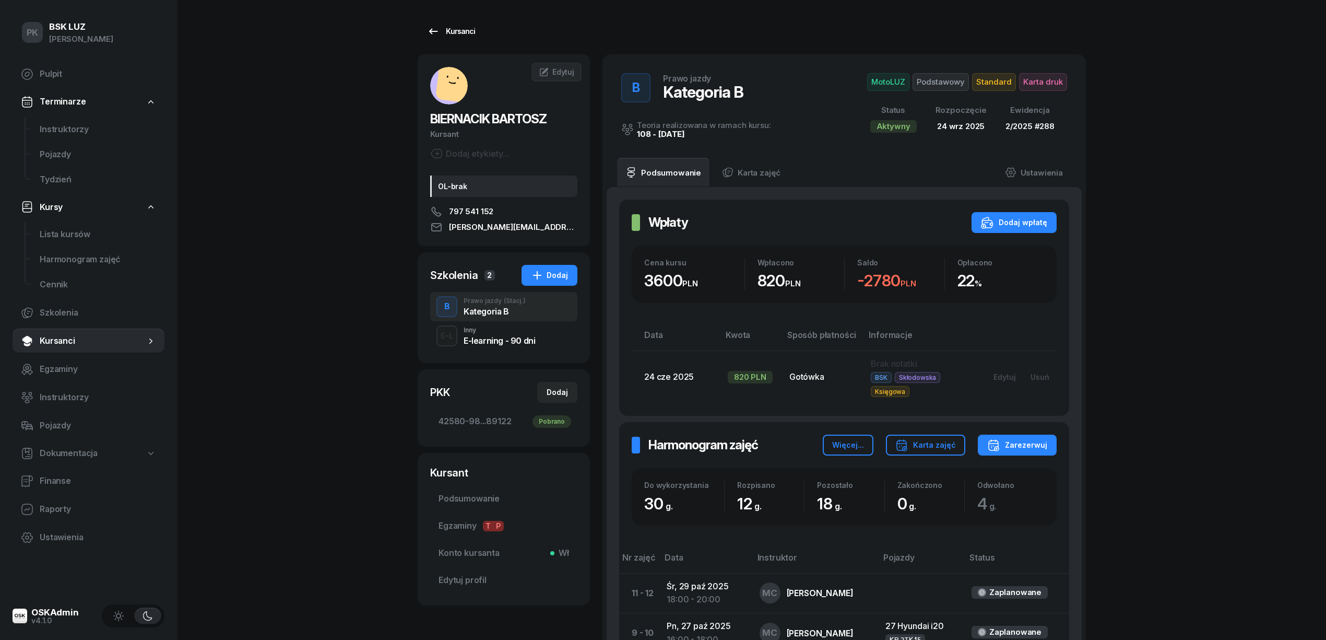
click at [461, 30] on div "Kursanci" at bounding box center [451, 31] width 48 height 13
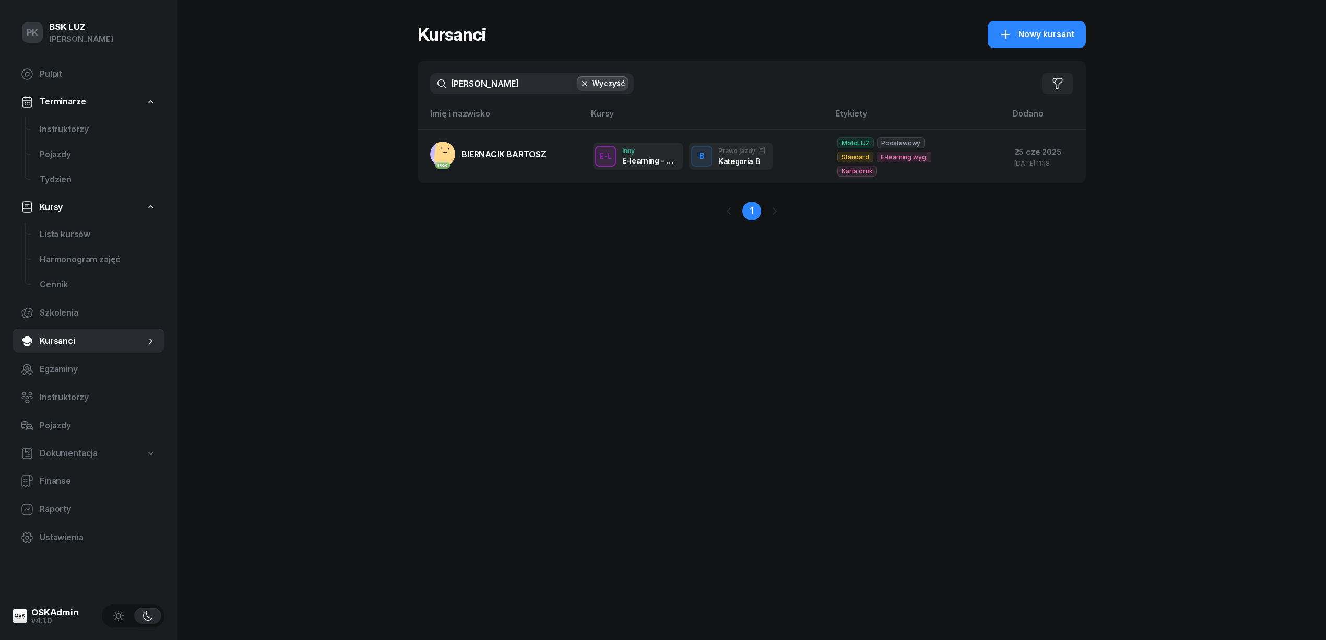
drag, startPoint x: 496, startPoint y: 88, endPoint x: 317, endPoint y: 115, distance: 180.2
click at [317, 115] on div "PK BSK [PERSON_NAME] Pulpit Terminarze Instruktorzy Pojazdy Tydzień Kursy Lista…" at bounding box center [663, 320] width 1326 height 640
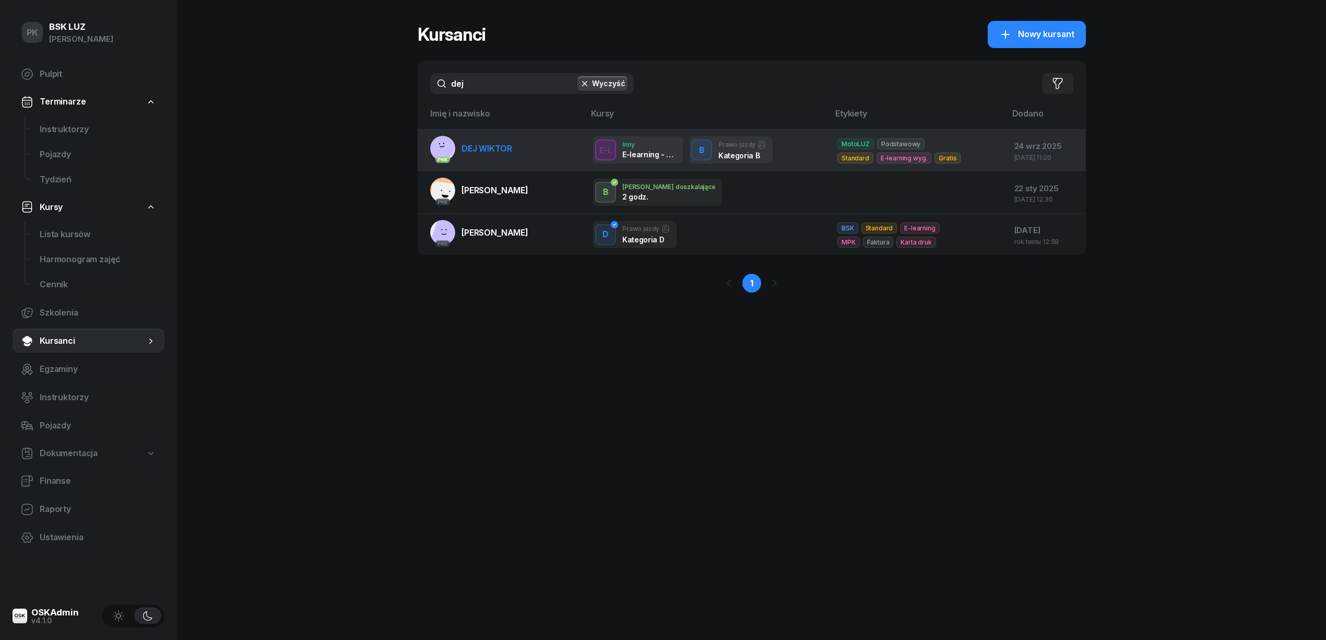
type input "dej"
click at [499, 145] on span "DEJ WIKTOR" at bounding box center [487, 148] width 50 height 10
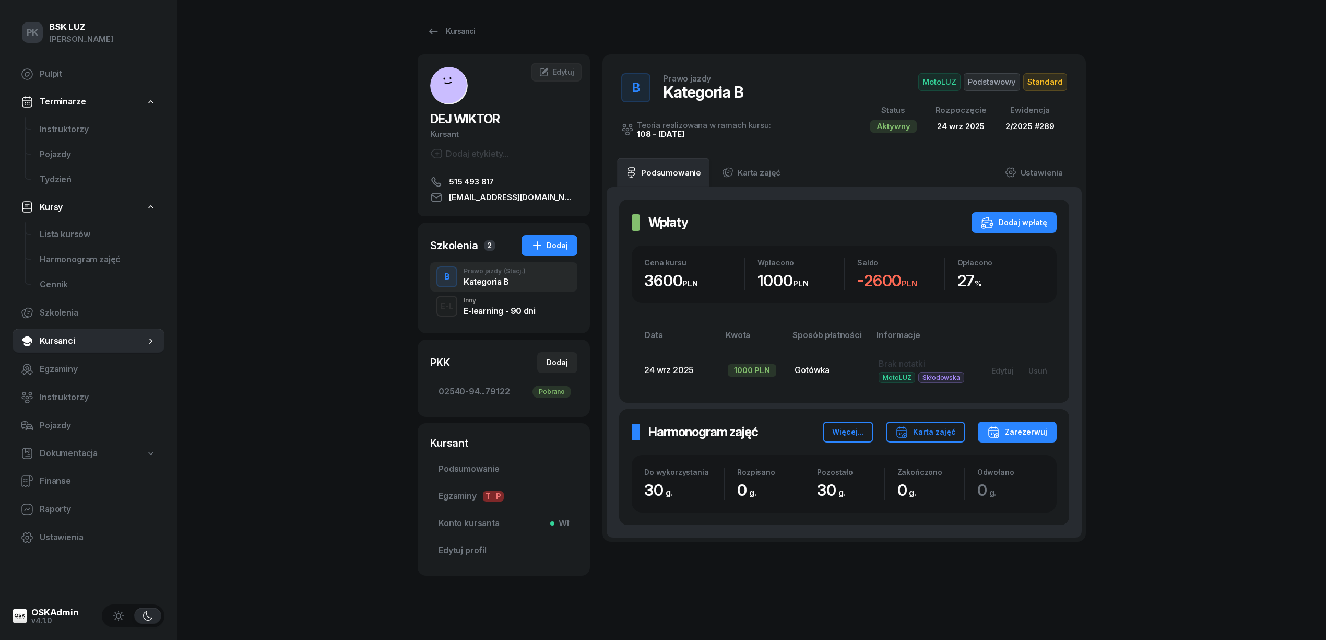
click at [1005, 85] on span "Podstawowy" at bounding box center [992, 82] width 56 height 18
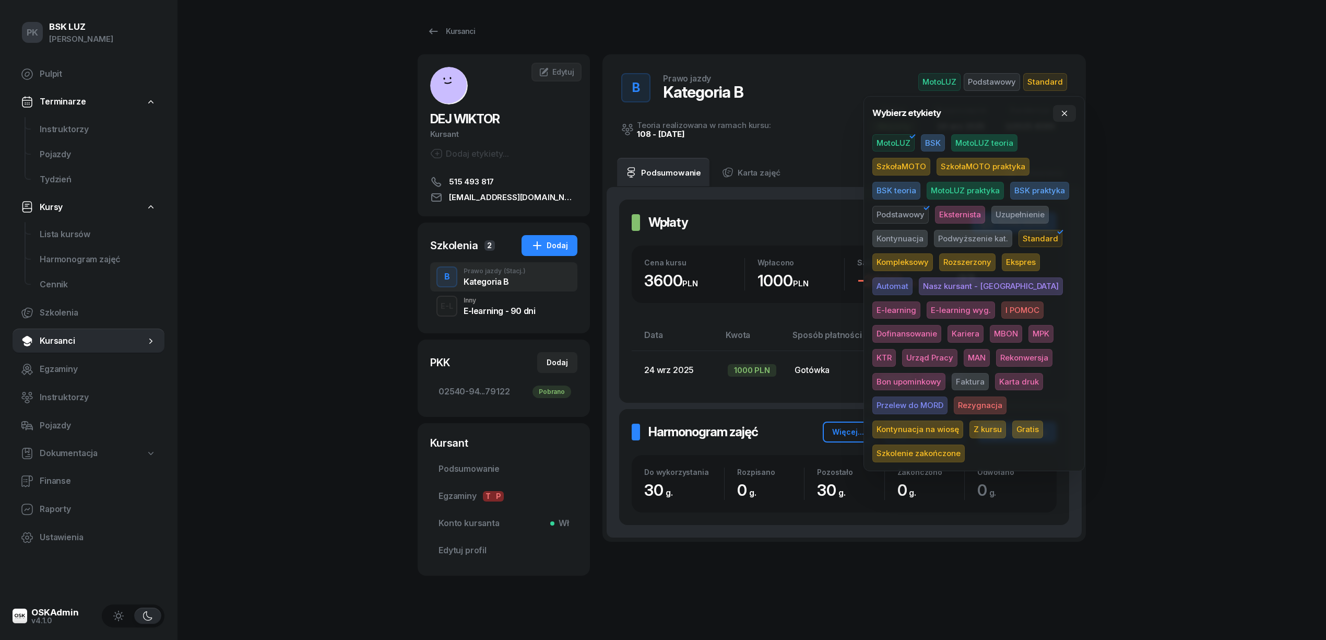
drag, startPoint x: 949, startPoint y: 383, endPoint x: 1147, endPoint y: 350, distance: 200.1
click at [995, 382] on span "Karta druk" at bounding box center [1019, 382] width 48 height 18
click at [1170, 343] on div "PK BSK [PERSON_NAME] Pulpit Terminarze Instruktorzy Pojazdy Tydzień Kursy Lista…" at bounding box center [663, 323] width 1326 height 646
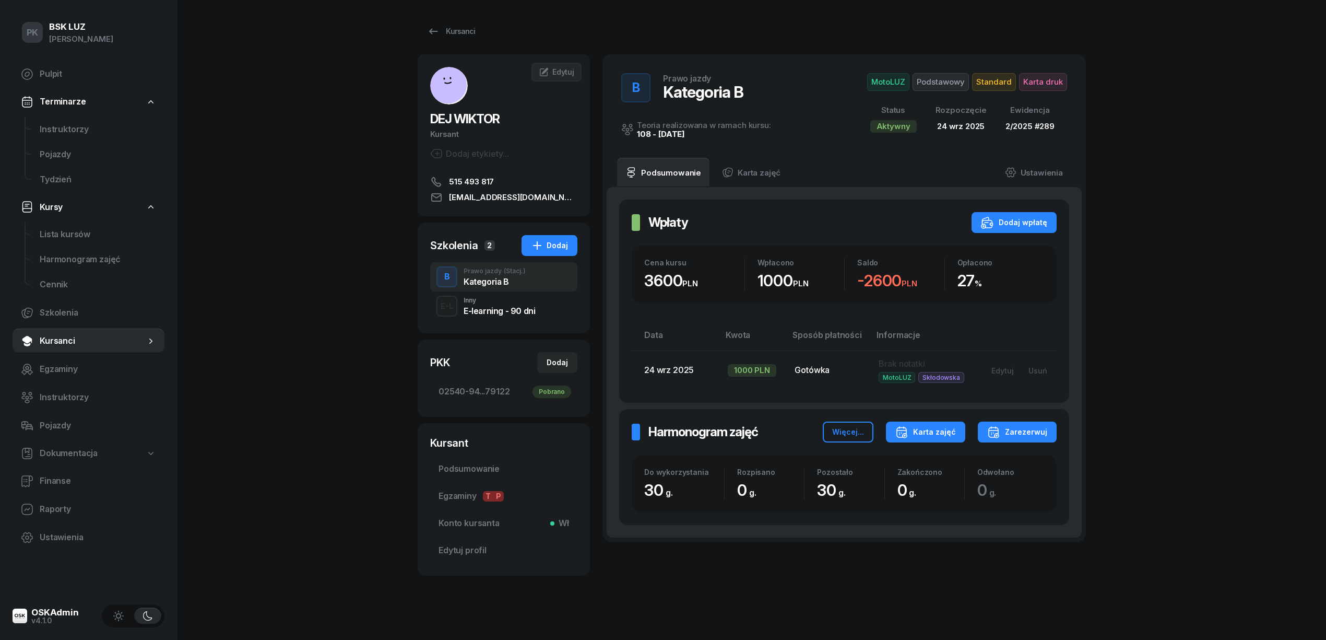
click at [918, 429] on div "Karta zajęć" at bounding box center [925, 432] width 61 height 13
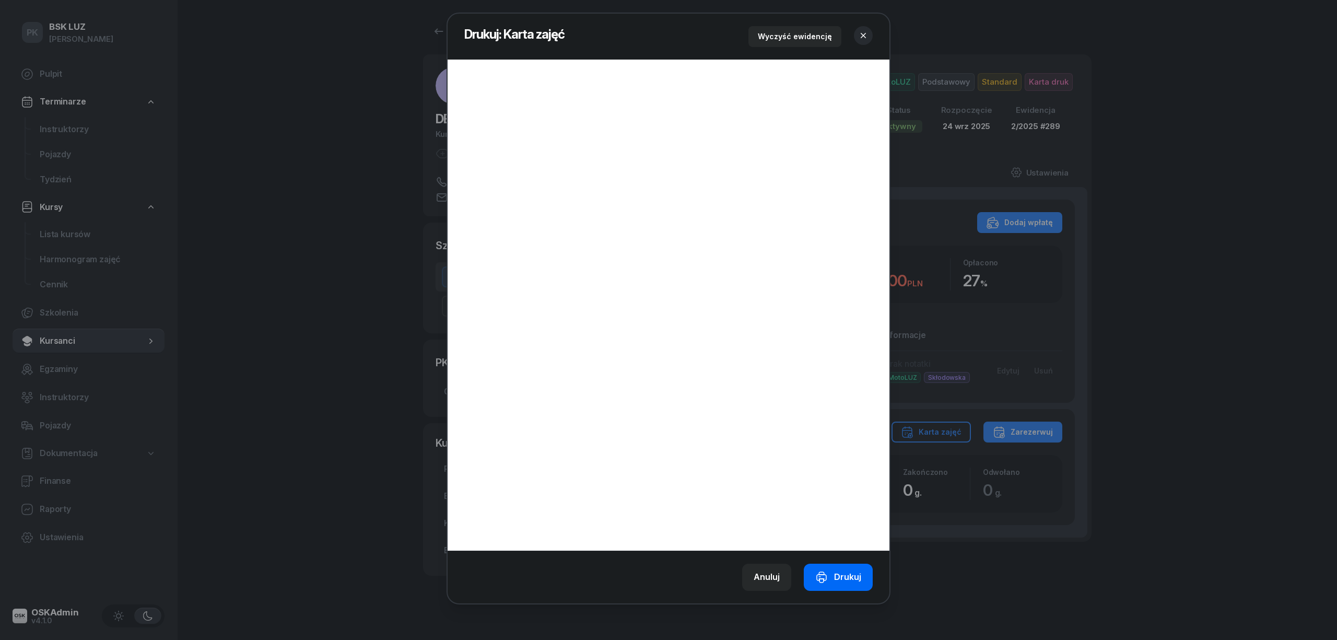
click at [840, 569] on button "Drukuj" at bounding box center [838, 576] width 69 height 27
click at [865, 32] on icon "button" at bounding box center [863, 35] width 10 height 10
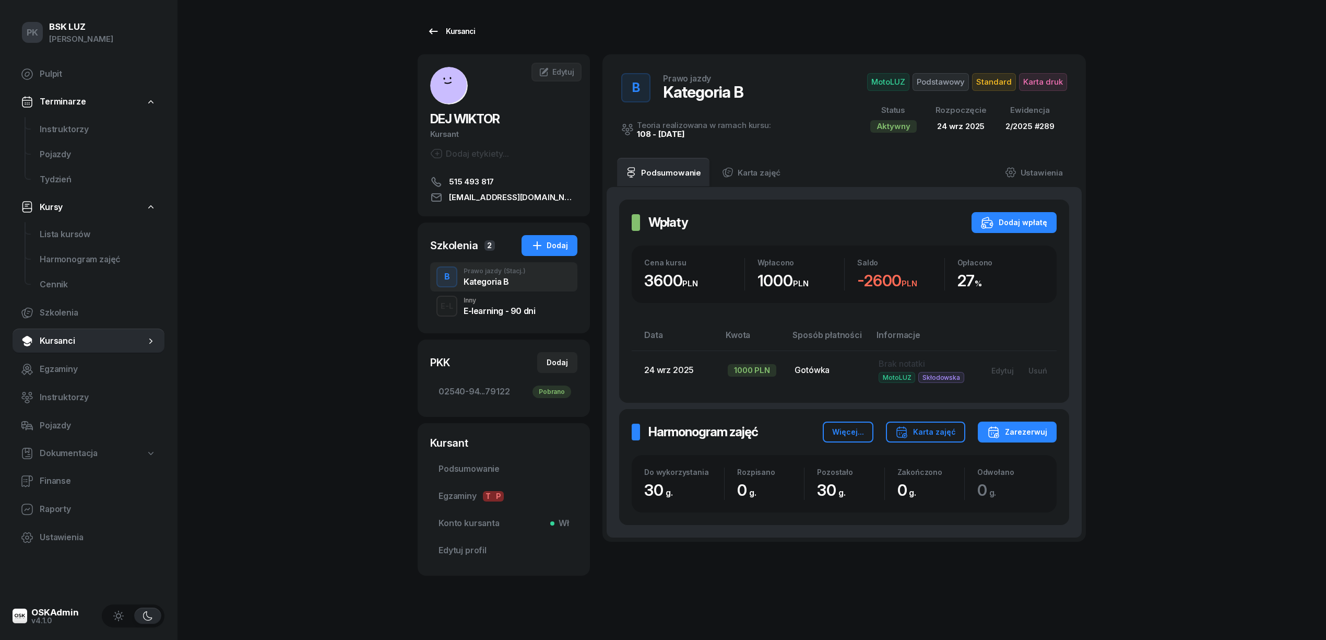
click at [474, 38] on link "Kursanci" at bounding box center [451, 31] width 67 height 21
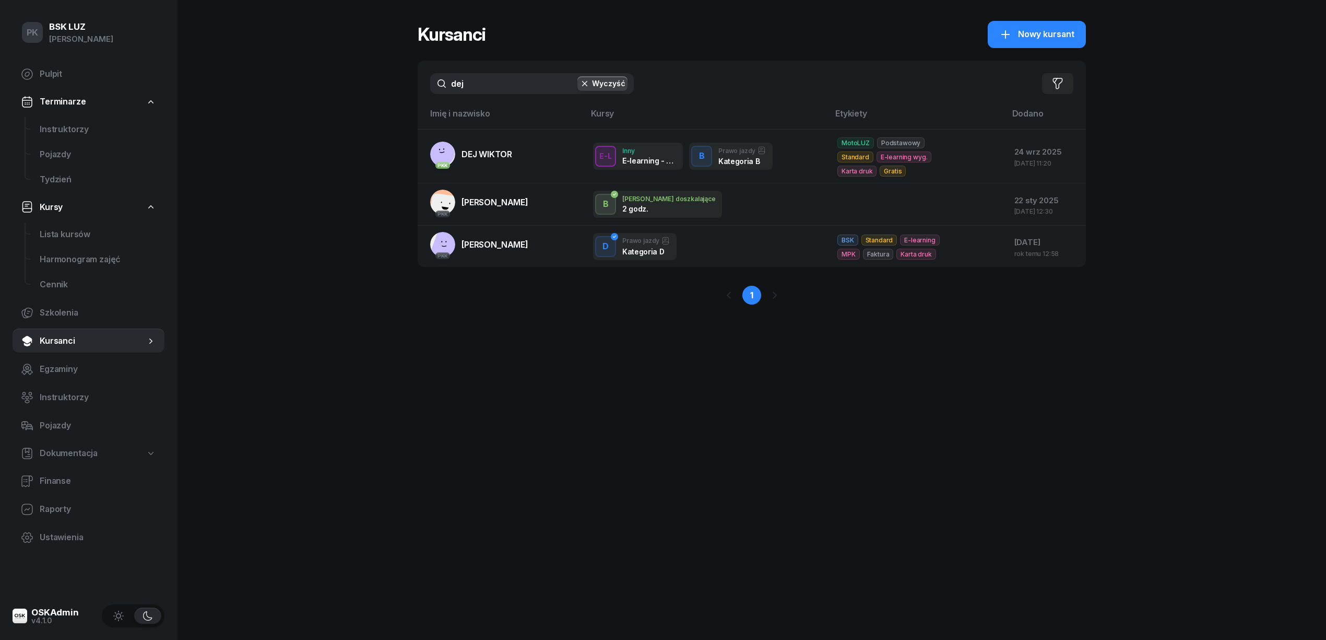
drag, startPoint x: 509, startPoint y: 80, endPoint x: 359, endPoint y: 98, distance: 150.4
click at [359, 98] on div "PK BSK [PERSON_NAME] Pulpit Terminarze Instruktorzy Pojazdy Tydzień Kursy Lista…" at bounding box center [663, 320] width 1326 height 640
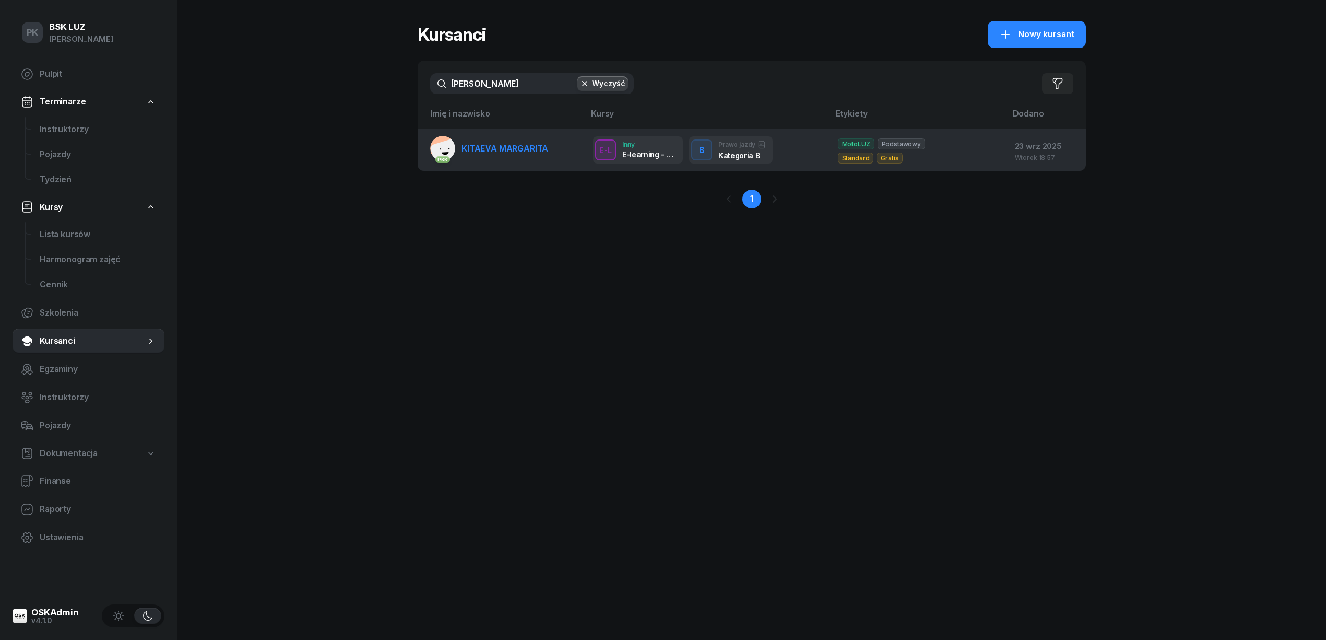
type input "[PERSON_NAME]"
click at [475, 134] on td "PKK KITAEVA MARGARITA" at bounding box center [501, 150] width 167 height 42
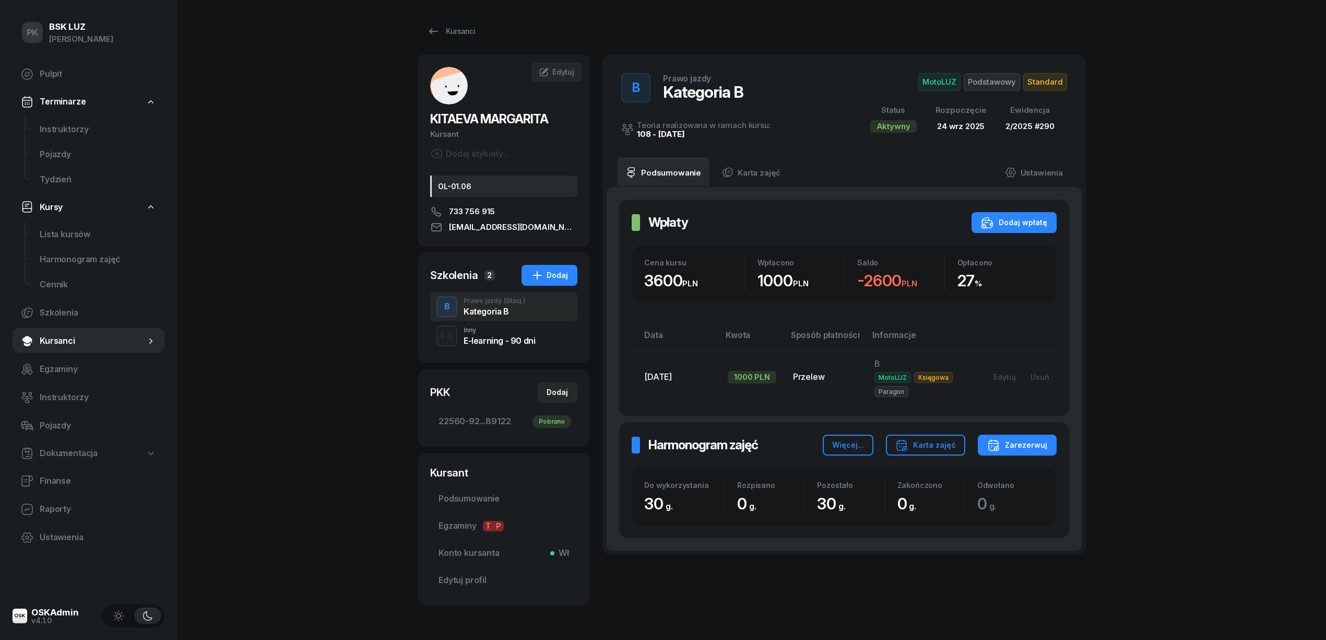
click at [1003, 76] on span "Podstawowy" at bounding box center [992, 82] width 56 height 18
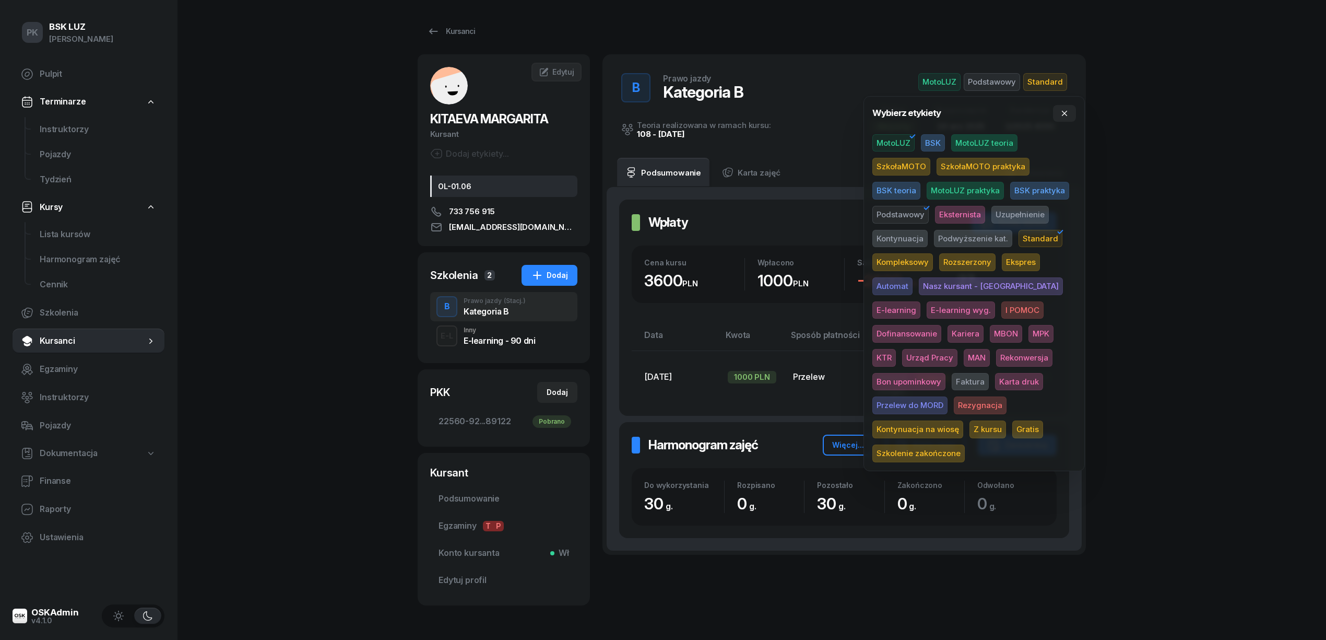
click at [995, 374] on span "Karta druk" at bounding box center [1019, 382] width 48 height 18
click at [1281, 311] on div "PK BSK [PERSON_NAME] Pulpit Terminarze Instruktorzy Pojazdy Tydzień Kursy Lista…" at bounding box center [663, 338] width 1326 height 676
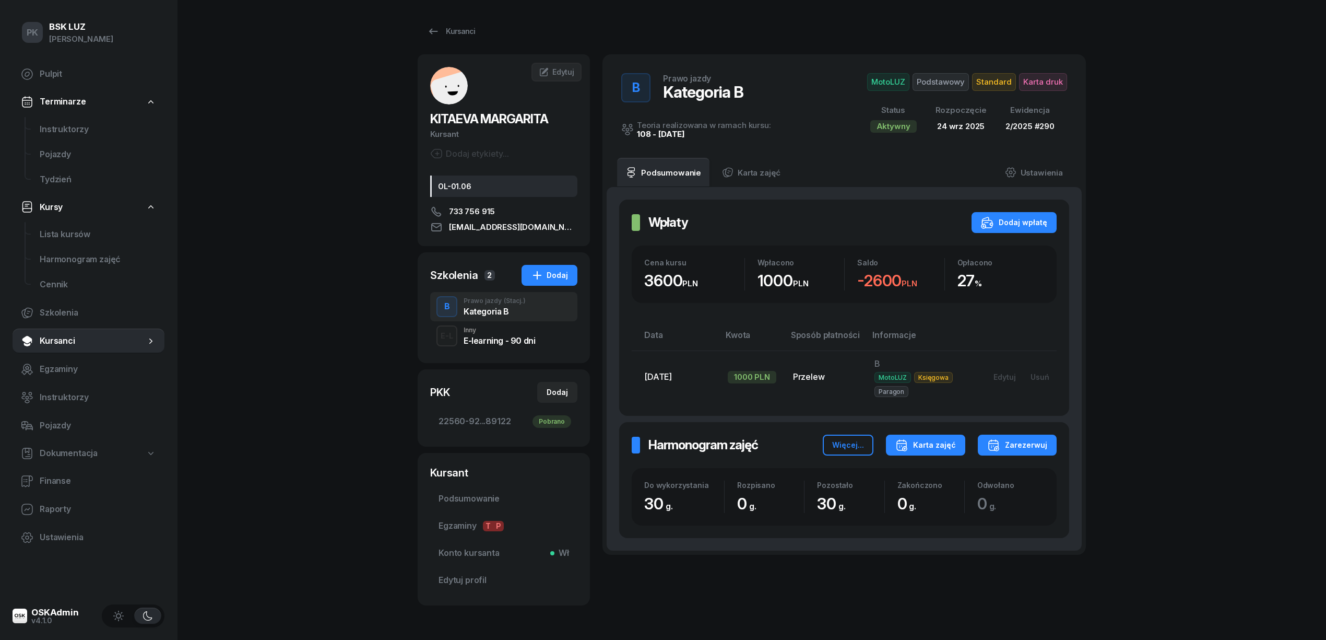
click at [920, 445] on div "Karta zajęć" at bounding box center [925, 445] width 61 height 13
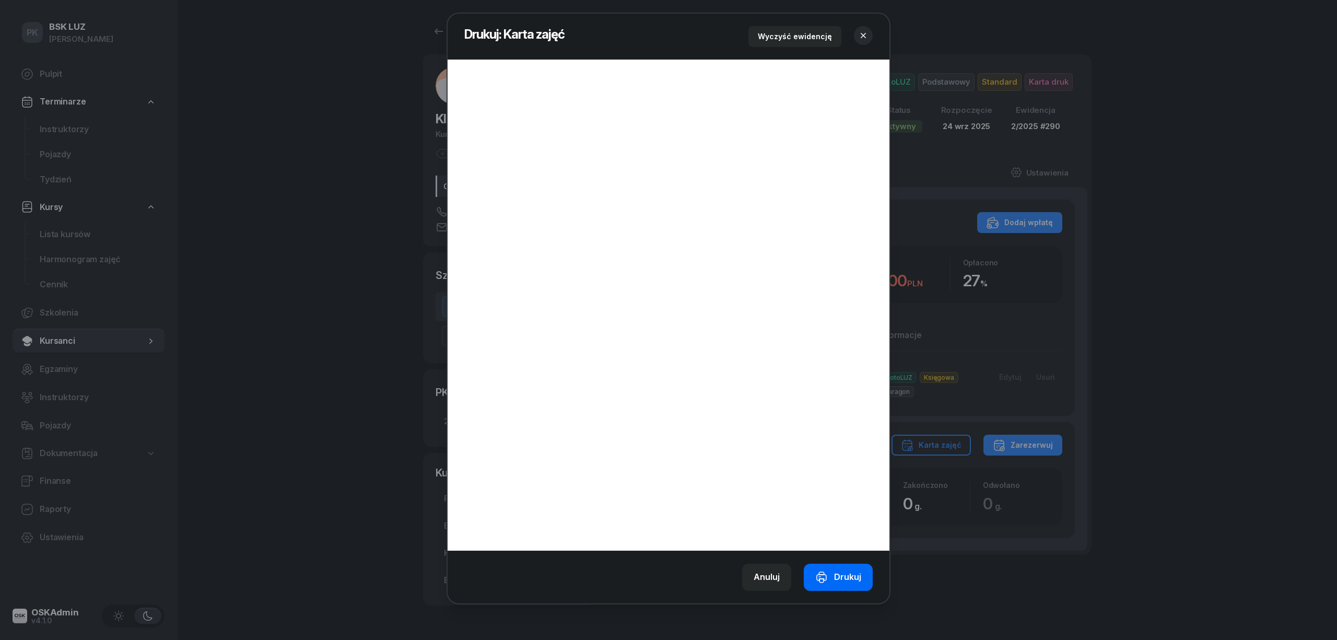
click at [848, 569] on button "Drukuj" at bounding box center [838, 576] width 69 height 27
click at [861, 43] on button "button" at bounding box center [863, 35] width 19 height 19
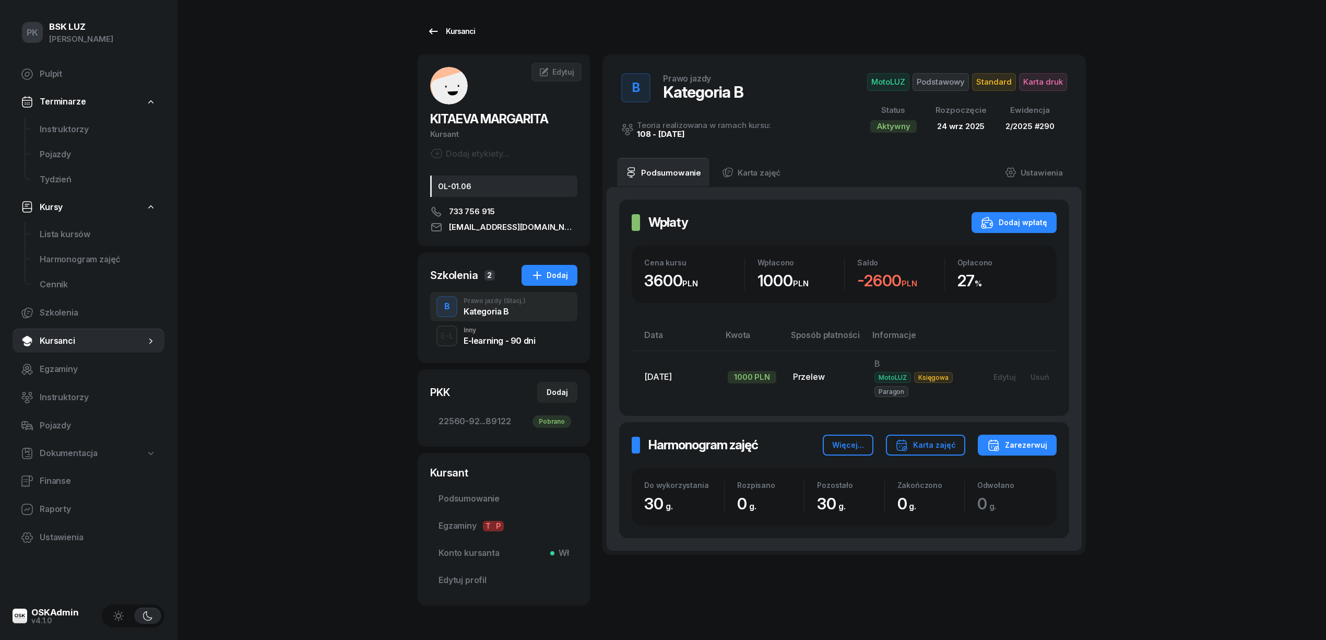
click at [452, 23] on link "Kursanci" at bounding box center [451, 31] width 67 height 21
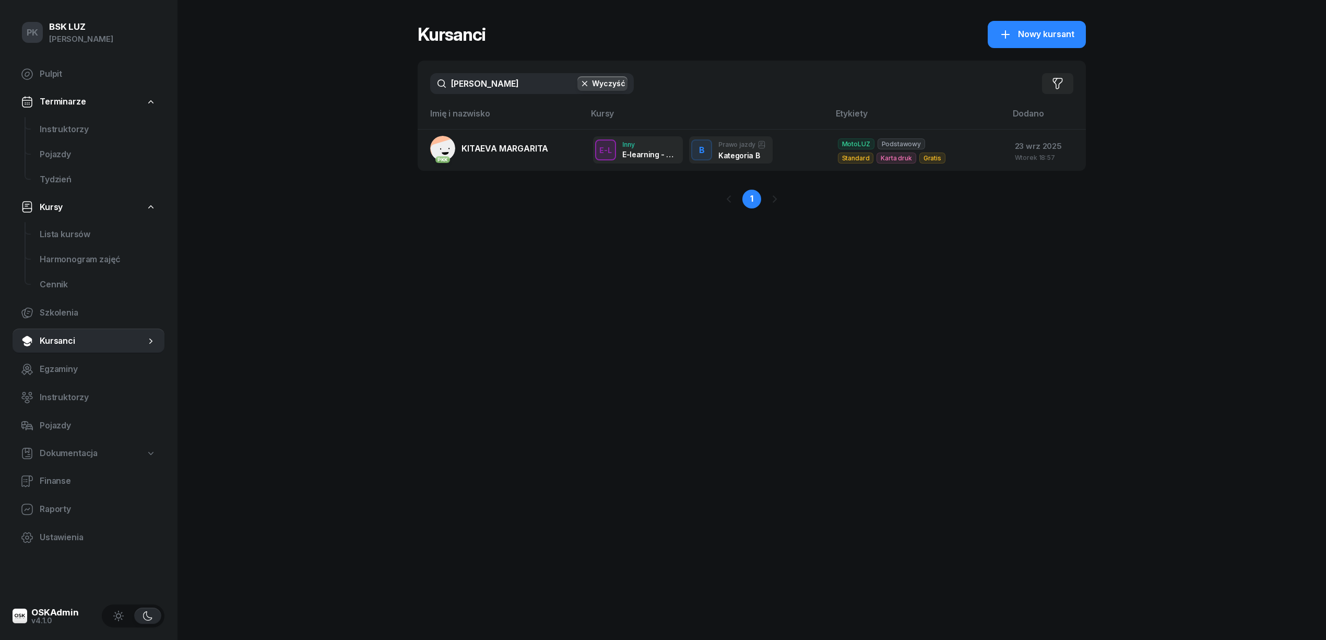
click at [615, 80] on button "Wyczyść" at bounding box center [602, 83] width 50 height 15
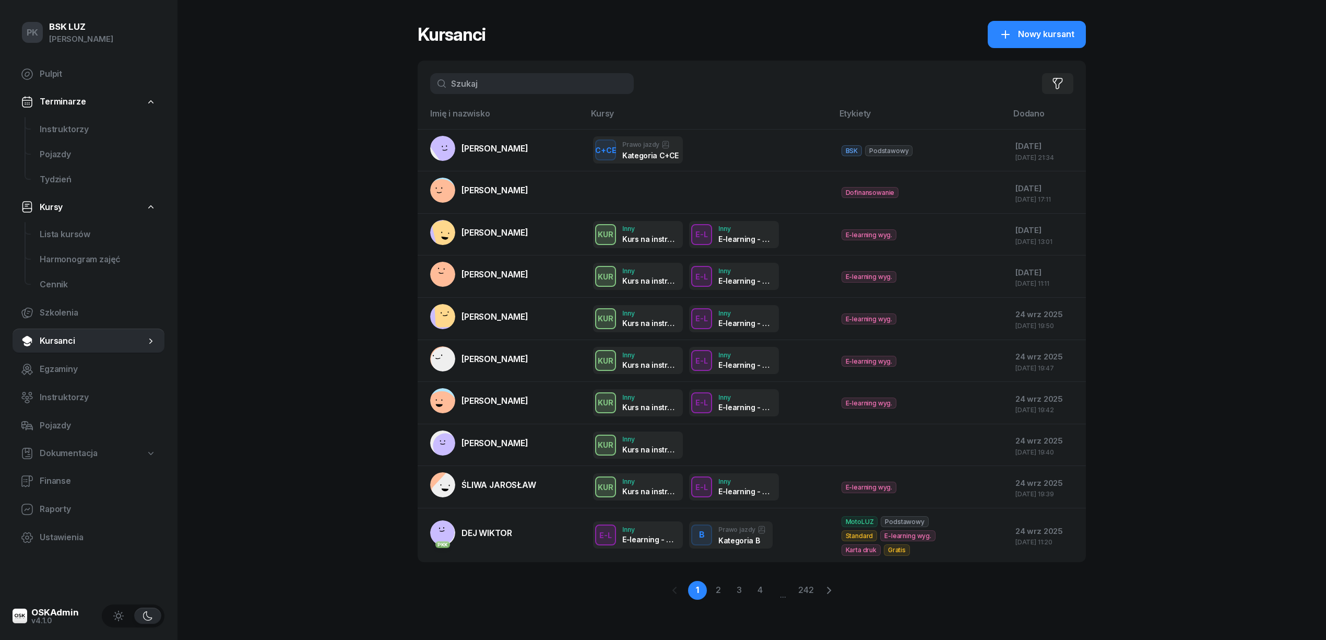
click at [515, 85] on input "text" at bounding box center [532, 83] width 204 height 21
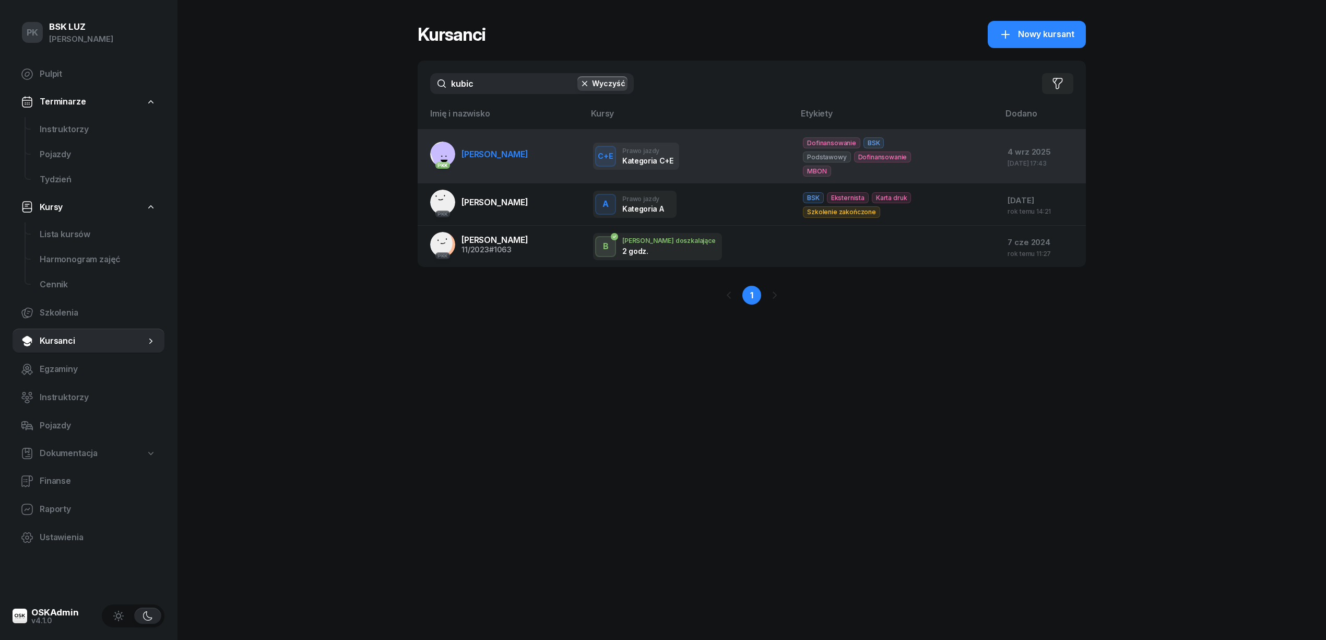
type input "kubic"
click at [527, 163] on link "PKK [PERSON_NAME]" at bounding box center [479, 153] width 98 height 25
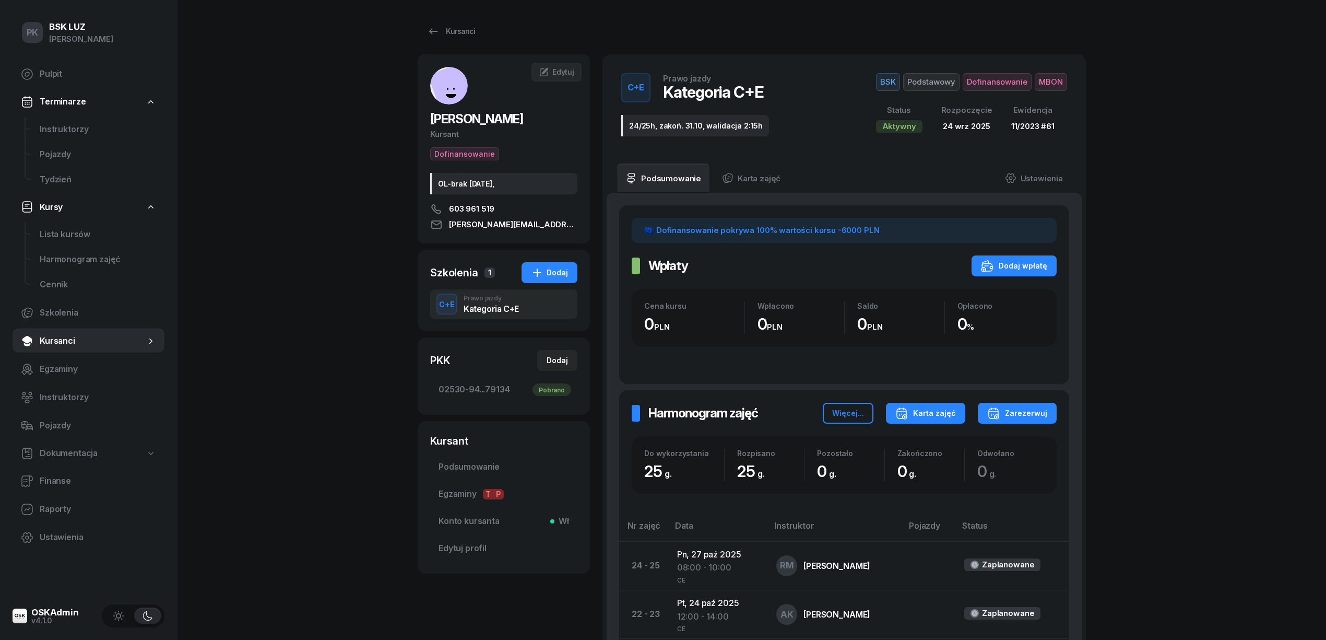
click at [947, 405] on button "Karta zajęć" at bounding box center [925, 413] width 79 height 21
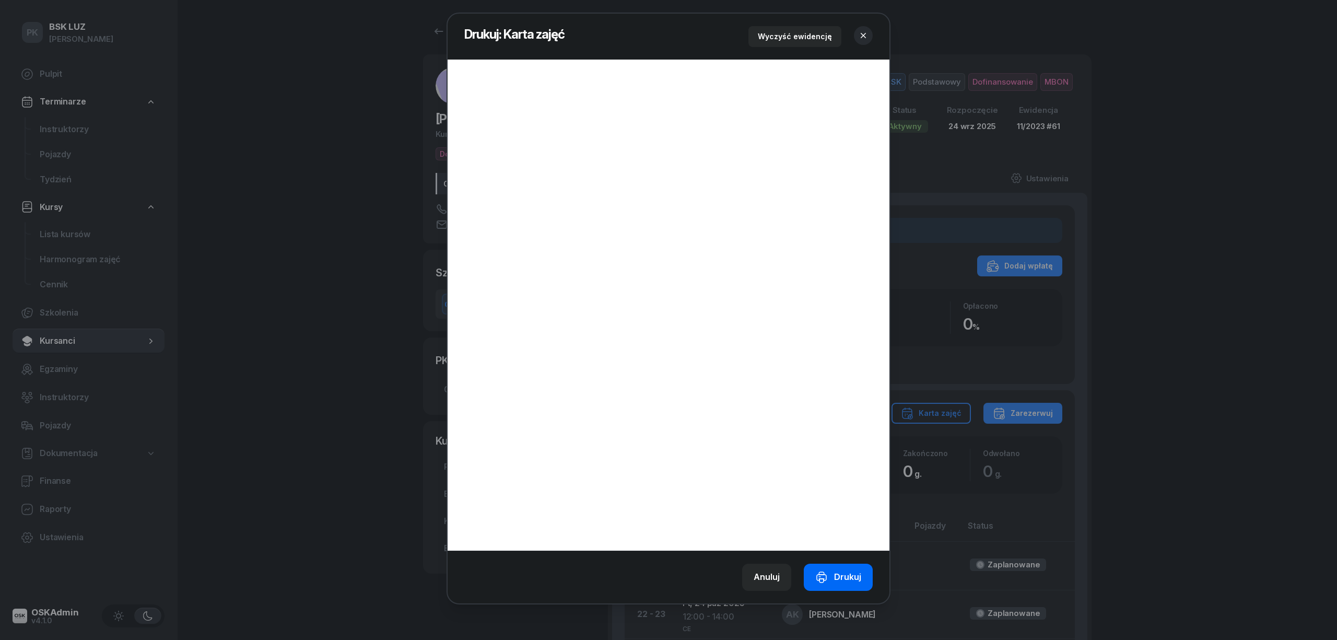
click at [853, 569] on button "Drukuj" at bounding box center [838, 576] width 69 height 27
click at [863, 30] on icon "button" at bounding box center [863, 35] width 10 height 10
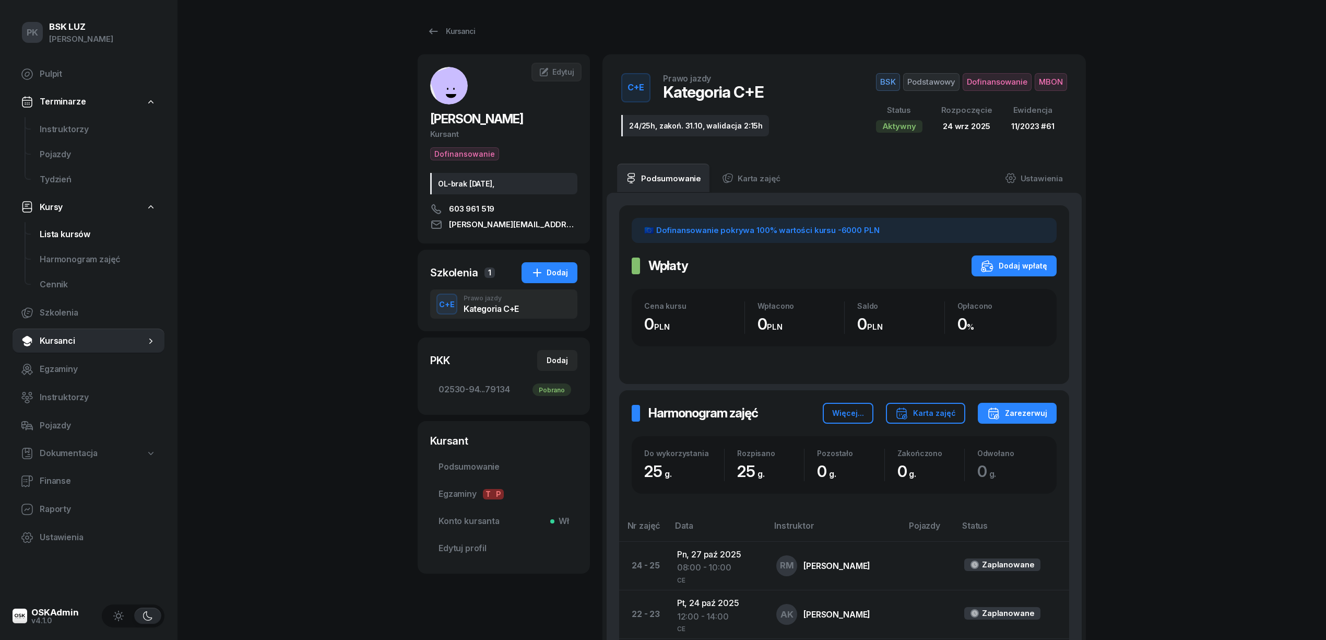
click at [70, 236] on span "Lista kursów" at bounding box center [98, 235] width 116 height 14
select select
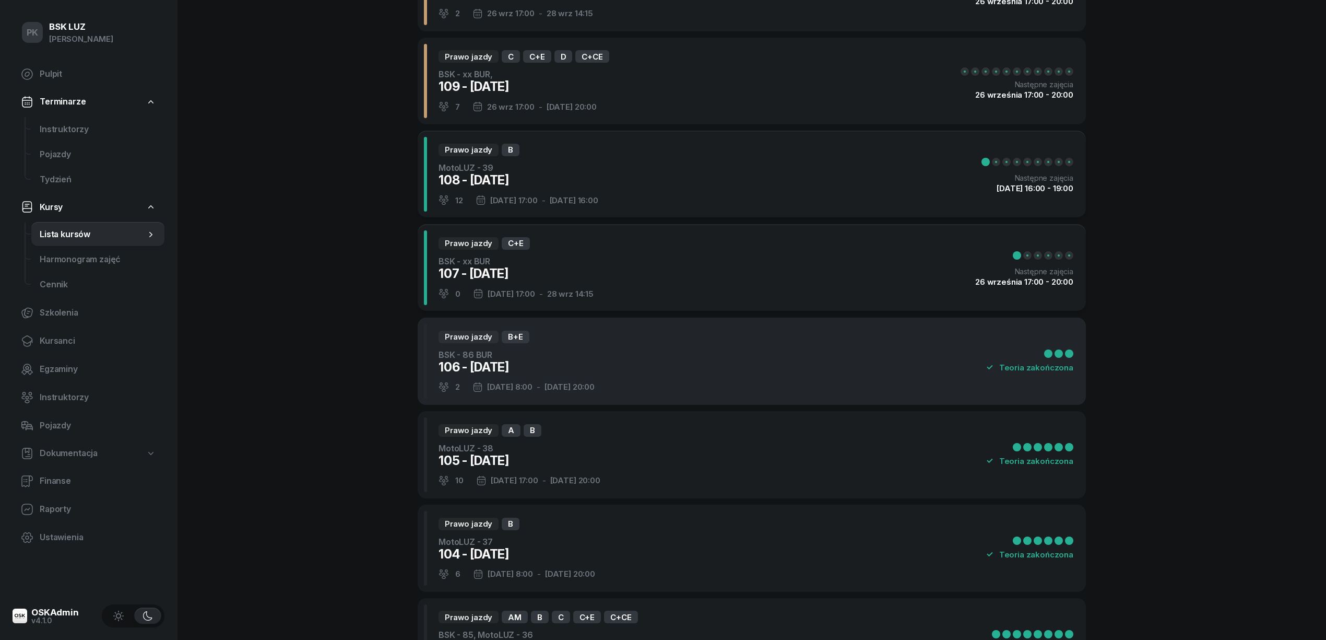
scroll to position [278, 0]
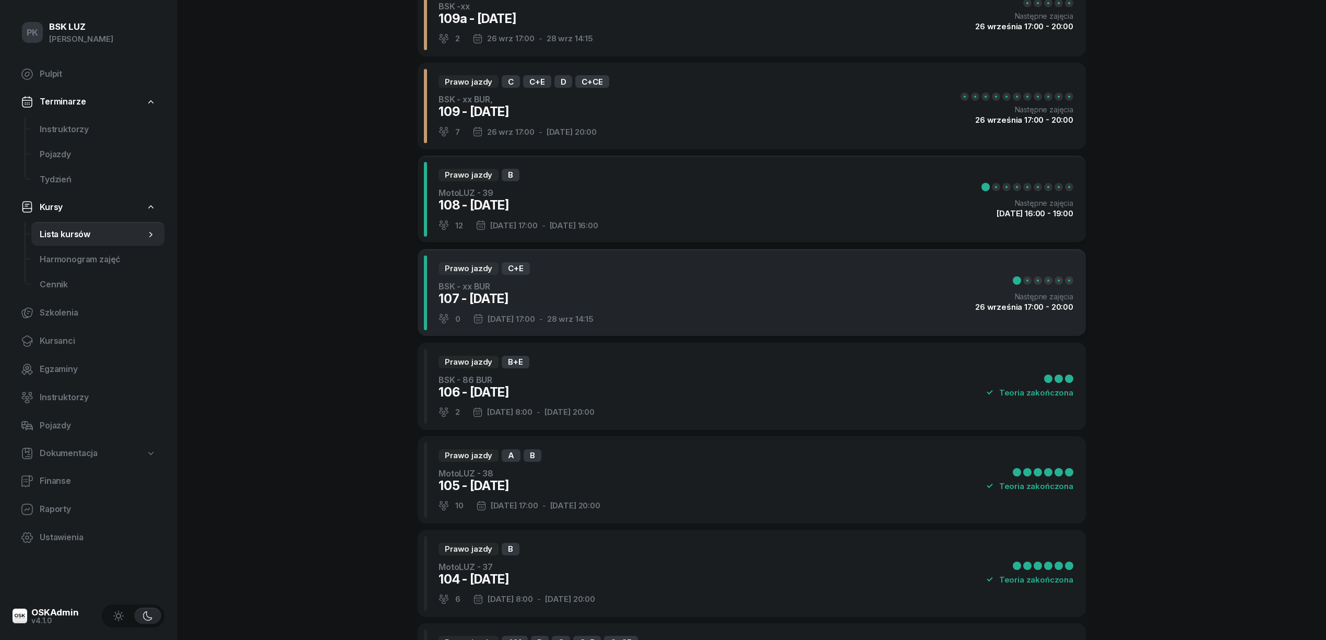
click at [627, 287] on div "Prawo jazdy C+E BSK - xx BUR 107 - [DATE] 0 [DATE] 17:00 - [DATE] 14:15 Następn…" at bounding box center [752, 292] width 668 height 87
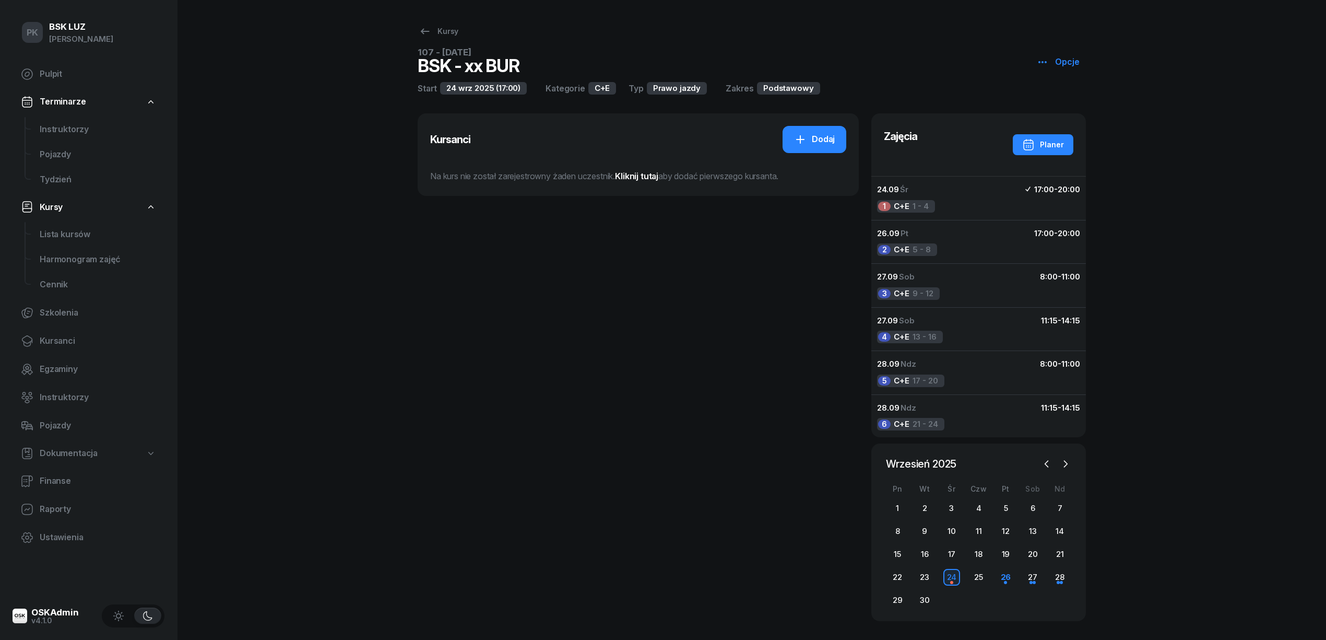
click at [800, 122] on div "Kursanci Dodaj Na kurs nie został zarejestrowny żaden uczestnik. Kliknij tutaj …" at bounding box center [638, 154] width 441 height 82
click at [802, 128] on link "Dodaj" at bounding box center [815, 139] width 64 height 27
select select "C+E"
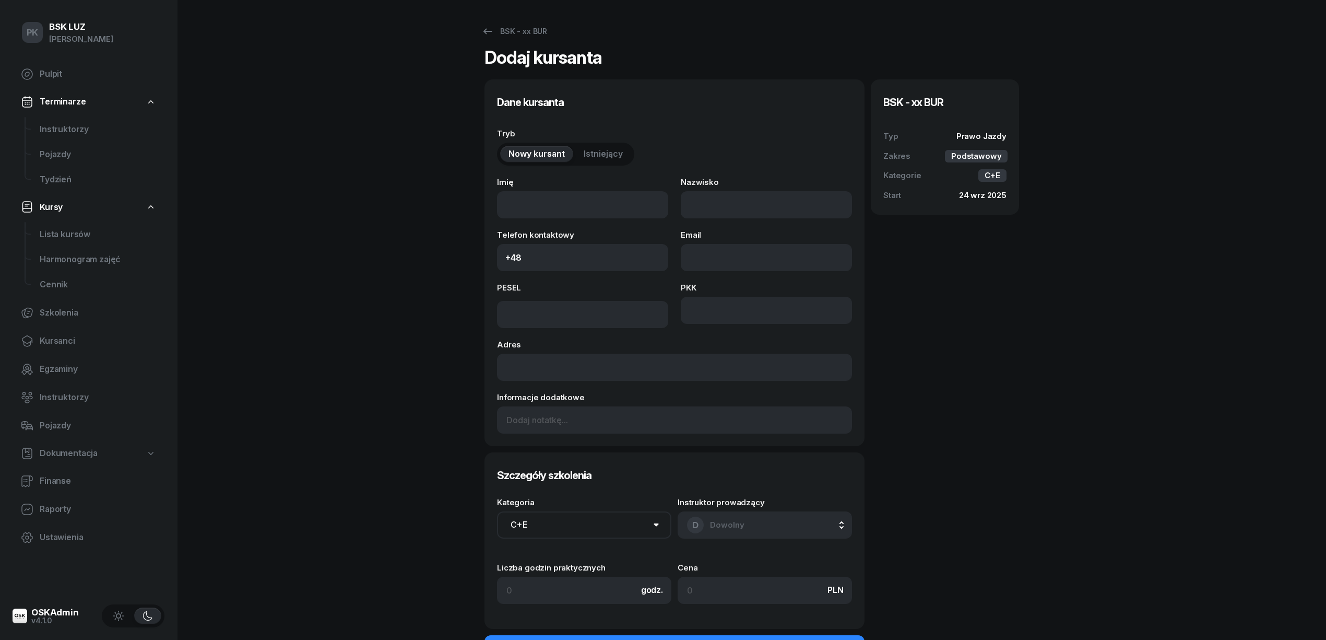
click at [584, 151] on span "Istniejący" at bounding box center [603, 154] width 39 height 14
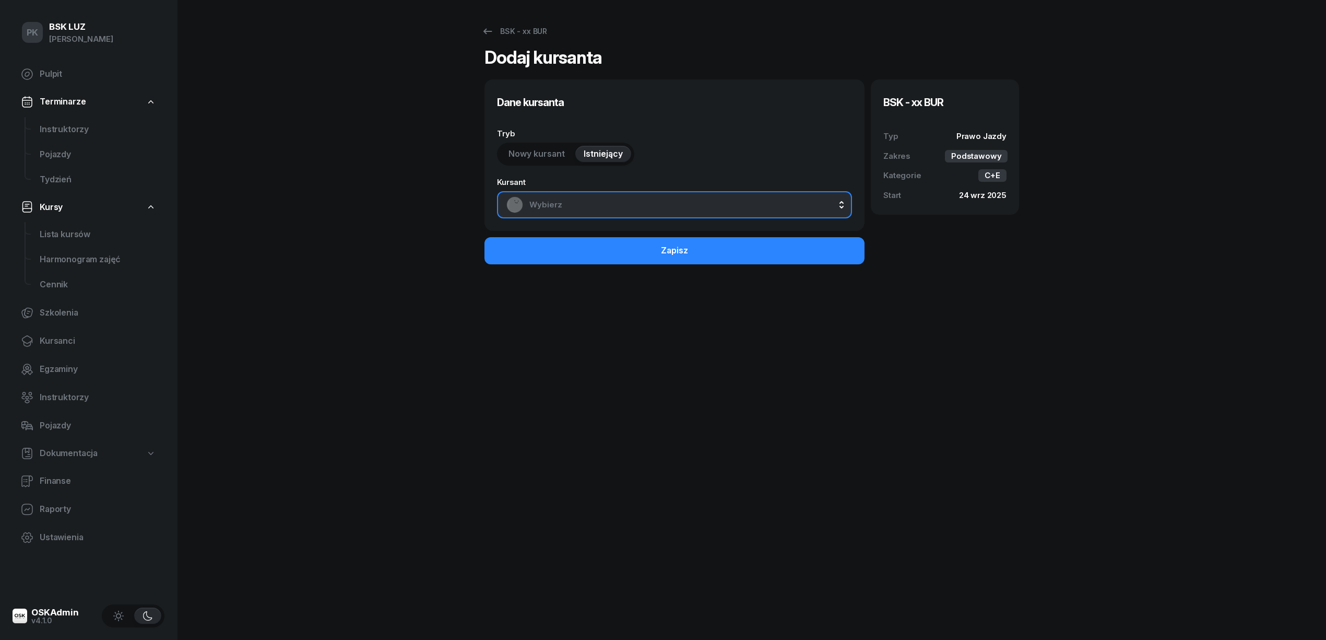
click at [635, 203] on span "Wybierz" at bounding box center [685, 205] width 313 height 14
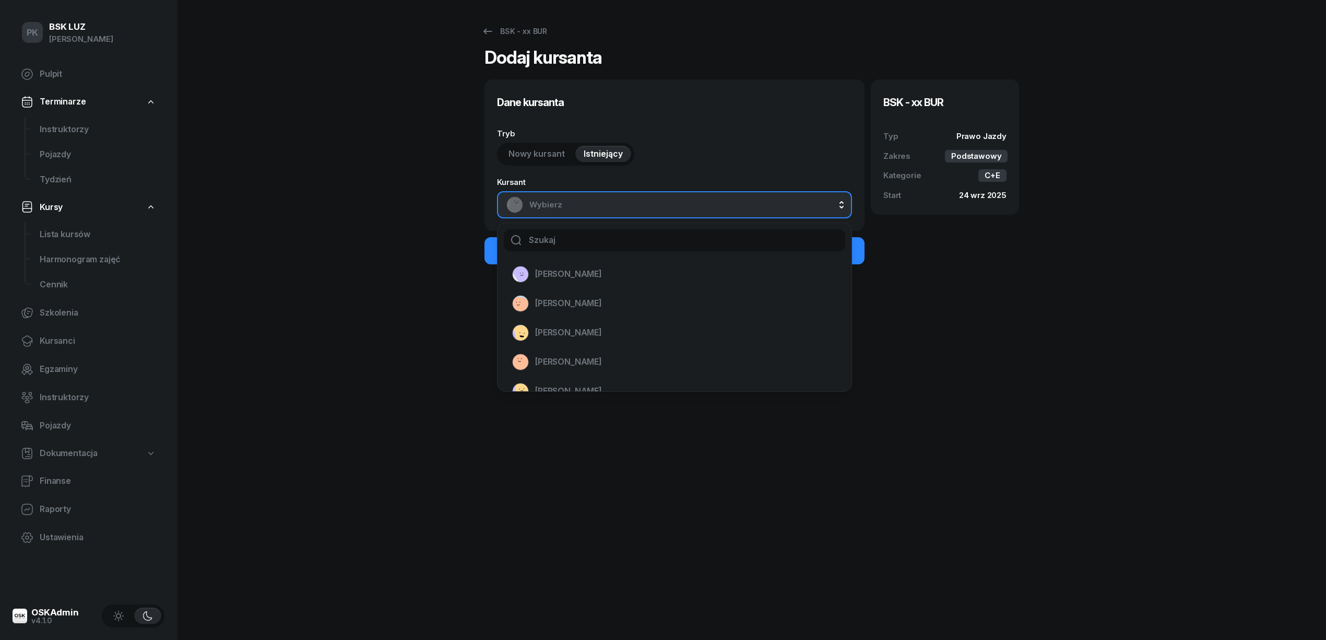
click at [652, 234] on input "text" at bounding box center [674, 240] width 341 height 22
type input "kubi"
click at [598, 276] on span "[PERSON_NAME]" at bounding box center [568, 274] width 67 height 14
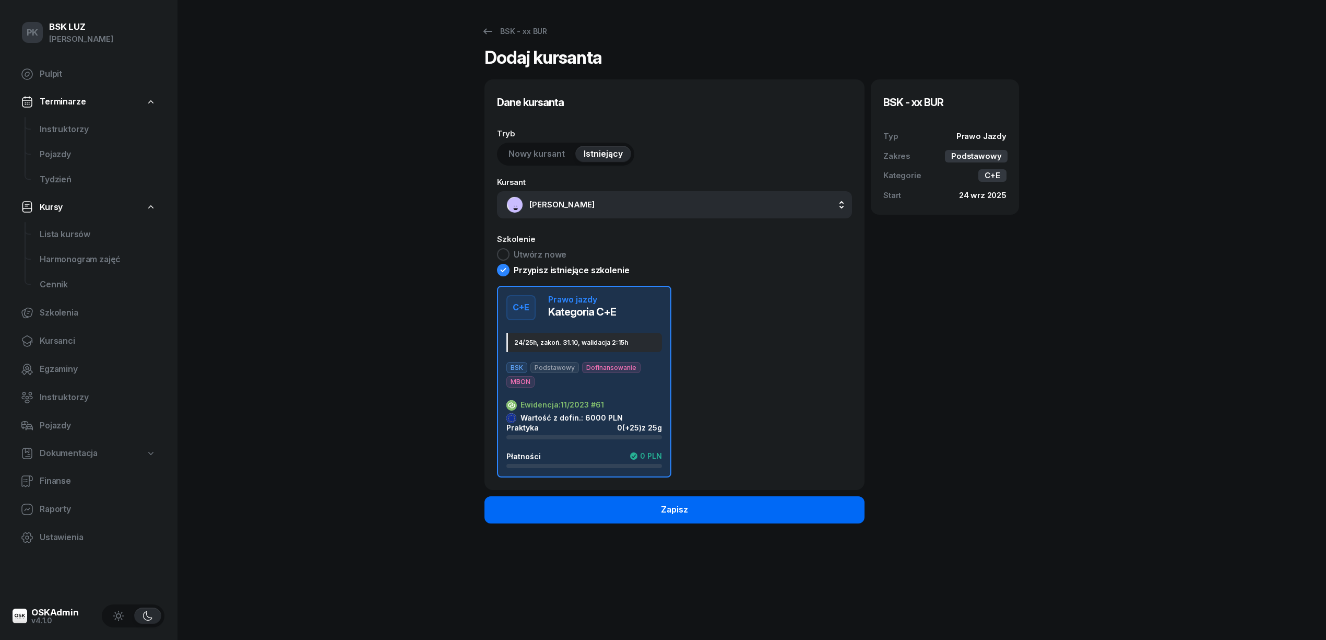
click at [629, 511] on button "Zapisz" at bounding box center [675, 509] width 380 height 27
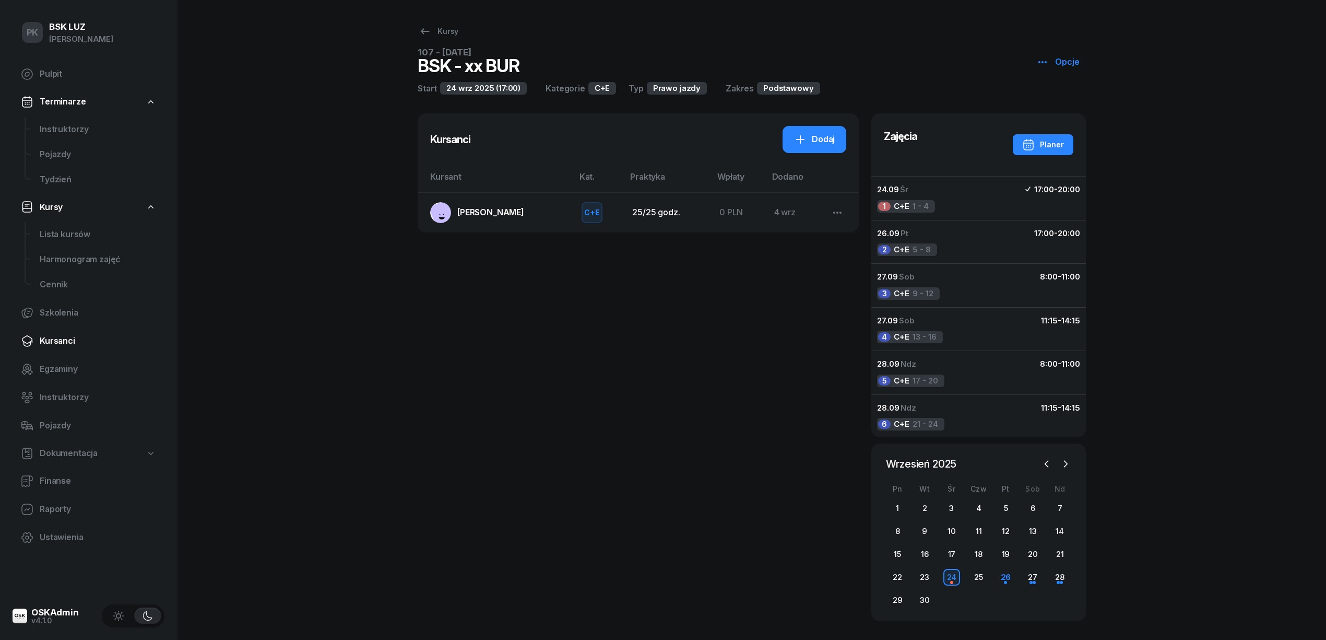
click at [65, 336] on span "Kursanci" at bounding box center [98, 341] width 116 height 14
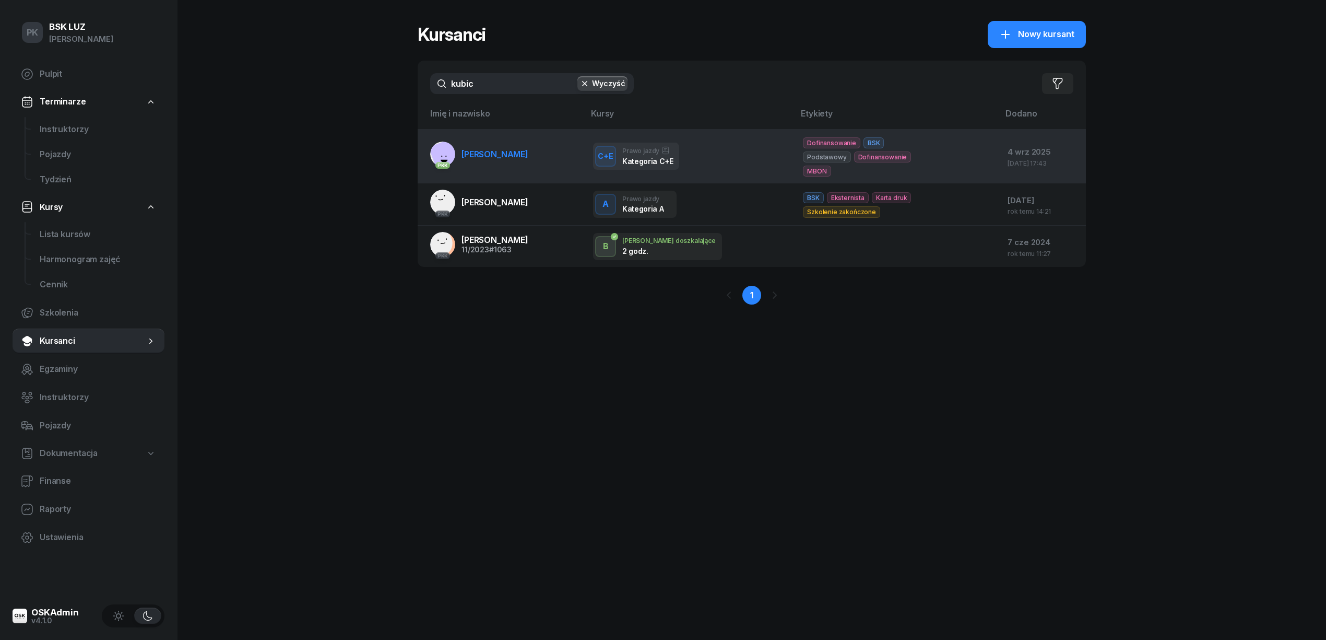
click at [506, 160] on link "PKK [PERSON_NAME]" at bounding box center [479, 153] width 98 height 25
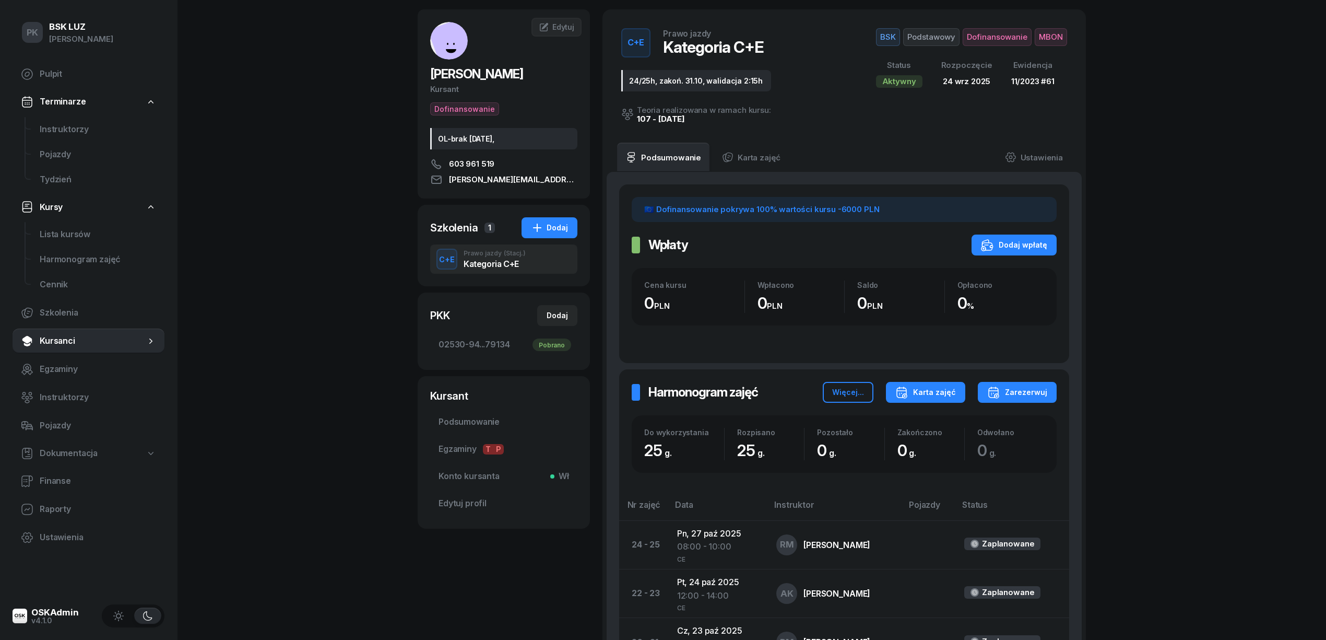
scroll to position [69, 0]
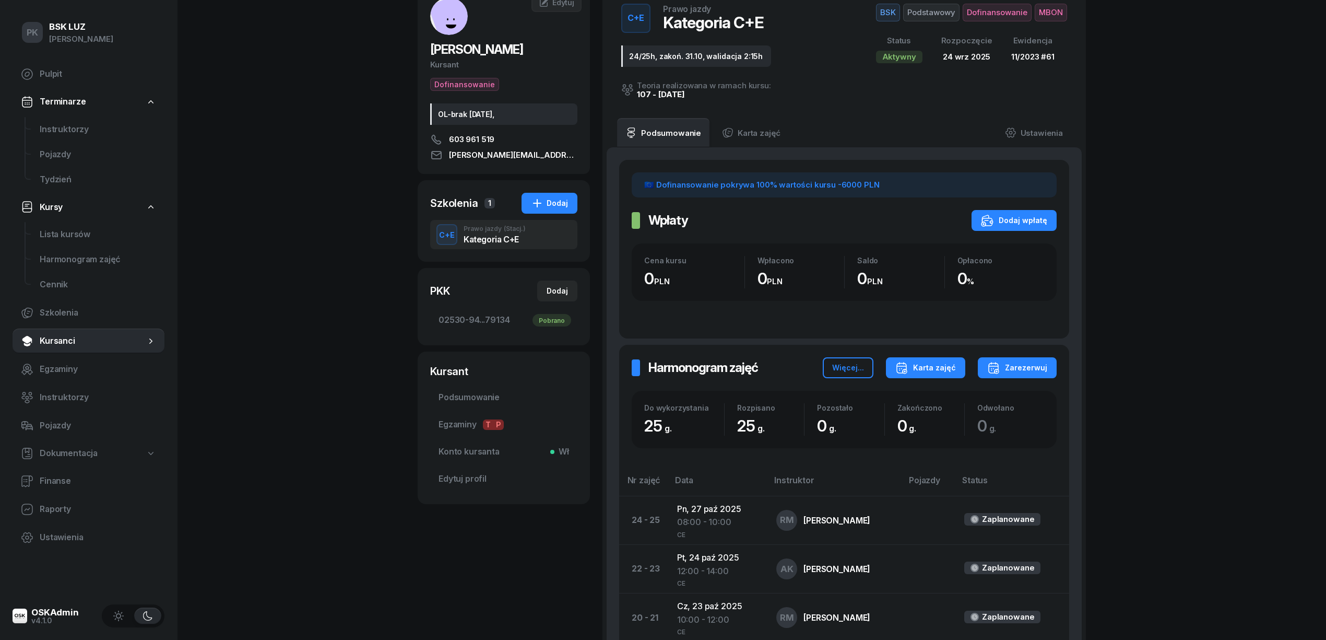
click at [935, 372] on div "Karta zajęć" at bounding box center [925, 367] width 61 height 13
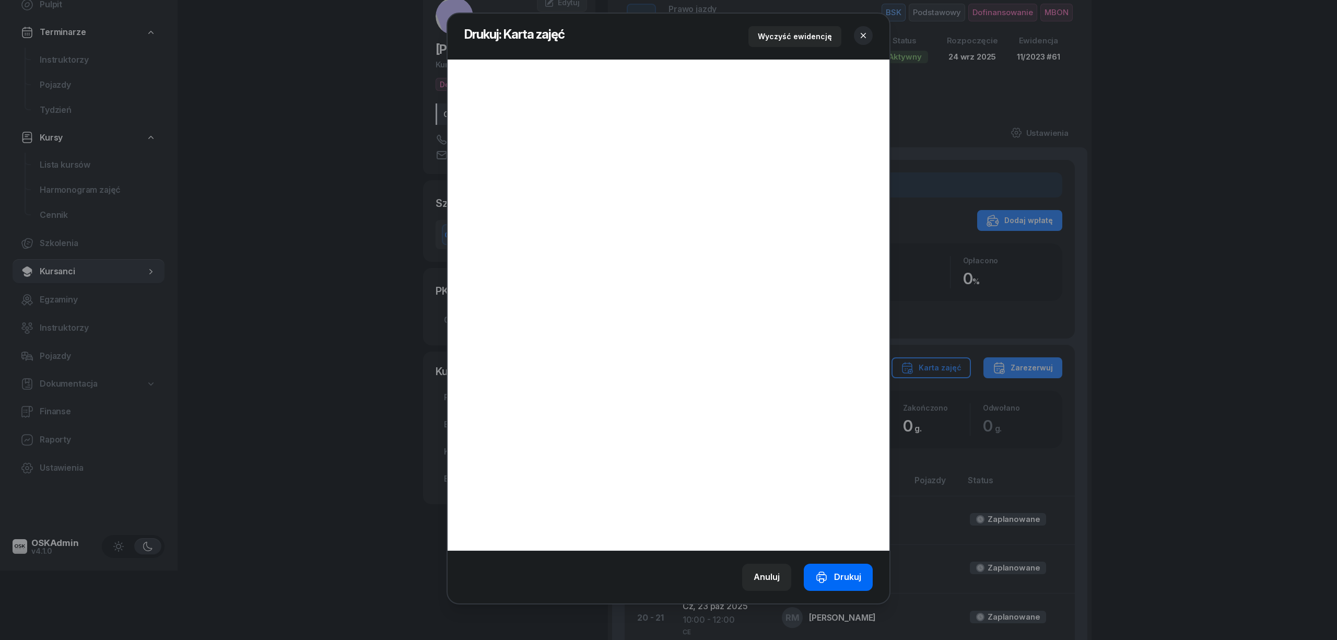
click at [845, 580] on div "Drukuj" at bounding box center [838, 577] width 46 height 14
click at [865, 40] on button "button" at bounding box center [863, 35] width 19 height 19
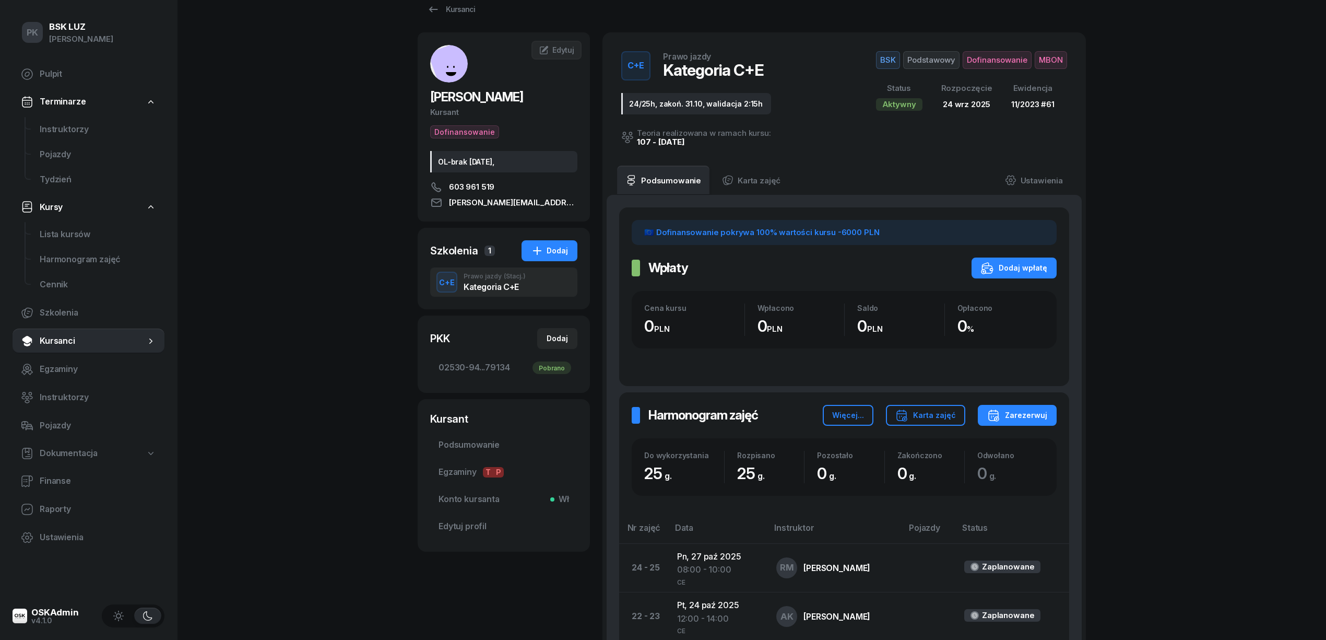
scroll to position [0, 0]
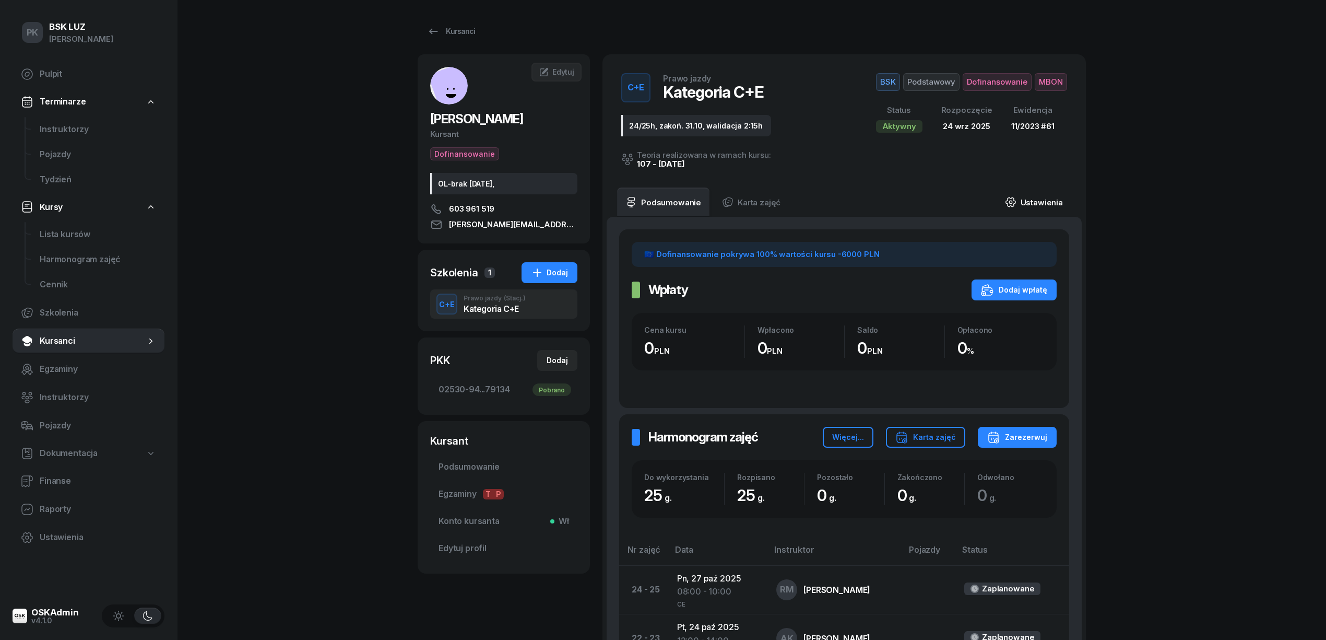
click at [1028, 207] on link "Ustawienia" at bounding box center [1034, 201] width 75 height 29
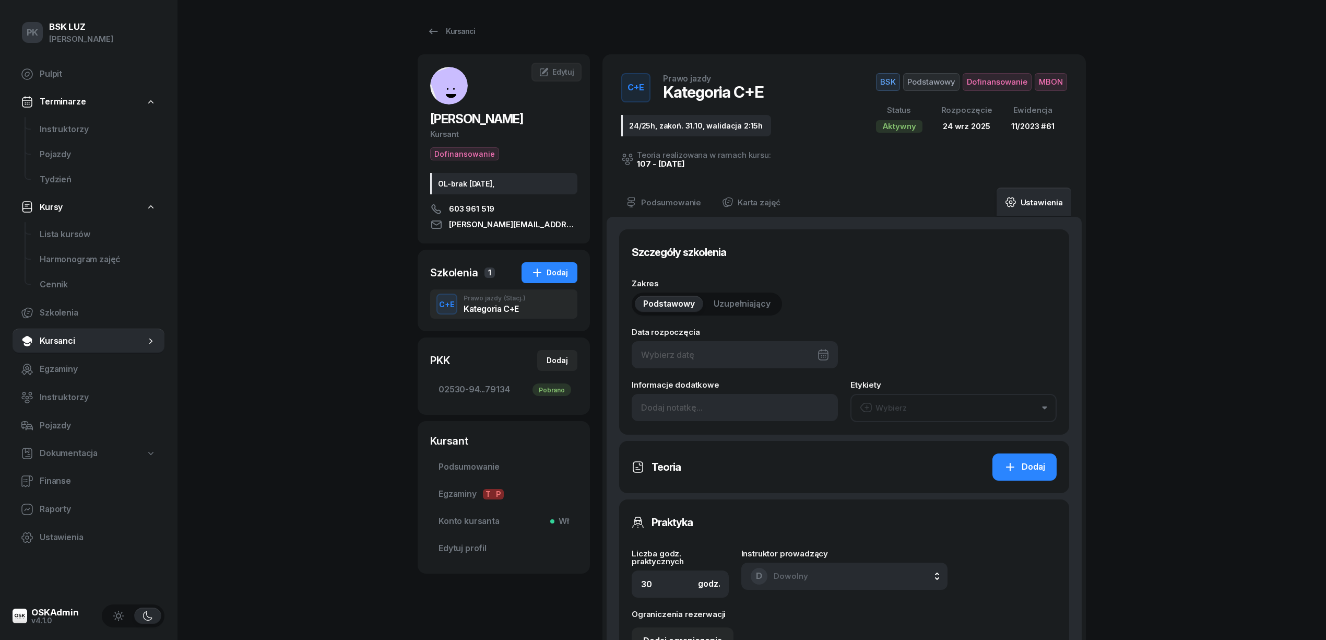
type input "[DATE]"
type input "24/25h, zakoń. 31.10, walidacja 2:15h"
type input "25"
type input "61"
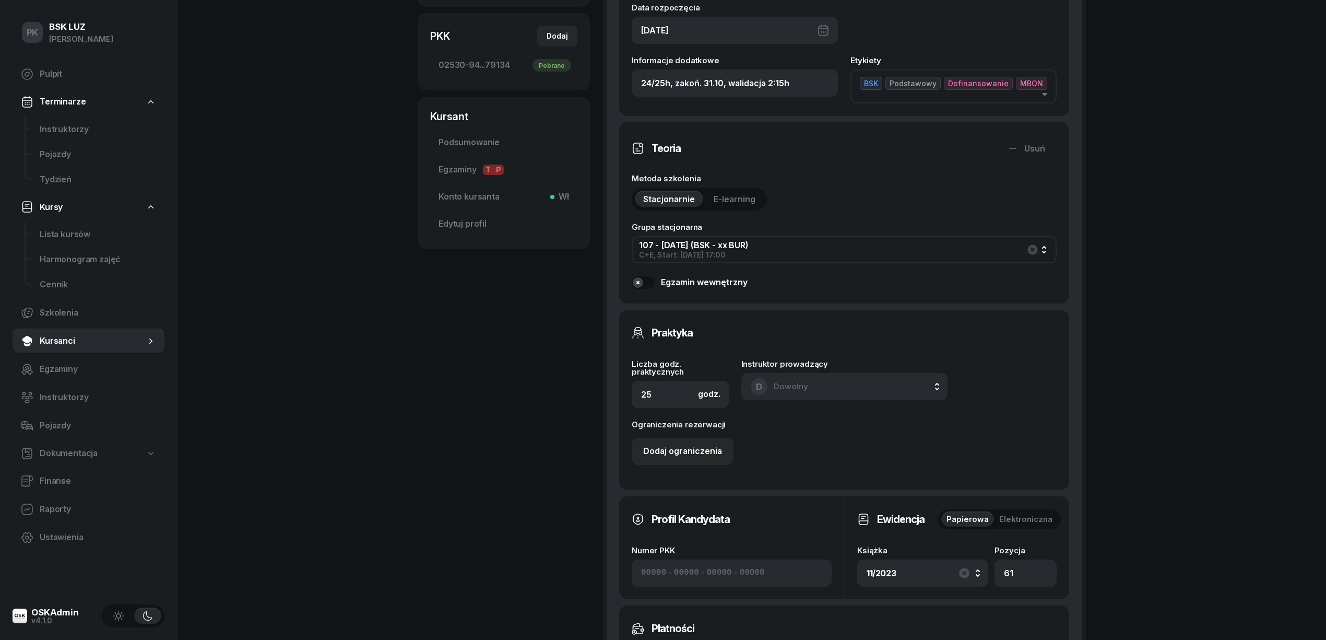
scroll to position [348, 0]
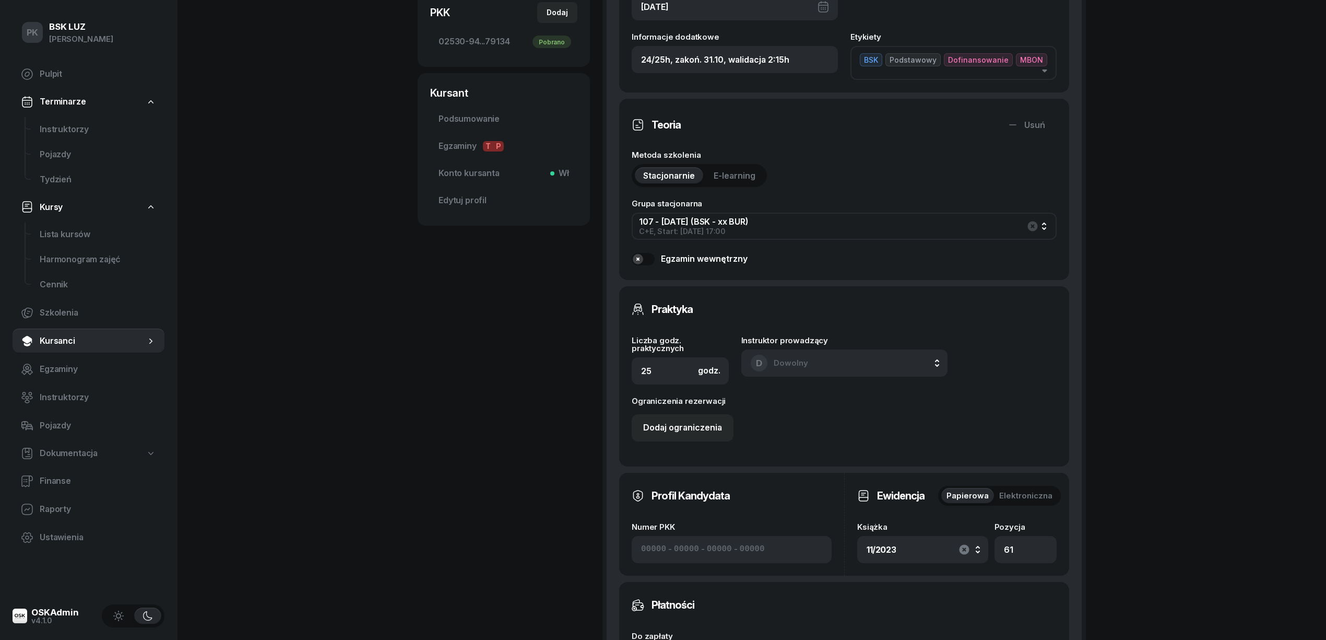
click at [963, 546] on icon "button" at bounding box center [964, 550] width 10 height 10
click at [978, 546] on div "Wybierz" at bounding box center [923, 550] width 112 height 14
click at [934, 414] on div "12/2025" at bounding box center [934, 409] width 123 height 14
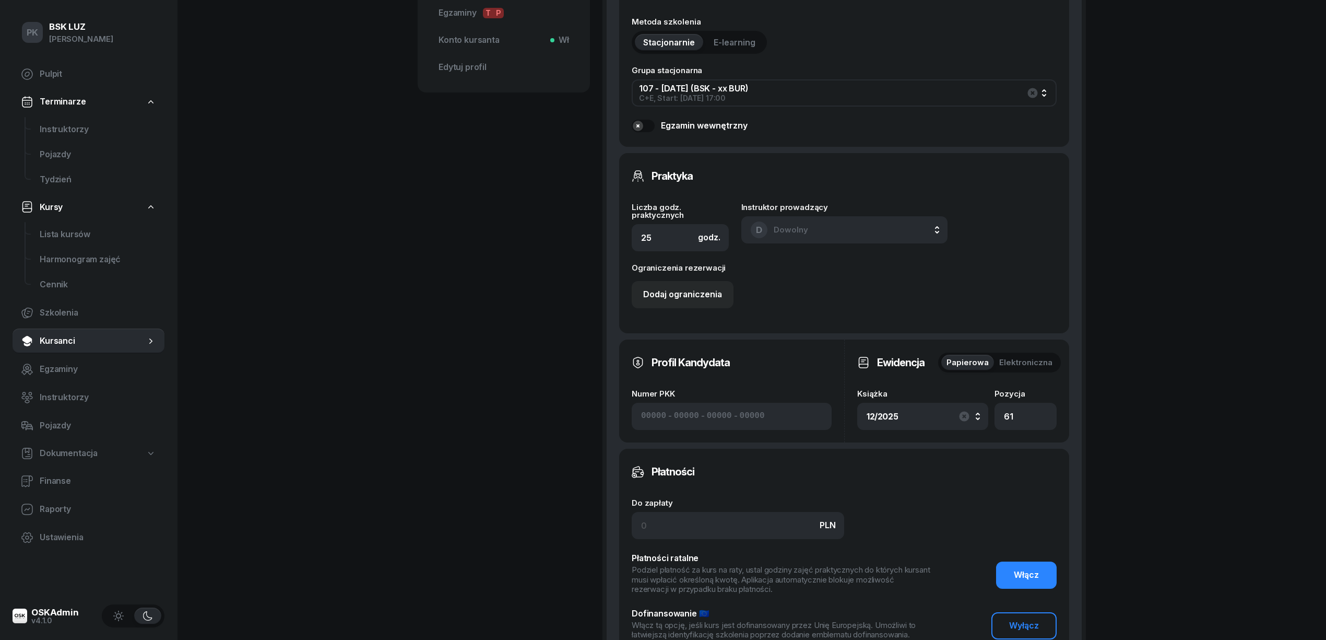
scroll to position [627, 0]
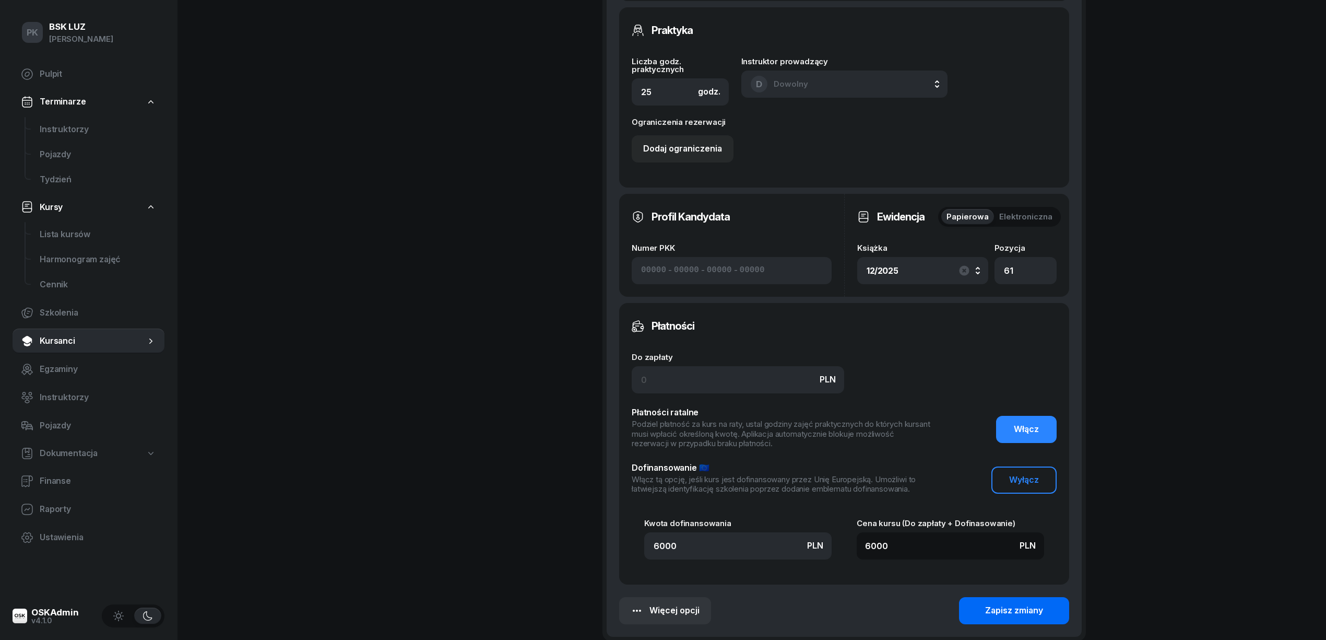
click at [1017, 612] on div "Zapisz zmiany" at bounding box center [1014, 611] width 58 height 14
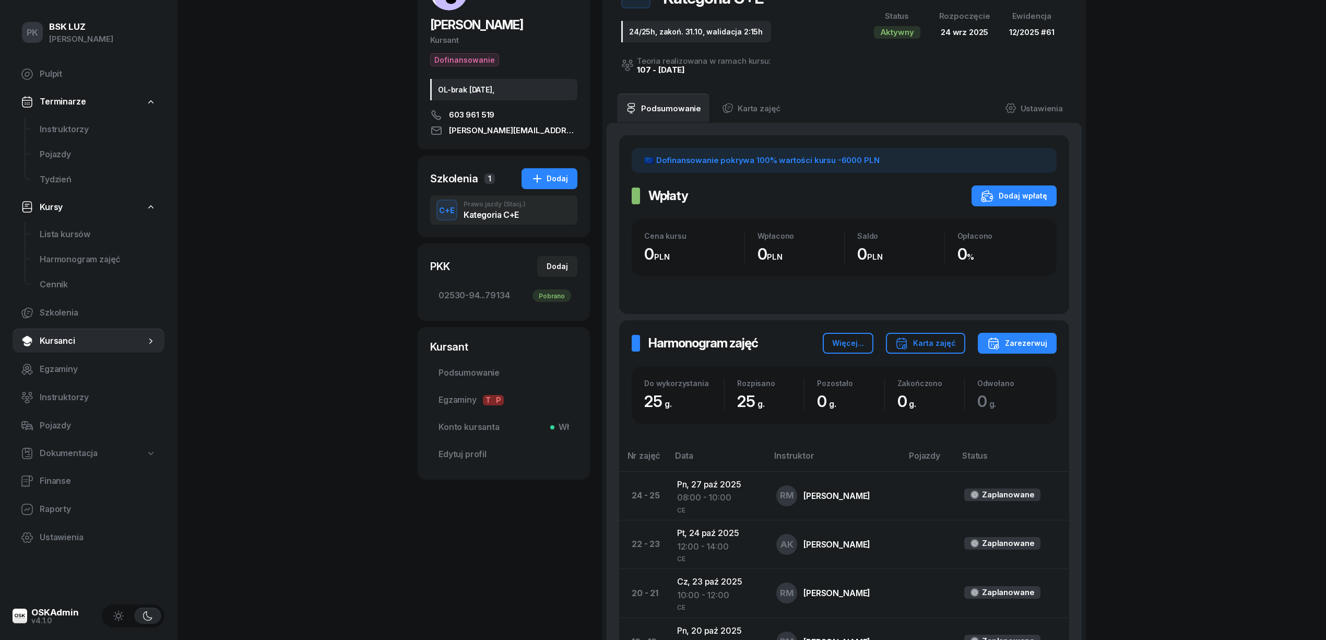
scroll to position [0, 0]
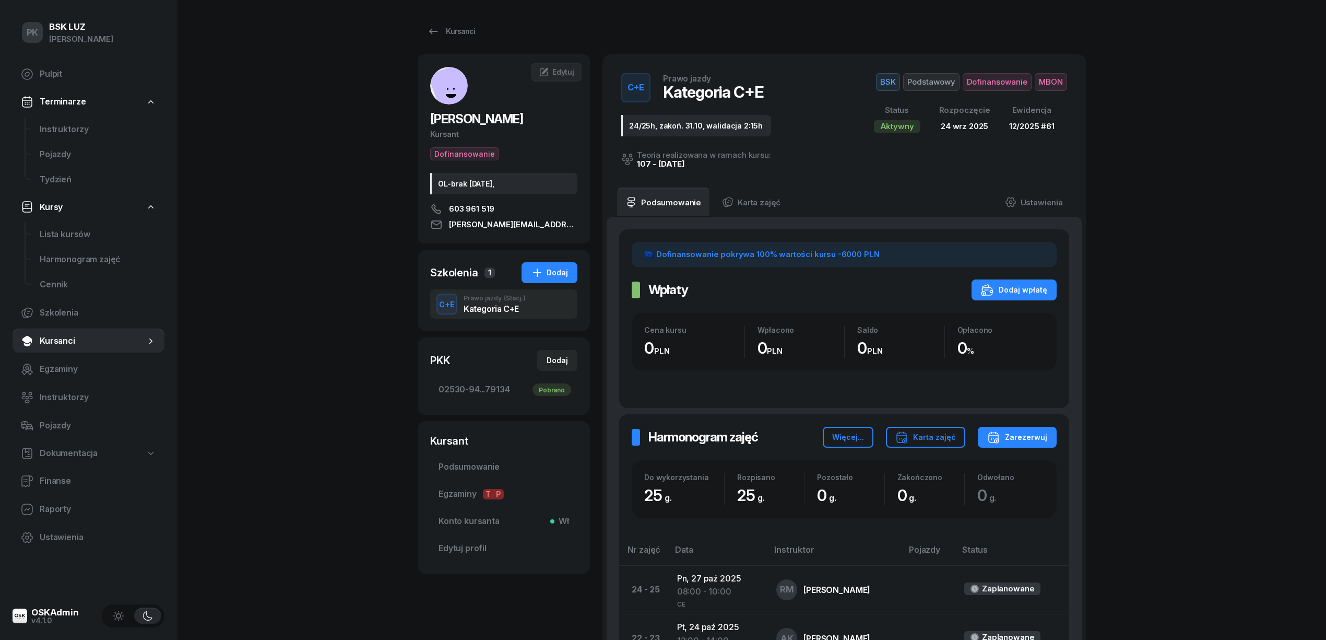
click at [339, 298] on div "PK BSK [PERSON_NAME] Pulpit Terminarze Instruktorzy Pojazdy Tydzień Kursy Lista…" at bounding box center [663, 616] width 1326 height 1233
click at [455, 28] on div "Kursanci" at bounding box center [451, 31] width 48 height 13
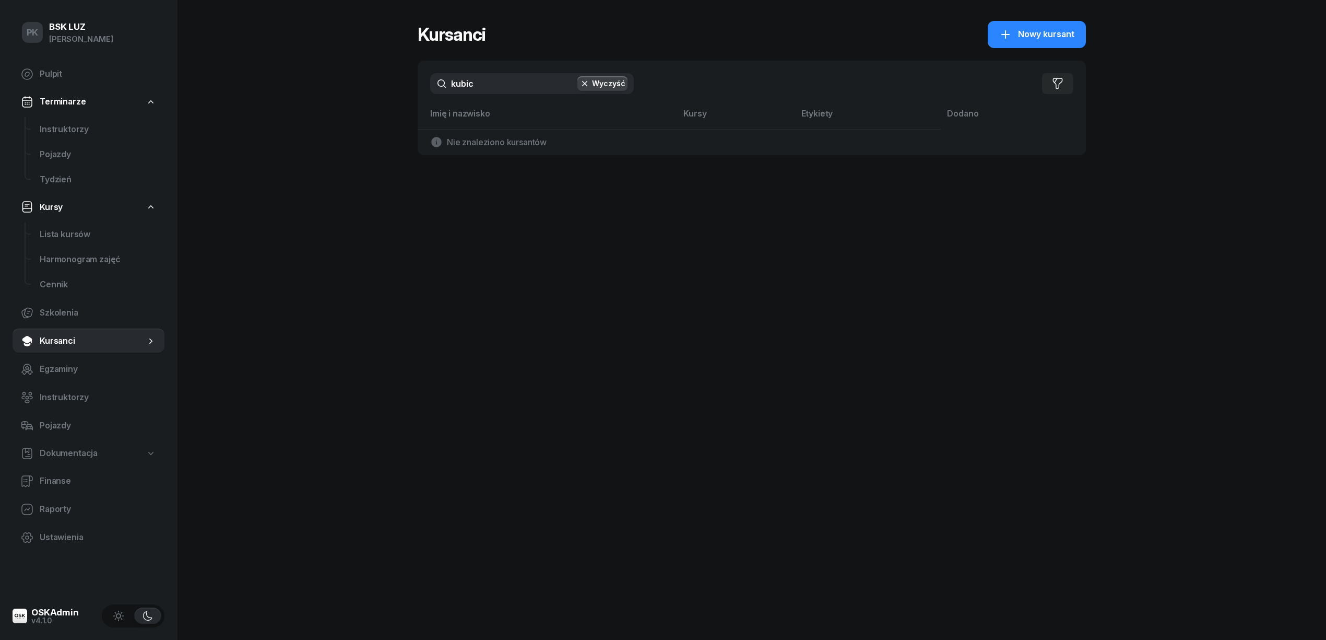
drag, startPoint x: 458, startPoint y: 82, endPoint x: 431, endPoint y: 79, distance: 27.3
click at [431, 79] on input "kubic" at bounding box center [532, 83] width 204 height 21
drag, startPoint x: 508, startPoint y: 87, endPoint x: 257, endPoint y: 94, distance: 251.3
click at [257, 94] on div "PK BSK [PERSON_NAME] Pulpit Terminarze Instruktorzy Pojazdy Tydzień Kursy Lista…" at bounding box center [663, 320] width 1326 height 640
type input "tabi"
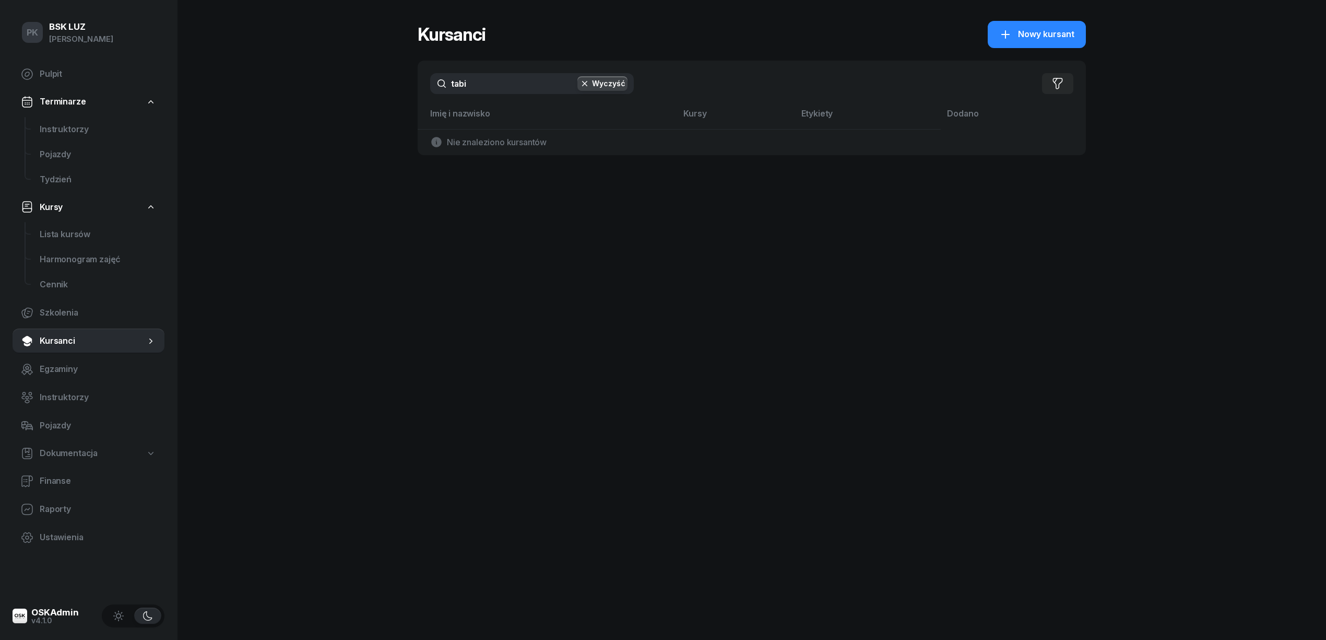
click at [615, 78] on button "Wyczyść" at bounding box center [602, 83] width 50 height 15
click at [60, 326] on nav "Pulpit Terminarze Instruktorzy Pojazdy Tydzień Kursy Lista kursów Harmonogram z…" at bounding box center [89, 306] width 152 height 488
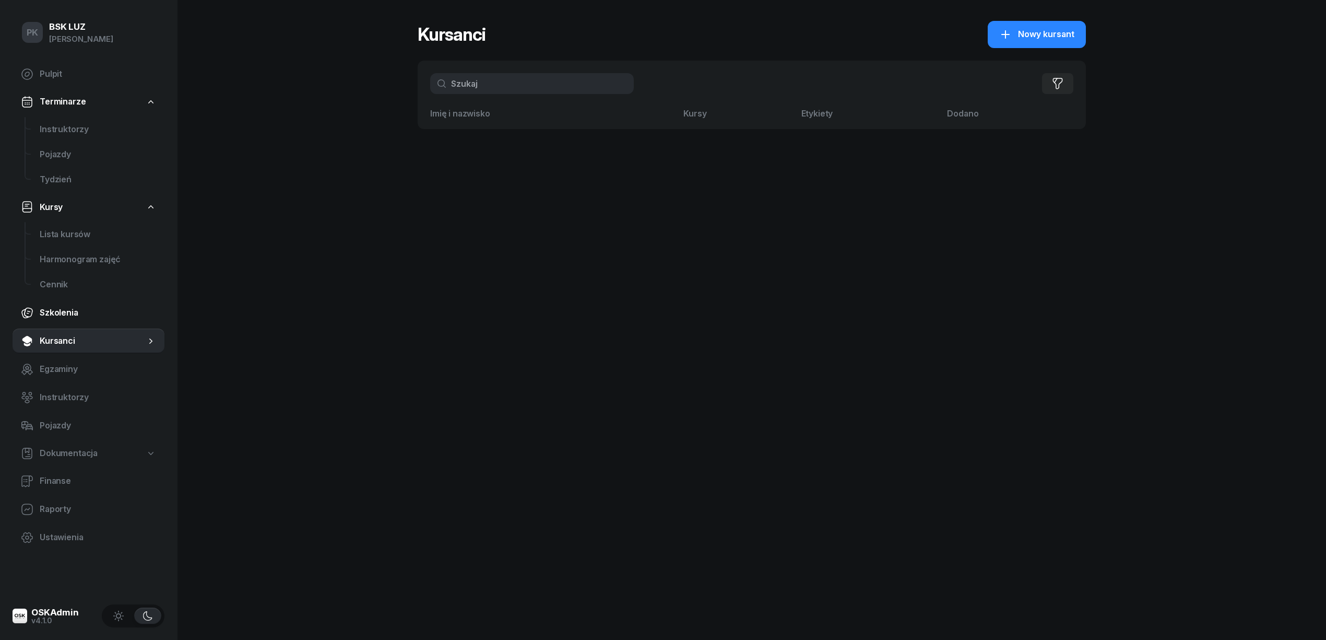
click at [60, 323] on link "Szkolenia" at bounding box center [89, 312] width 152 height 25
select select "createdAt-desc"
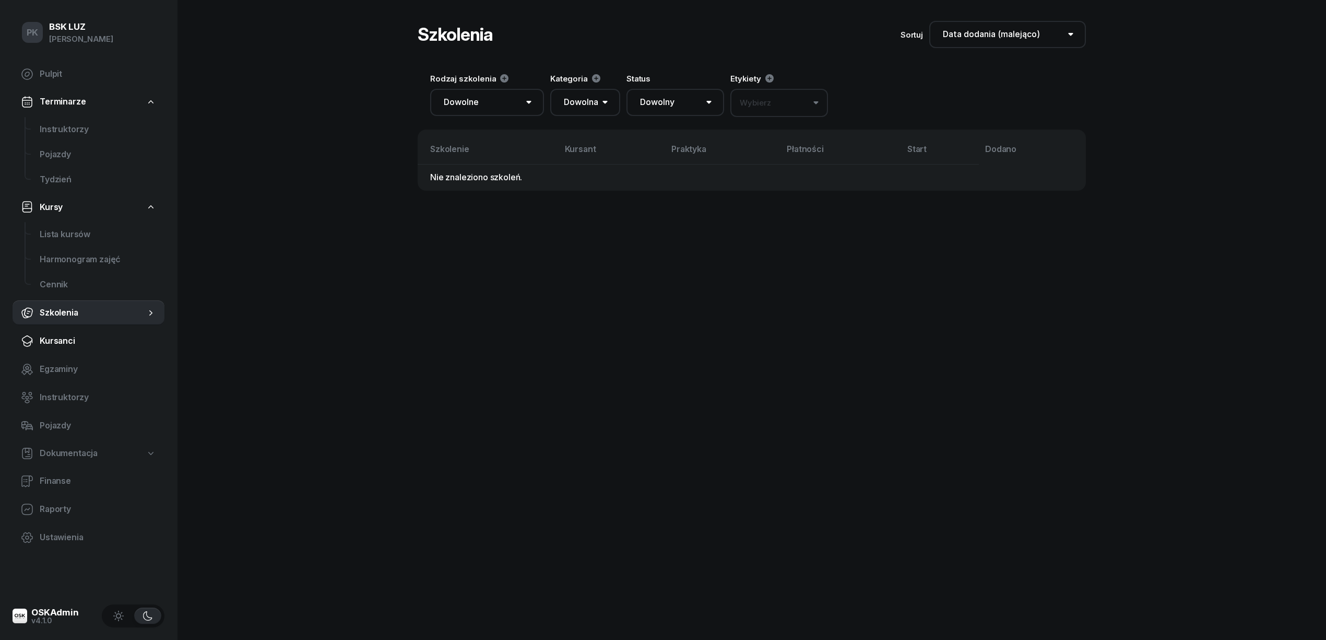
click at [63, 344] on span "Kursanci" at bounding box center [98, 341] width 116 height 14
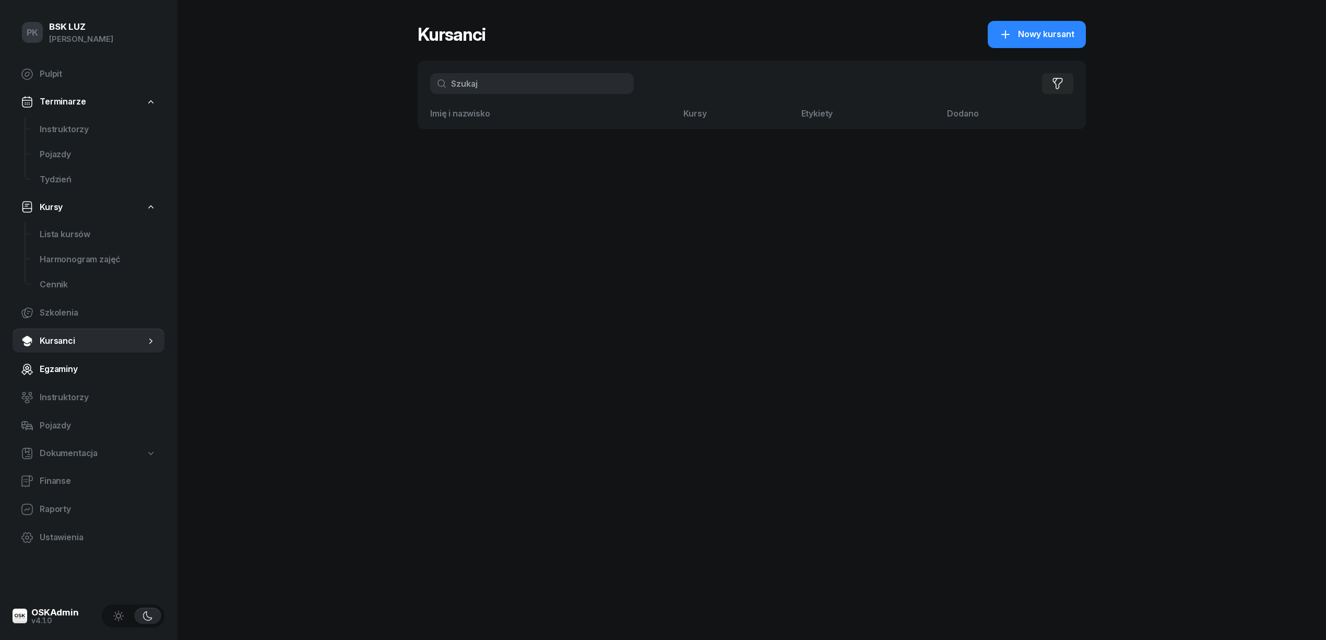
click at [72, 376] on link "Egzaminy" at bounding box center [89, 369] width 152 height 25
